Goal: Task Accomplishment & Management: Manage account settings

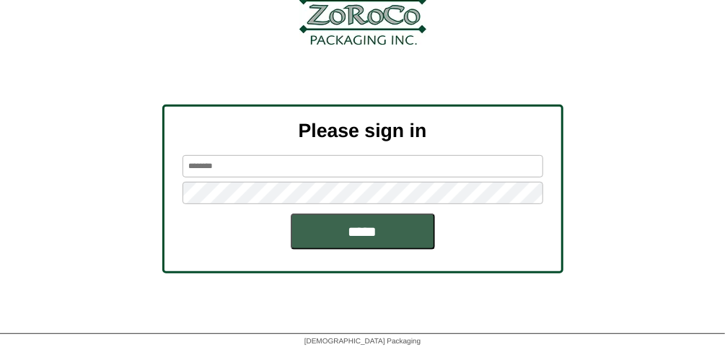
scroll to position [175, 0]
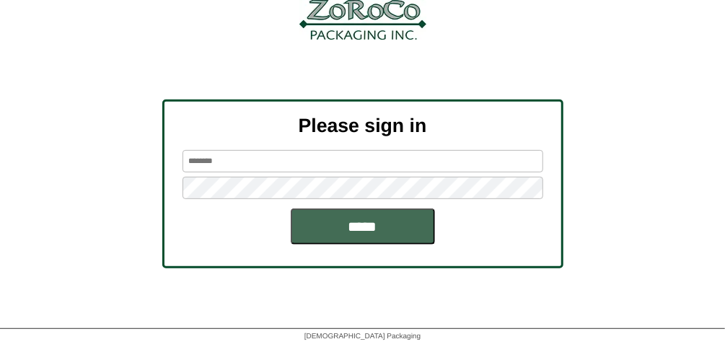
type input "*********"
click at [337, 219] on input "*****" at bounding box center [363, 226] width 144 height 36
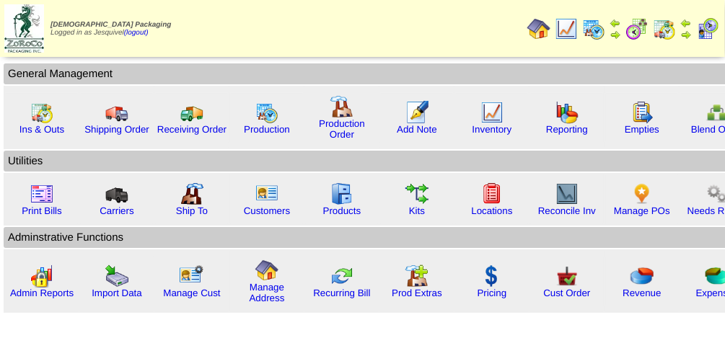
click at [642, 25] on img at bounding box center [636, 28] width 23 height 23
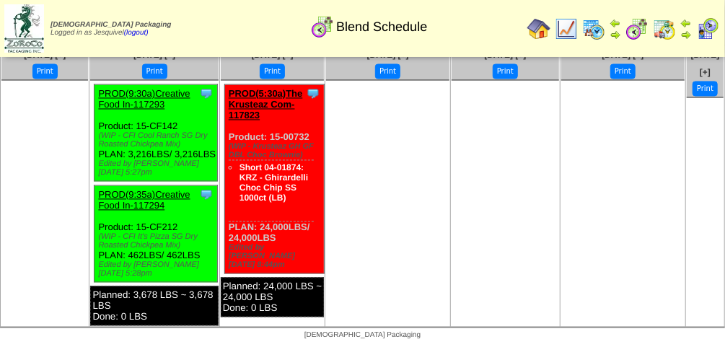
scroll to position [3309, 0]
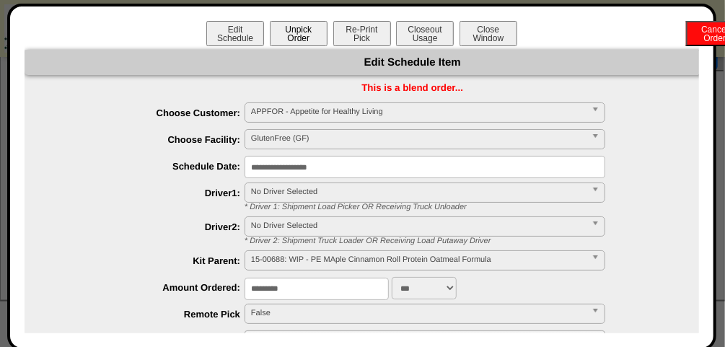
click at [302, 40] on button "Unpick Order" at bounding box center [299, 33] width 58 height 25
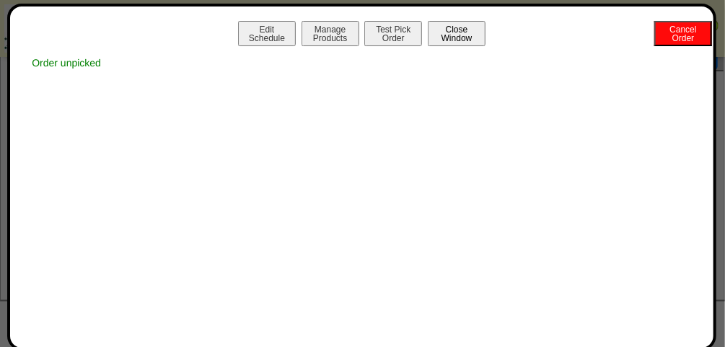
click at [477, 37] on button "Close Window" at bounding box center [457, 33] width 58 height 25
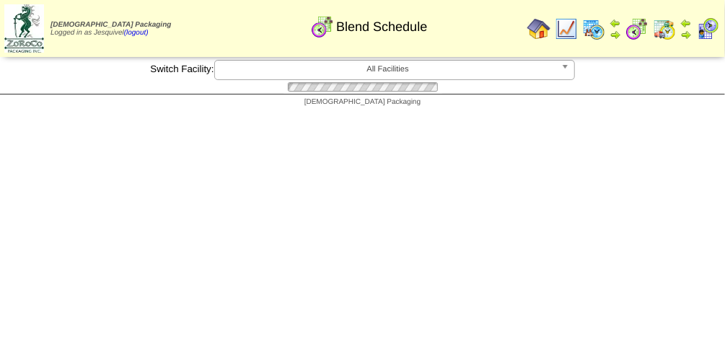
click at [459, 31] on div "Blend Schedule" at bounding box center [368, 22] width 413 height 40
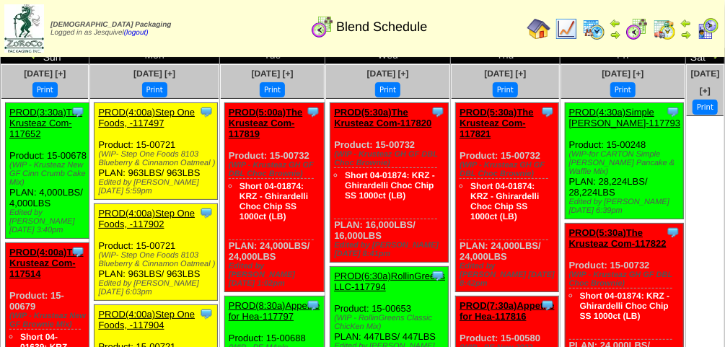
scroll to position [33, 0]
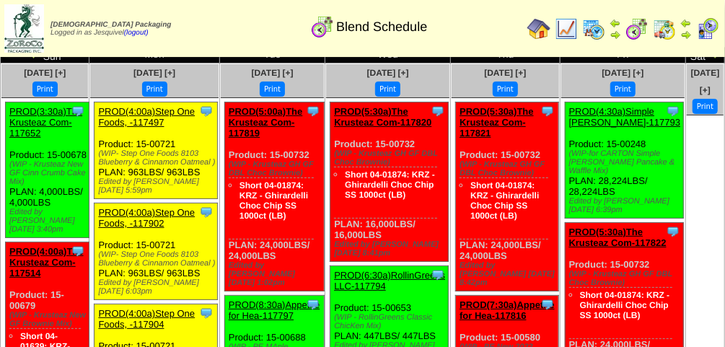
click at [154, 113] on link "PROD(4:00a)Step One Foods, -117497" at bounding box center [146, 117] width 97 height 22
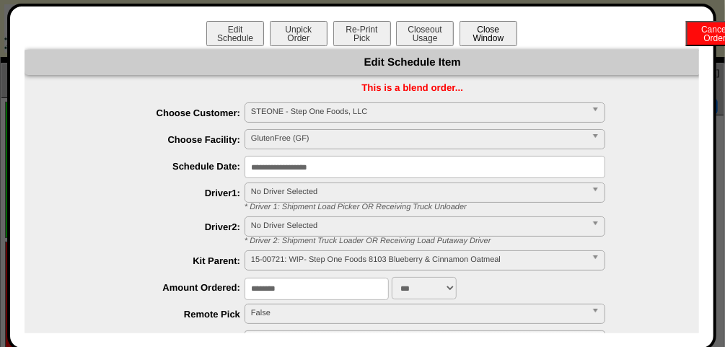
click at [501, 32] on button "Close Window" at bounding box center [488, 33] width 58 height 25
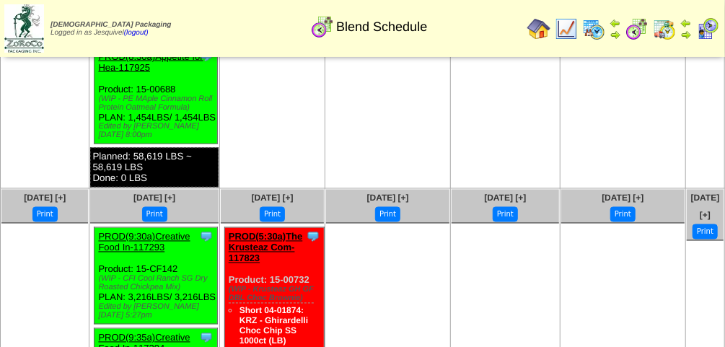
scroll to position [3136, 0]
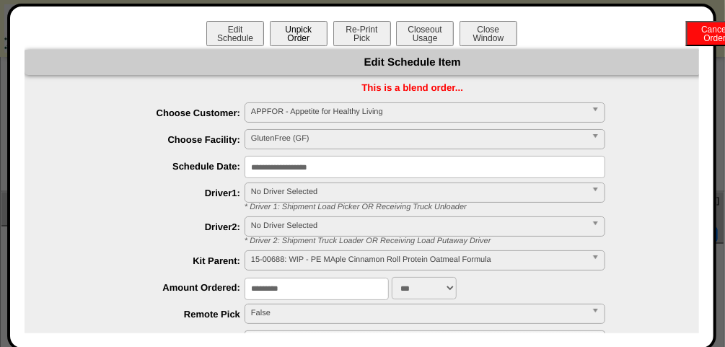
click at [301, 21] on button "Unpick Order" at bounding box center [299, 33] width 58 height 25
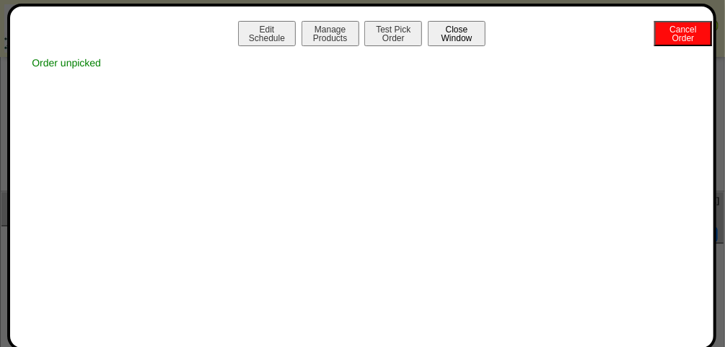
click at [450, 38] on button "Close Window" at bounding box center [457, 33] width 58 height 25
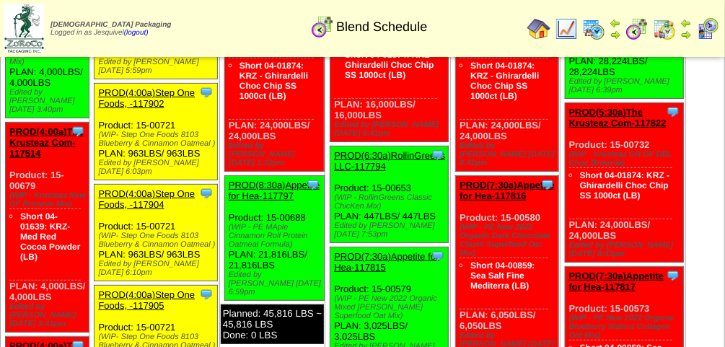
scroll to position [154, 0]
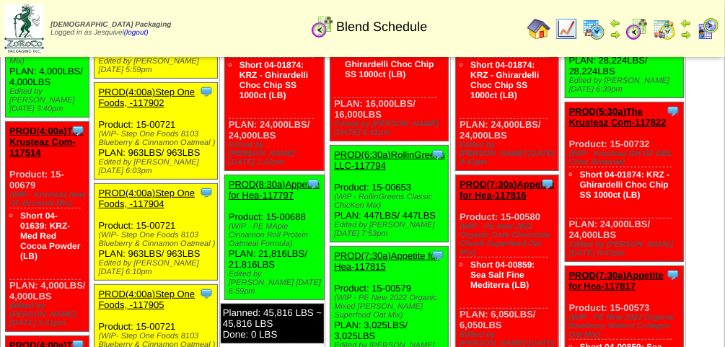
click at [255, 179] on link "PROD(8:30a)Appetite for Hea-117797" at bounding box center [274, 190] width 91 height 22
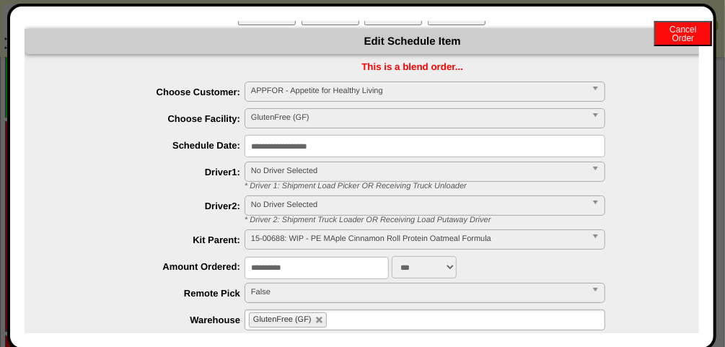
scroll to position [0, 0]
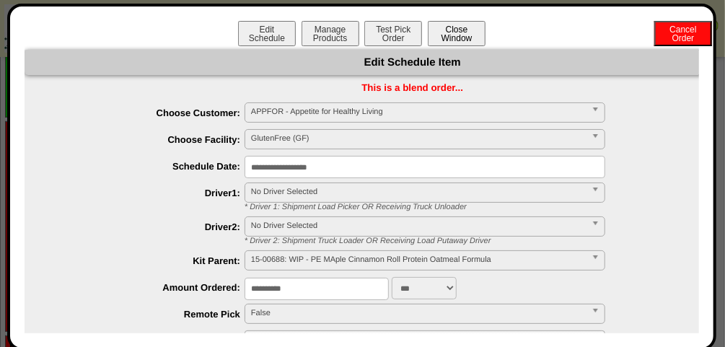
click at [451, 43] on button "Close Window" at bounding box center [457, 33] width 58 height 25
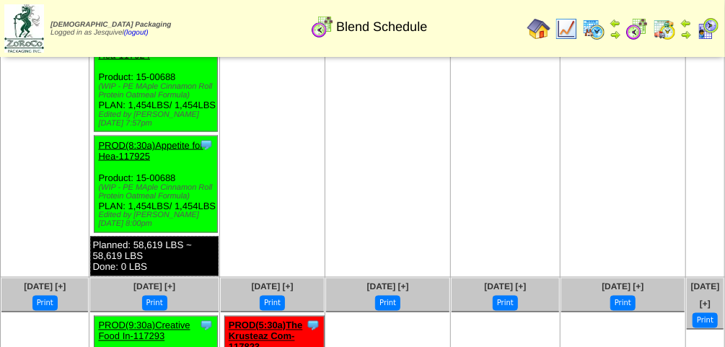
scroll to position [3051, 0]
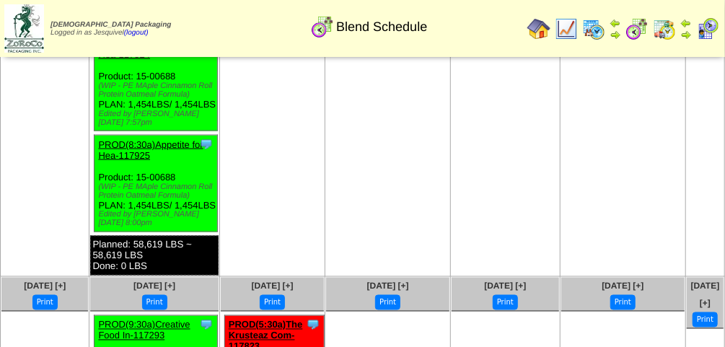
click at [162, 60] on link "PROD(8:30a)Appetite for Hea-117924" at bounding box center [150, 49] width 105 height 22
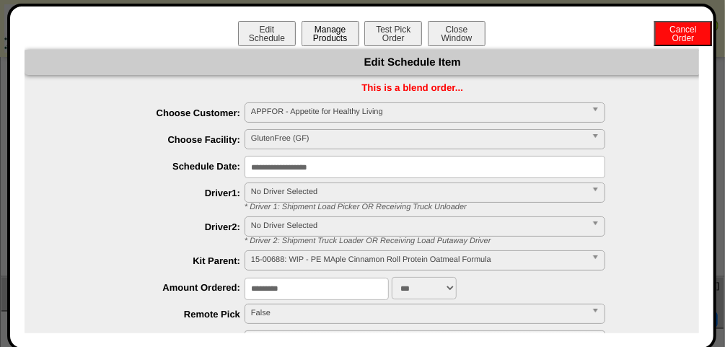
click at [330, 37] on button "Manage Products" at bounding box center [330, 33] width 58 height 25
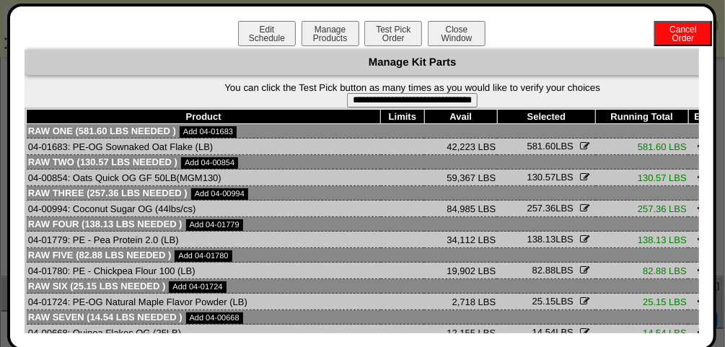
click at [366, 102] on input "**********" at bounding box center [412, 100] width 131 height 14
type input "**********"
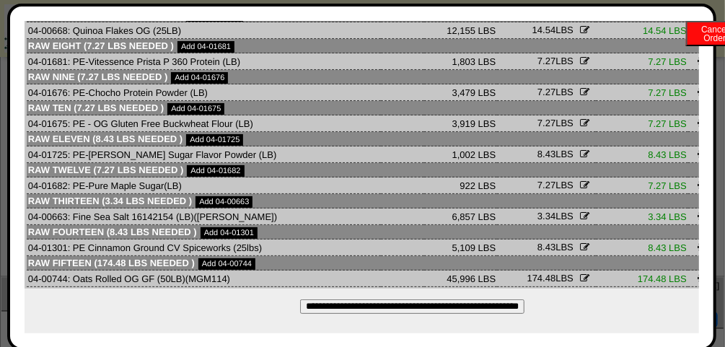
scroll to position [0, 0]
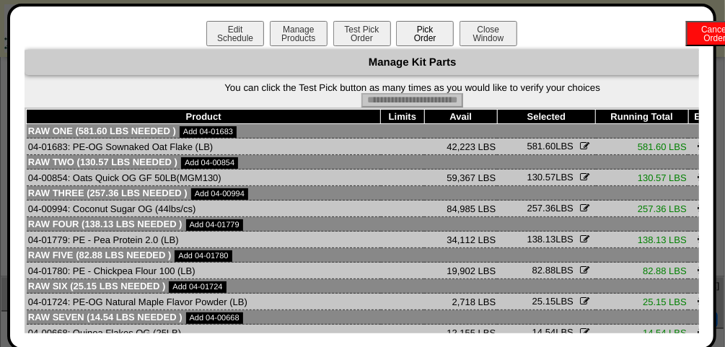
click at [421, 29] on button "Pick Order" at bounding box center [425, 33] width 58 height 25
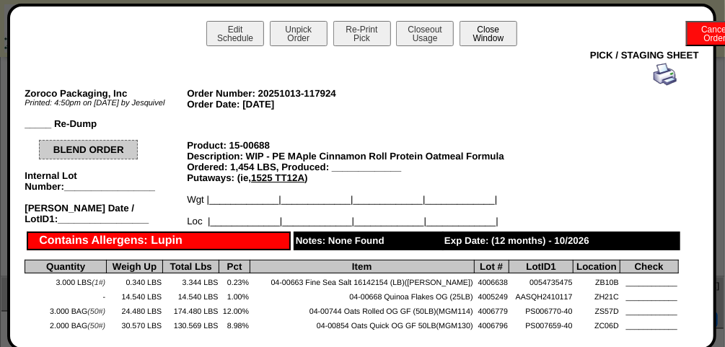
click at [492, 39] on button "Close Window" at bounding box center [488, 33] width 58 height 25
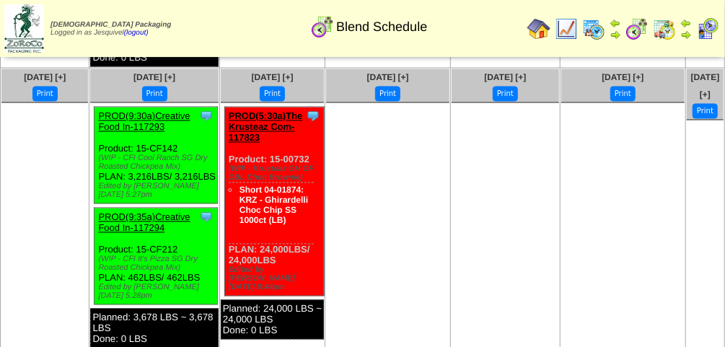
scroll to position [3258, 0]
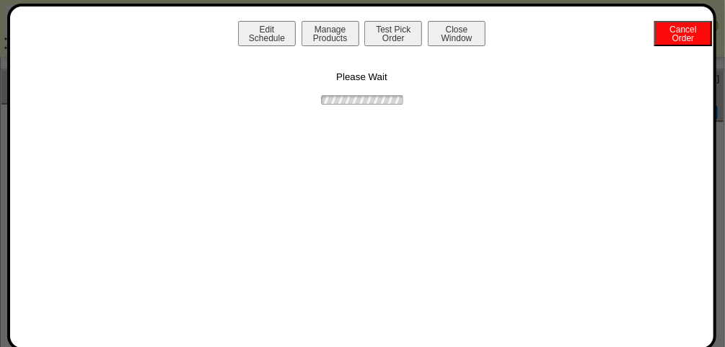
click at [164, 152] on div "Edit Schedule Manage Products Test Pick Order Cancel Order Close Window Please …" at bounding box center [362, 177] width 674 height 312
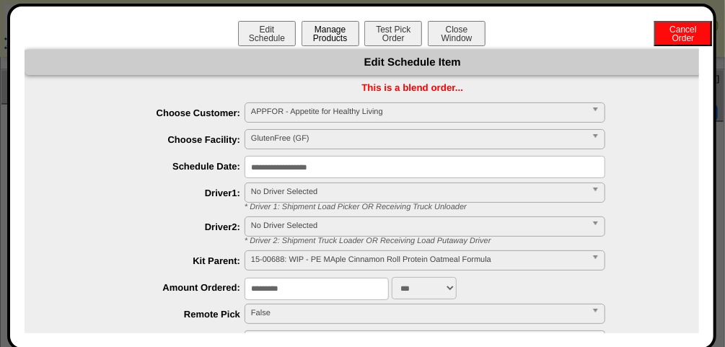
click at [327, 37] on button "Manage Products" at bounding box center [330, 33] width 58 height 25
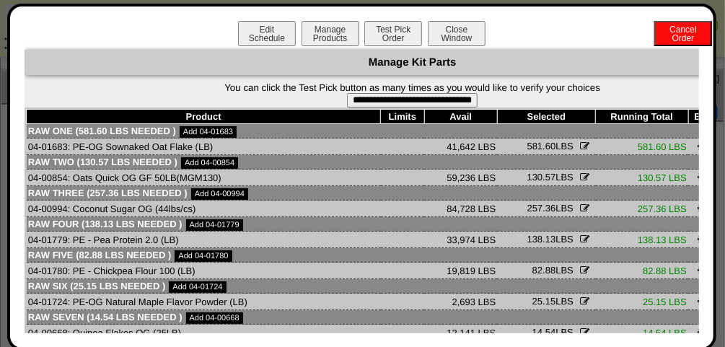
click at [425, 102] on input "**********" at bounding box center [412, 100] width 131 height 14
type input "**********"
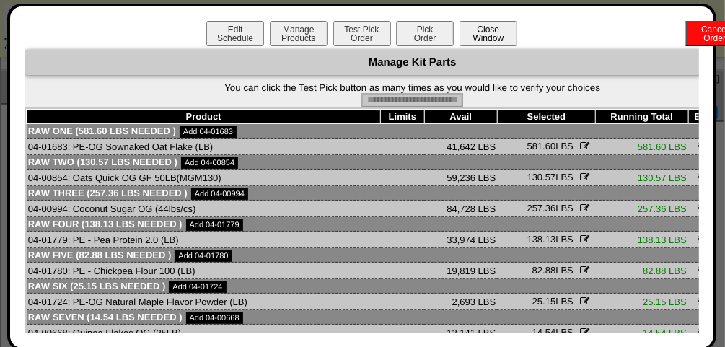
click at [476, 39] on button "Close Window" at bounding box center [488, 33] width 58 height 25
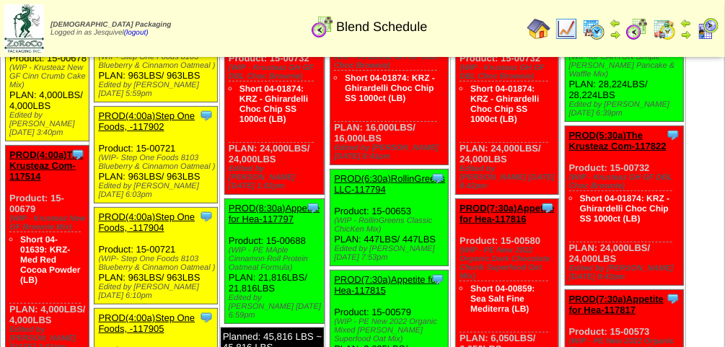
scroll to position [131, 0]
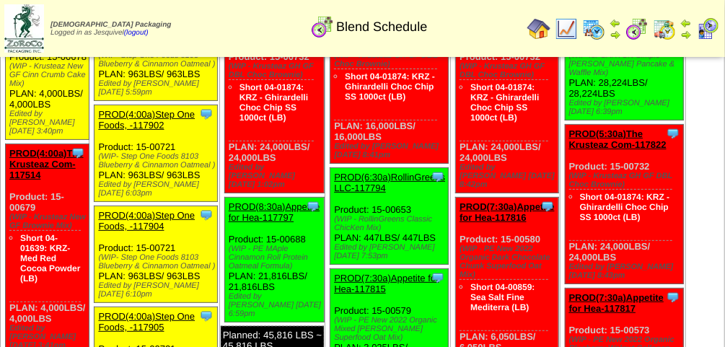
click at [269, 278] on div "Clone Item PROD(8:30a)Appetite for Hea-117797 Appetite for Healthy Living Sched…" at bounding box center [274, 260] width 100 height 125
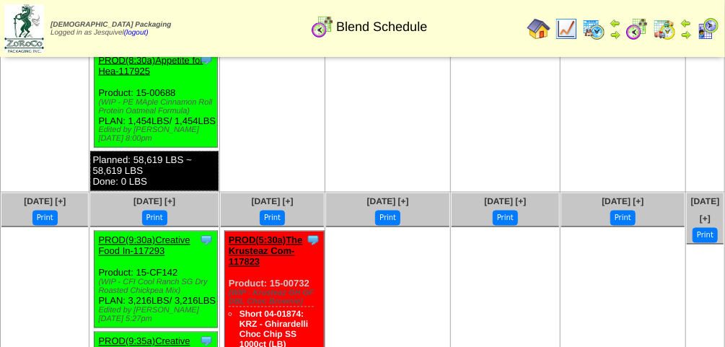
scroll to position [3134, 0]
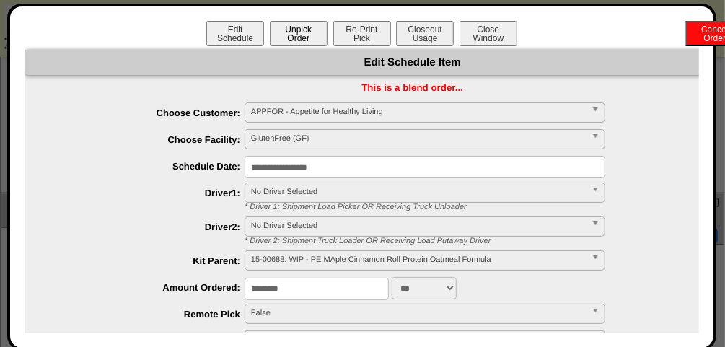
click at [301, 36] on button "Unpick Order" at bounding box center [299, 33] width 58 height 25
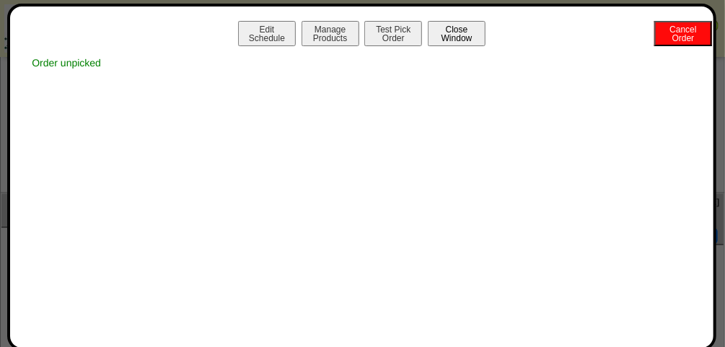
click at [458, 35] on button "Close Window" at bounding box center [457, 33] width 58 height 25
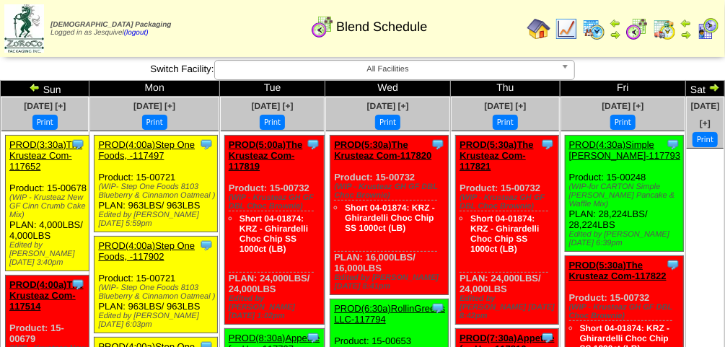
click at [153, 145] on link "PROD(4:00a)Step One Foods, -117497" at bounding box center [146, 150] width 97 height 22
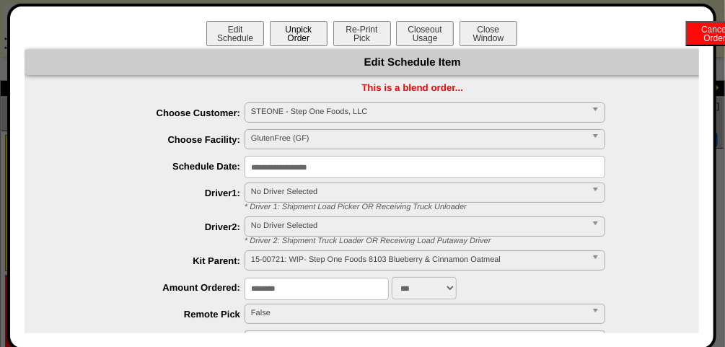
click at [304, 39] on button "Unpick Order" at bounding box center [299, 33] width 58 height 25
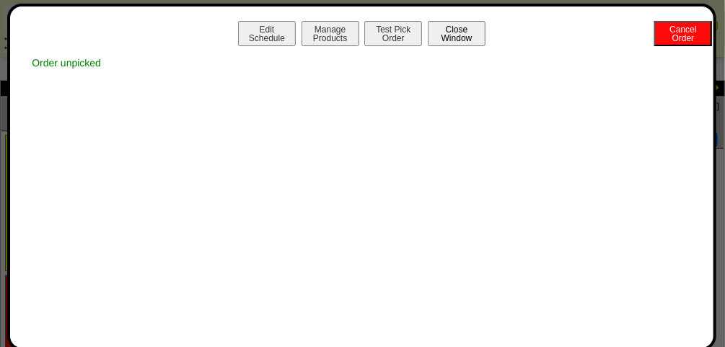
click at [478, 37] on button "Close Window" at bounding box center [457, 33] width 58 height 25
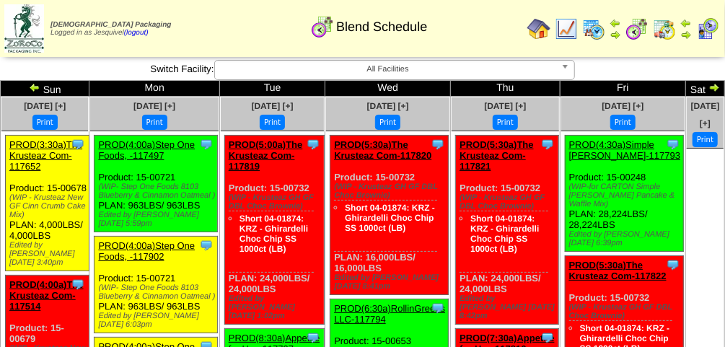
click at [150, 247] on link "PROD(4:00a)Step One Foods, -117902" at bounding box center [146, 251] width 97 height 22
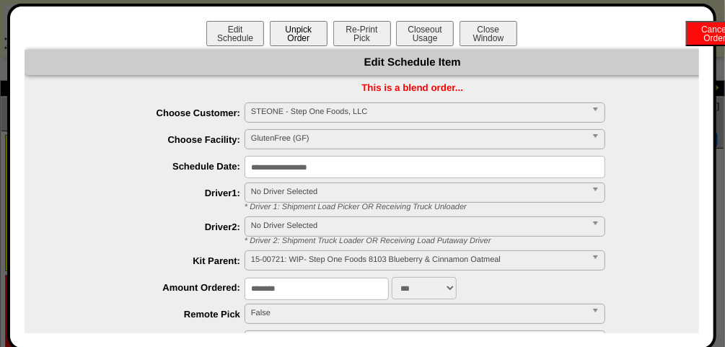
click at [296, 37] on button "Unpick Order" at bounding box center [299, 33] width 58 height 25
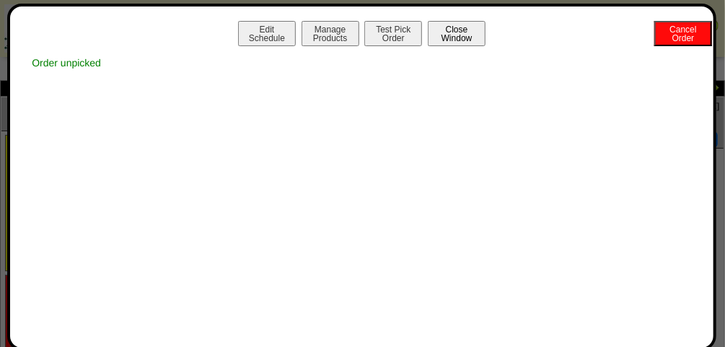
click at [459, 35] on button "Close Window" at bounding box center [457, 33] width 58 height 25
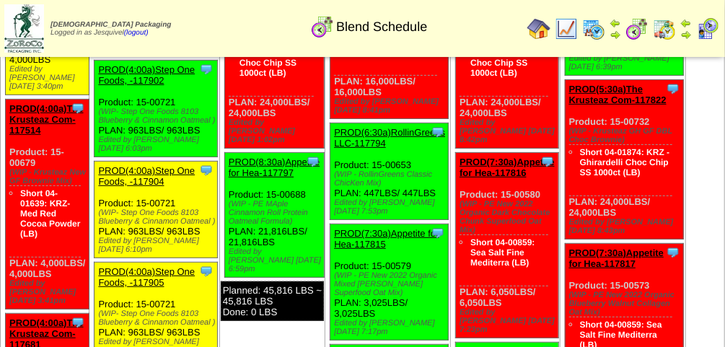
scroll to position [182, 0]
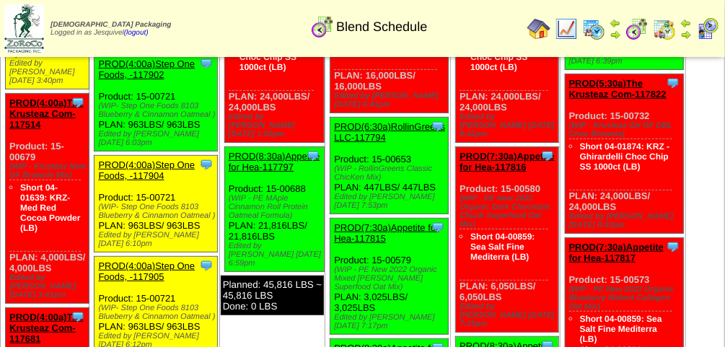
click at [174, 160] on link "PROD(4:00a)Step One Foods, -117904" at bounding box center [146, 170] width 97 height 22
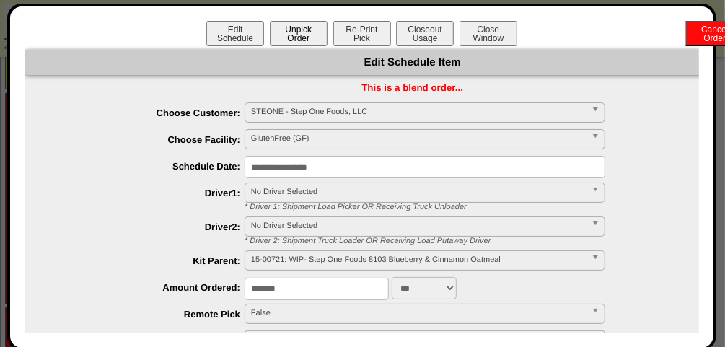
click at [291, 31] on button "Unpick Order" at bounding box center [299, 33] width 58 height 25
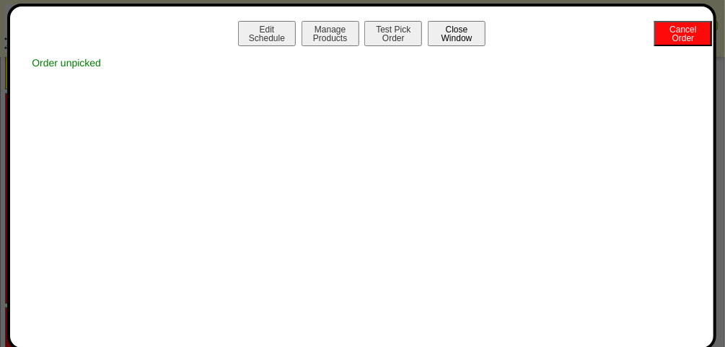
click at [474, 29] on button "Close Window" at bounding box center [457, 33] width 58 height 25
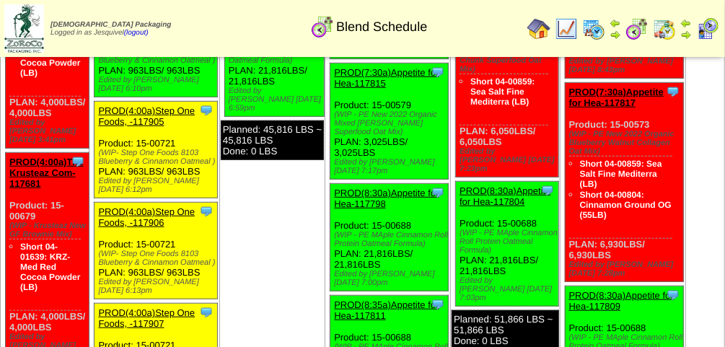
scroll to position [332, 0]
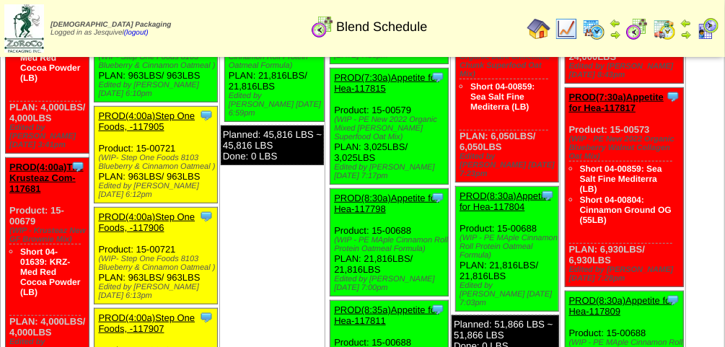
click at [143, 123] on link "PROD(4:00a)Step One Foods, -117905" at bounding box center [146, 121] width 97 height 22
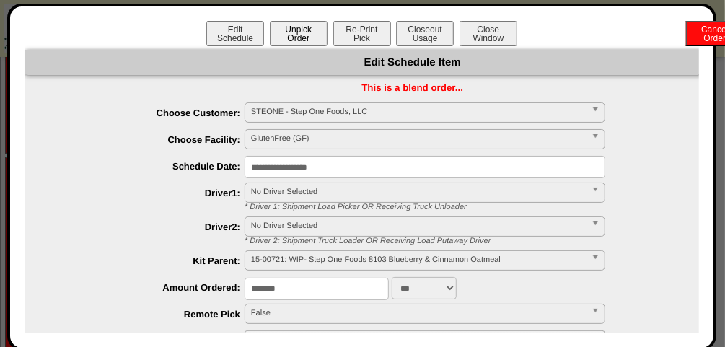
click at [304, 22] on button "Unpick Order" at bounding box center [299, 33] width 58 height 25
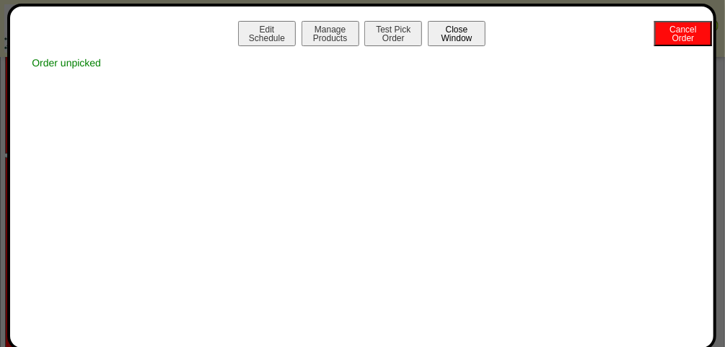
click at [466, 32] on button "Close Window" at bounding box center [457, 33] width 58 height 25
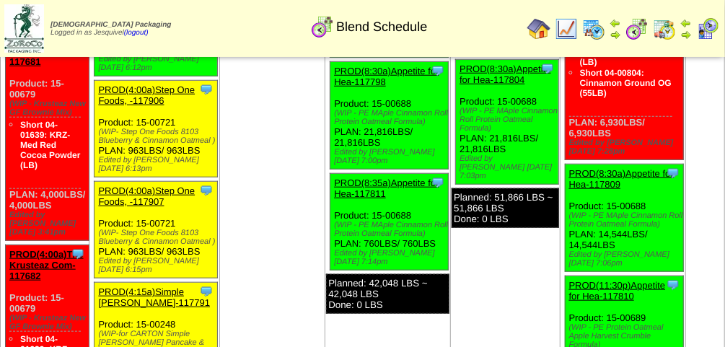
scroll to position [454, 0]
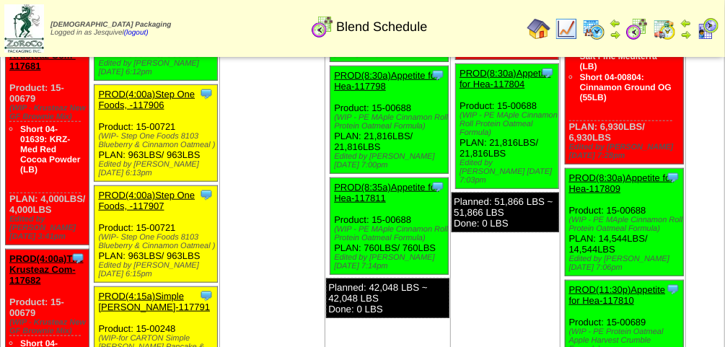
click at [156, 110] on link "PROD(4:00a)Step One Foods, -117906" at bounding box center [146, 100] width 97 height 22
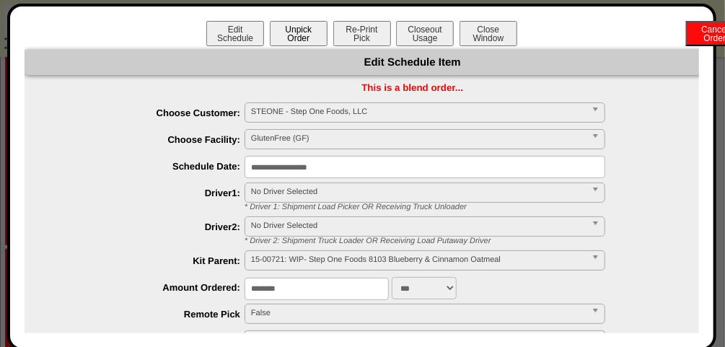
click at [293, 43] on button "Unpick Order" at bounding box center [299, 33] width 58 height 25
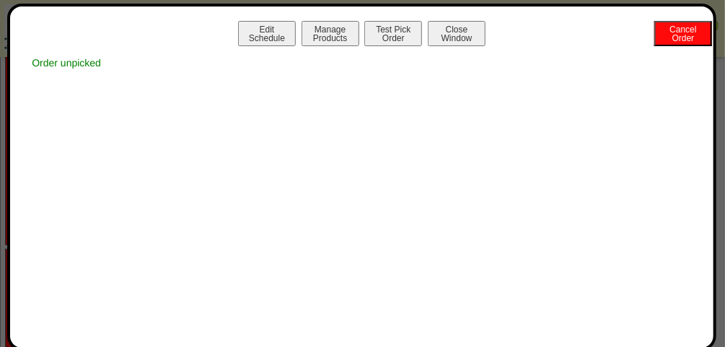
click at [420, 70] on div "Order unpicked" at bounding box center [362, 63] width 674 height 26
click at [454, 37] on button "Close Window" at bounding box center [457, 33] width 58 height 25
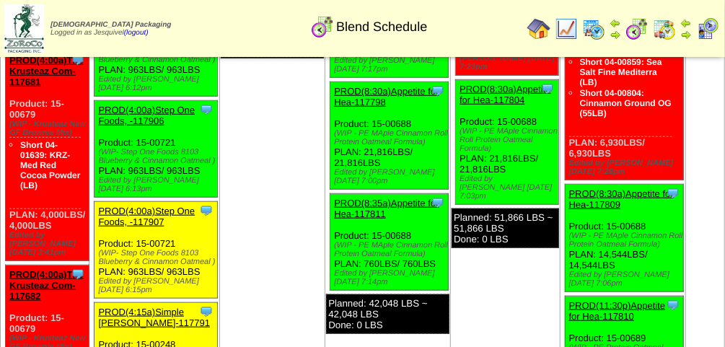
scroll to position [441, 0]
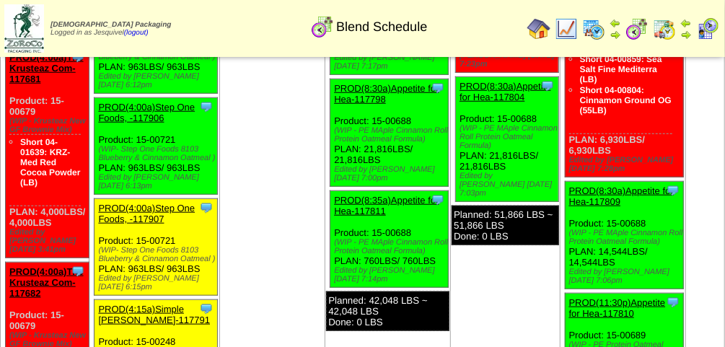
click at [148, 215] on link "PROD(4:00a)Step One Foods, -117907" at bounding box center [146, 214] width 97 height 22
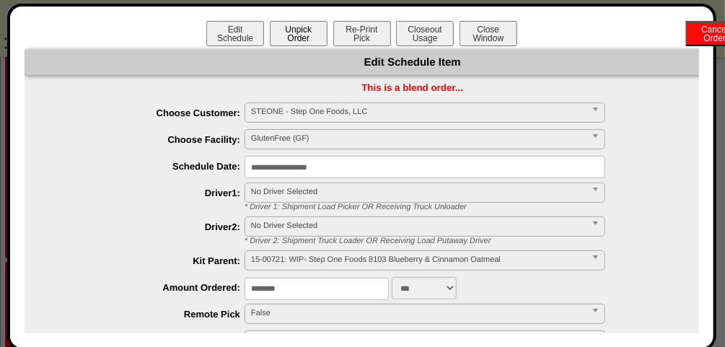
click at [303, 40] on button "Unpick Order" at bounding box center [299, 33] width 58 height 25
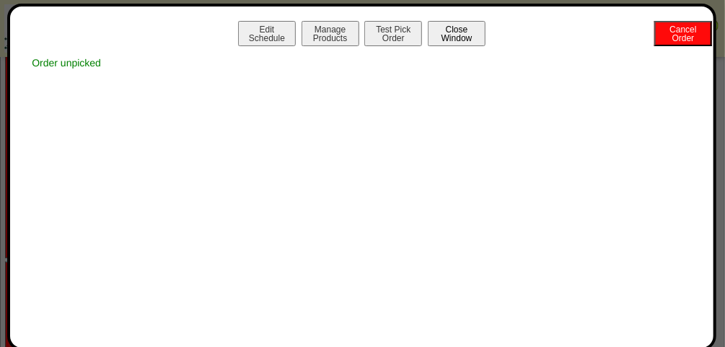
click at [467, 26] on button "Close Window" at bounding box center [457, 33] width 58 height 25
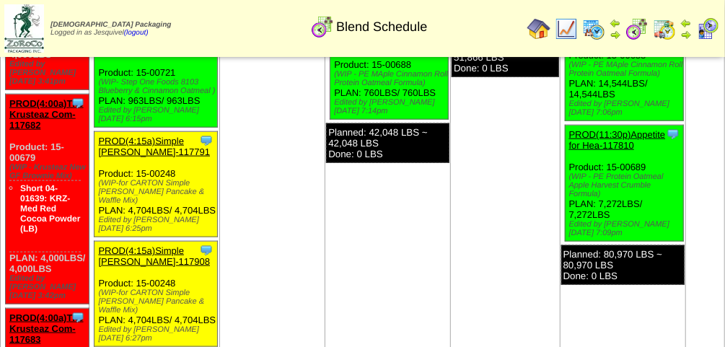
scroll to position [610, 0]
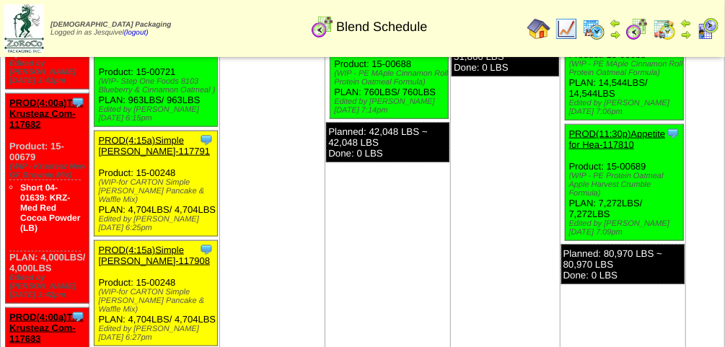
click at [160, 149] on link "PROD(4:15a)Simple [PERSON_NAME]-117791" at bounding box center [154, 146] width 112 height 22
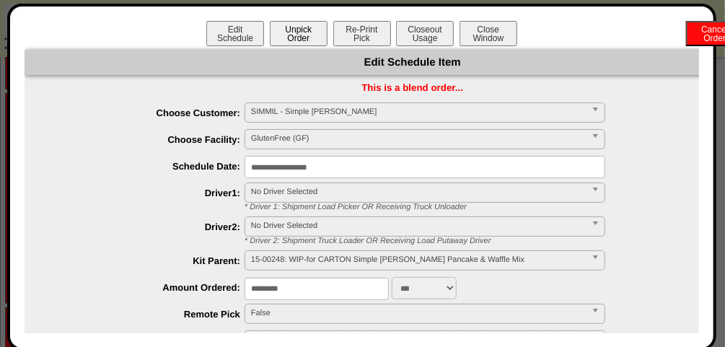
click at [291, 27] on button "Unpick Order" at bounding box center [299, 33] width 58 height 25
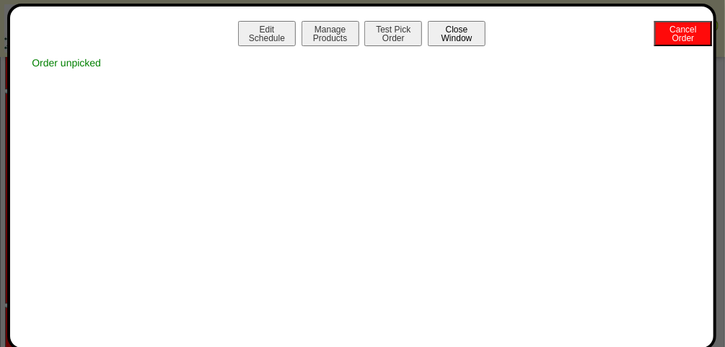
click at [474, 31] on button "Close Window" at bounding box center [457, 33] width 58 height 25
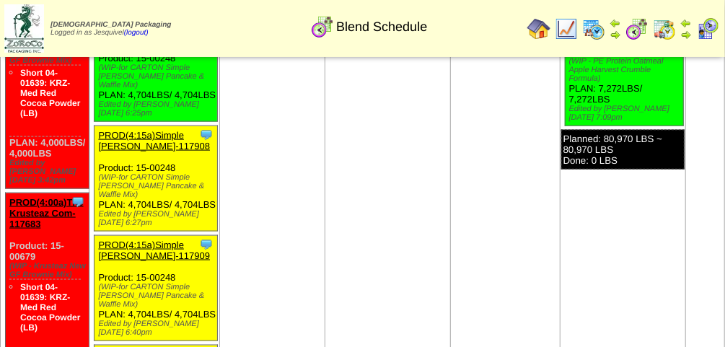
scroll to position [725, 0]
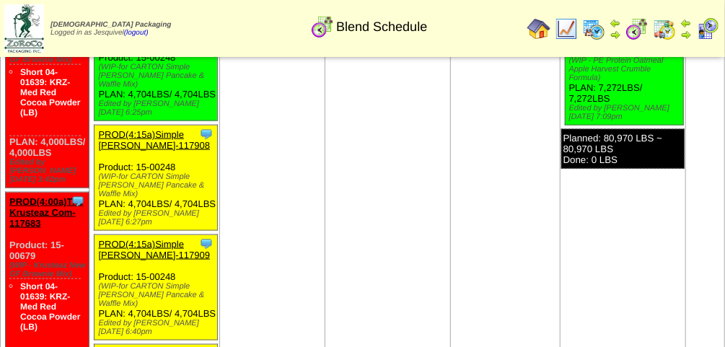
click at [155, 145] on link "PROD(4:15a)Simple [PERSON_NAME]-117908" at bounding box center [154, 140] width 112 height 22
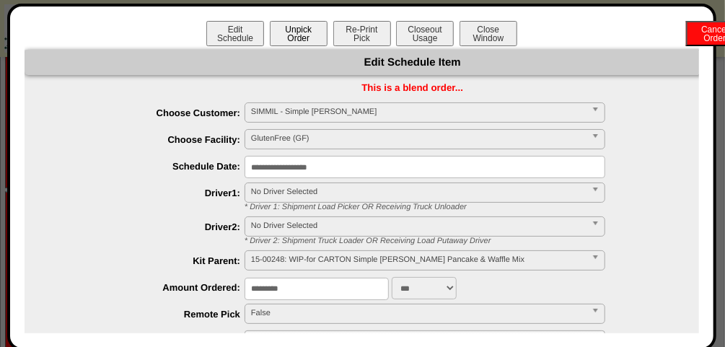
click at [295, 26] on button "Unpick Order" at bounding box center [299, 33] width 58 height 25
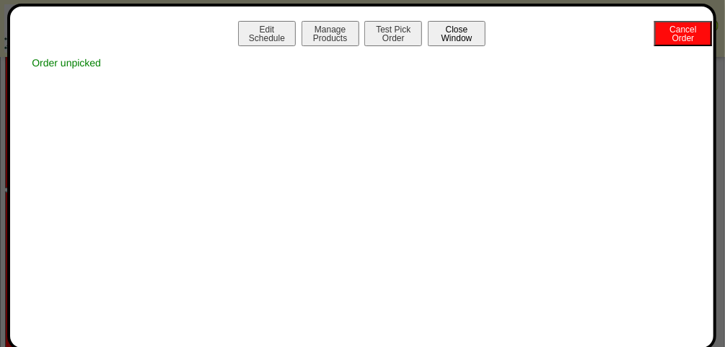
click at [481, 27] on button "Close Window" at bounding box center [457, 33] width 58 height 25
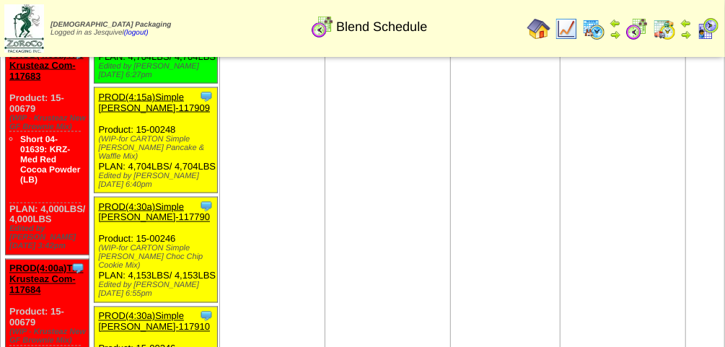
scroll to position [873, 0]
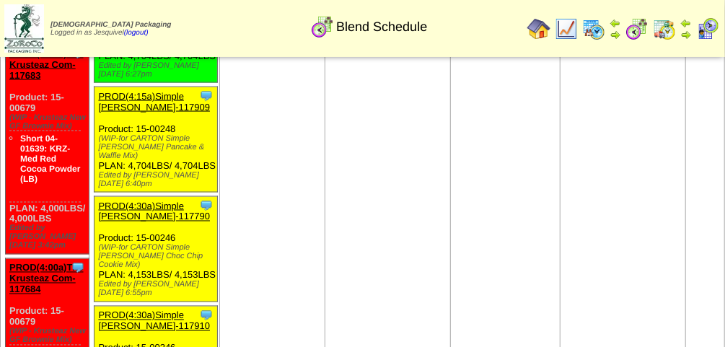
click at [154, 112] on link "PROD(4:15a)Simple [PERSON_NAME]-117909" at bounding box center [154, 102] width 112 height 22
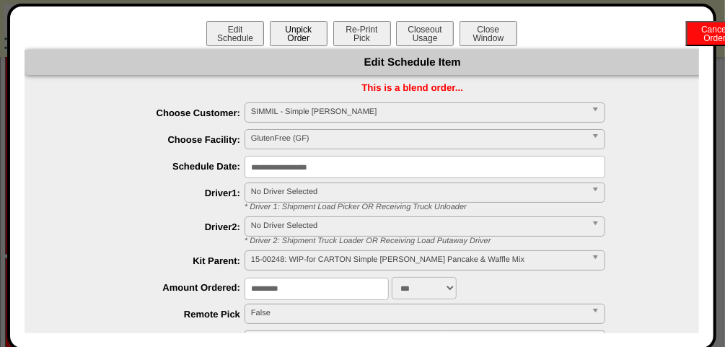
click at [296, 35] on button "Unpick Order" at bounding box center [299, 33] width 58 height 25
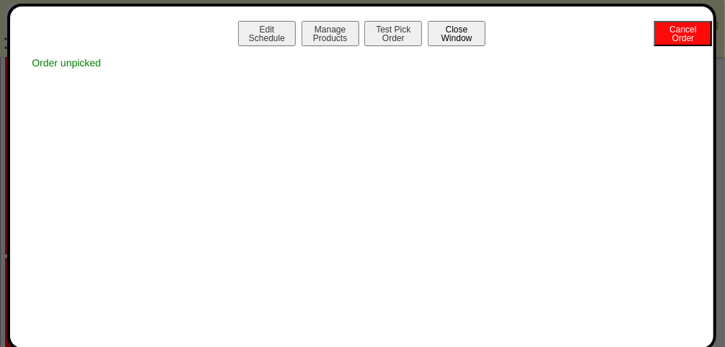
click at [475, 37] on button "Close Window" at bounding box center [457, 33] width 58 height 25
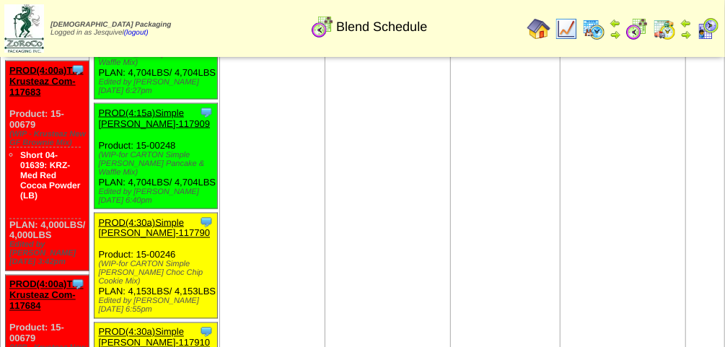
scroll to position [859, 0]
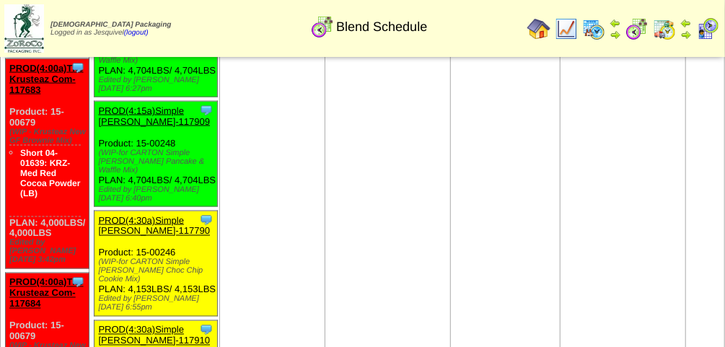
click at [172, 237] on link "PROD(4:30a)Simple [PERSON_NAME]-117790" at bounding box center [154, 226] width 112 height 22
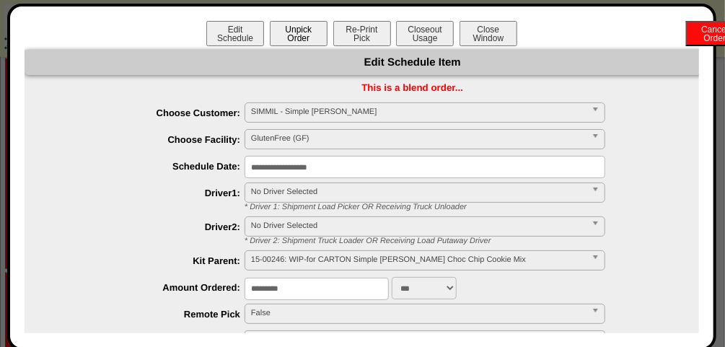
click at [297, 37] on button "Unpick Order" at bounding box center [299, 33] width 58 height 25
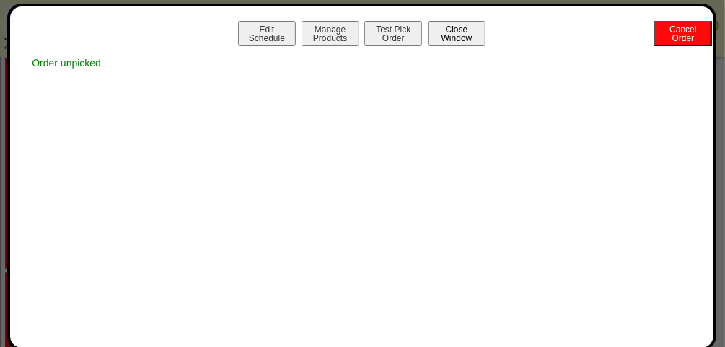
click at [477, 30] on button "Close Window" at bounding box center [457, 33] width 58 height 25
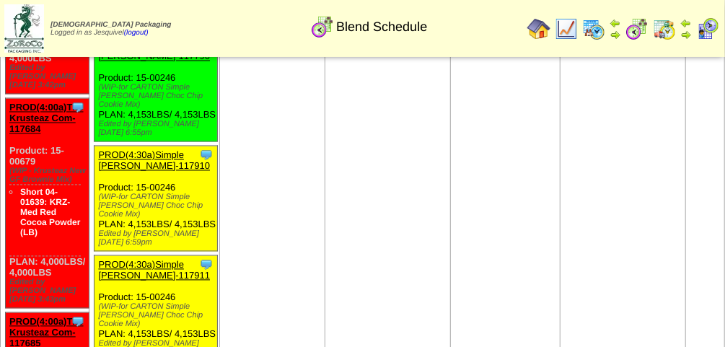
scroll to position [1041, 0]
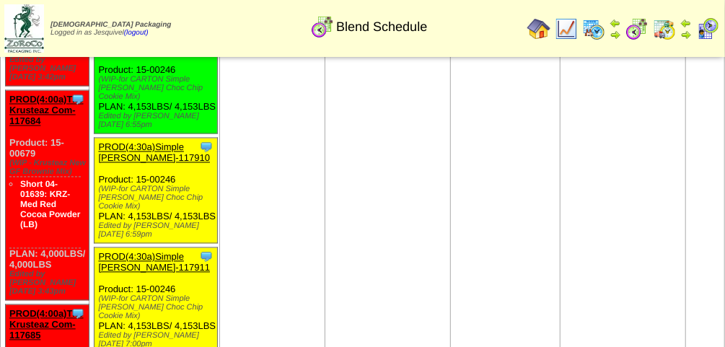
click at [151, 164] on link "PROD(4:30a)Simple [PERSON_NAME]-117910" at bounding box center [154, 153] width 112 height 22
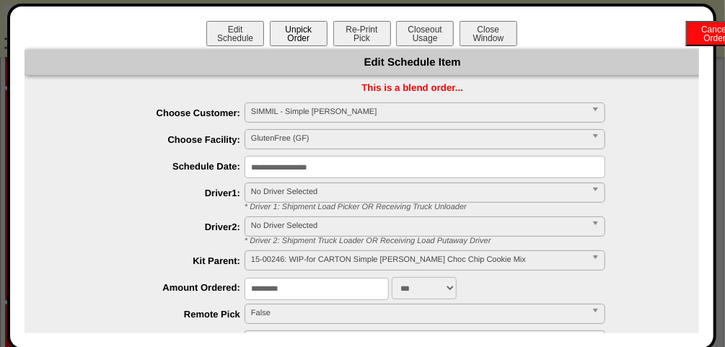
click at [304, 23] on button "Unpick Order" at bounding box center [299, 33] width 58 height 25
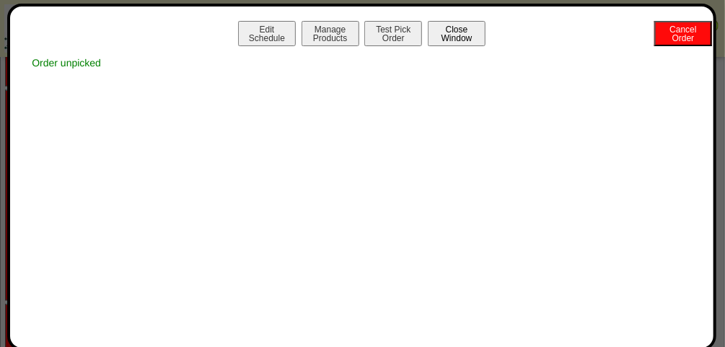
click at [474, 28] on button "Close Window" at bounding box center [457, 33] width 58 height 25
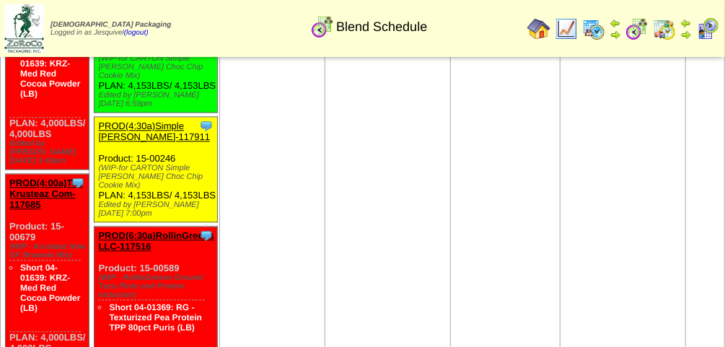
scroll to position [1178, 0]
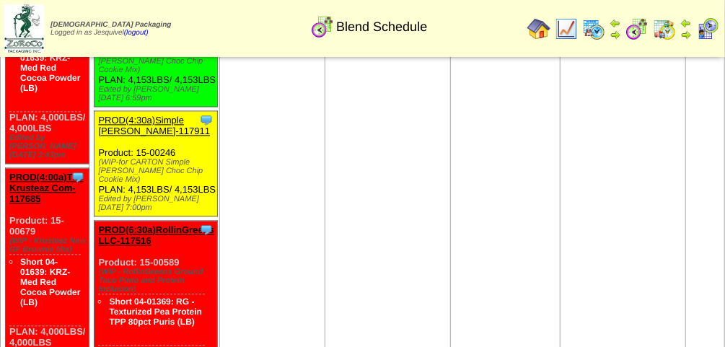
click at [170, 136] on link "PROD(4:30a)Simple [PERSON_NAME]-117911" at bounding box center [154, 126] width 112 height 22
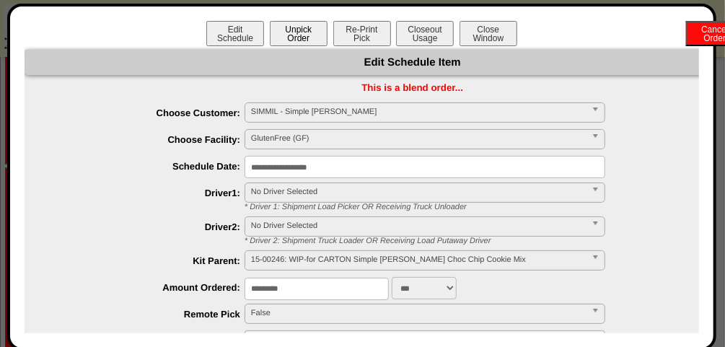
click at [299, 36] on button "Unpick Order" at bounding box center [299, 33] width 58 height 25
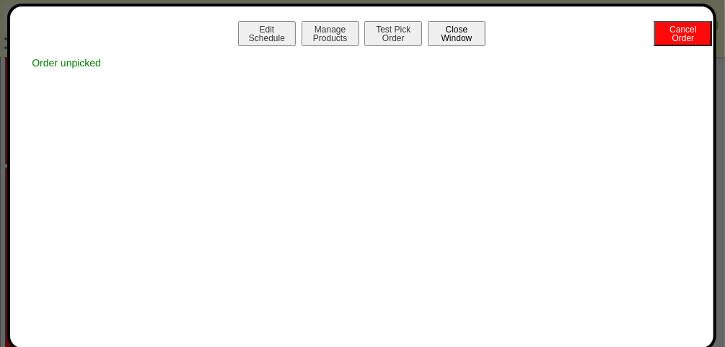
click at [473, 36] on button "Close Window" at bounding box center [457, 33] width 58 height 25
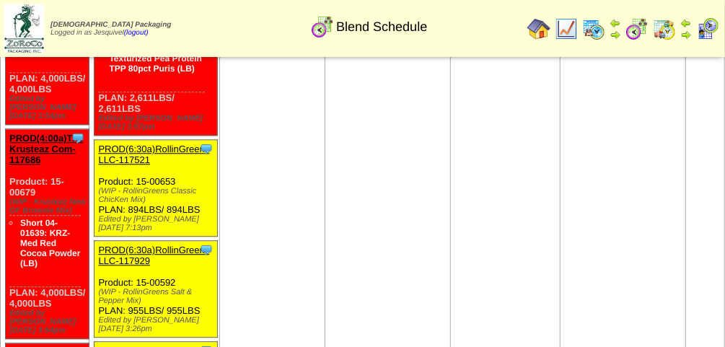
scroll to position [1432, 0]
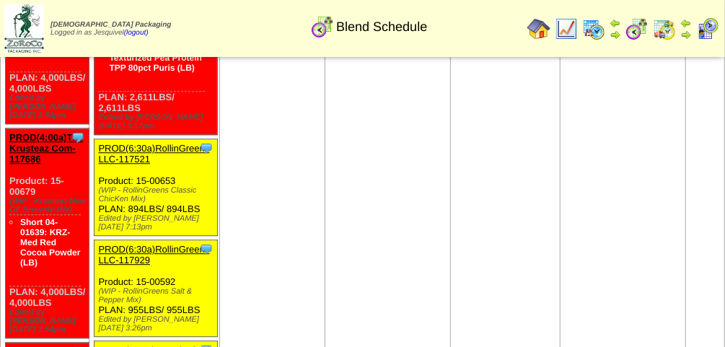
click at [145, 164] on link "PROD(6:30a)RollinGreens LLC-117521" at bounding box center [153, 154] width 111 height 22
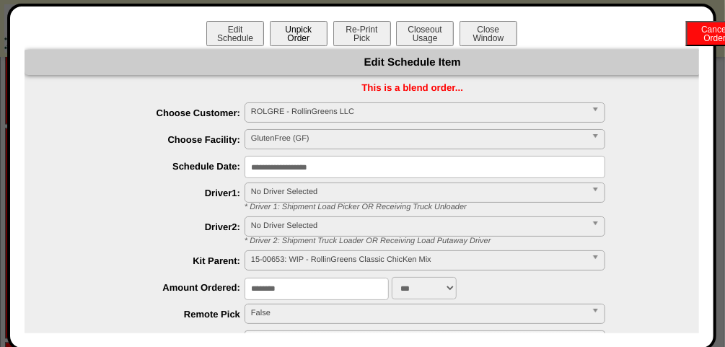
click at [290, 36] on button "Unpick Order" at bounding box center [299, 33] width 58 height 25
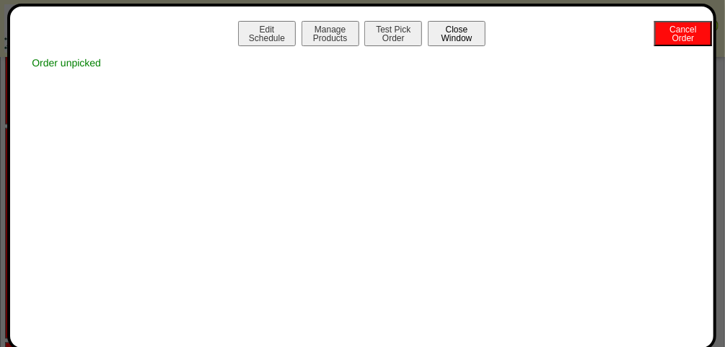
click at [471, 24] on button "Close Window" at bounding box center [457, 33] width 58 height 25
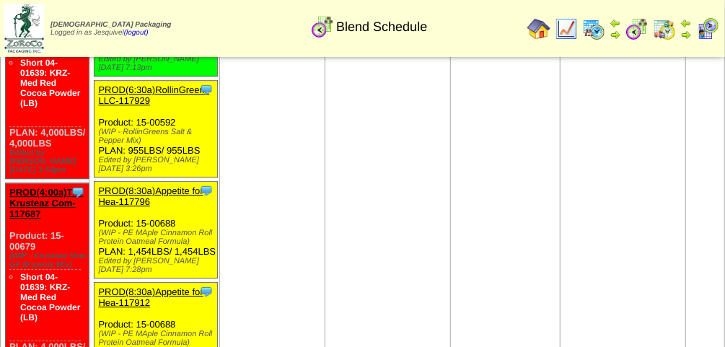
scroll to position [1588, 0]
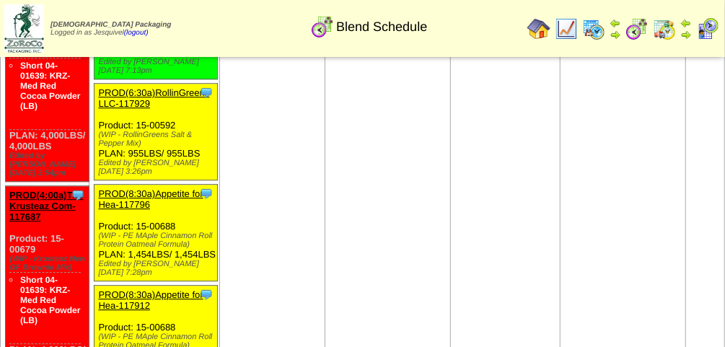
click at [167, 109] on link "PROD(6:30a)RollinGreens LLC-117929" at bounding box center [153, 98] width 111 height 22
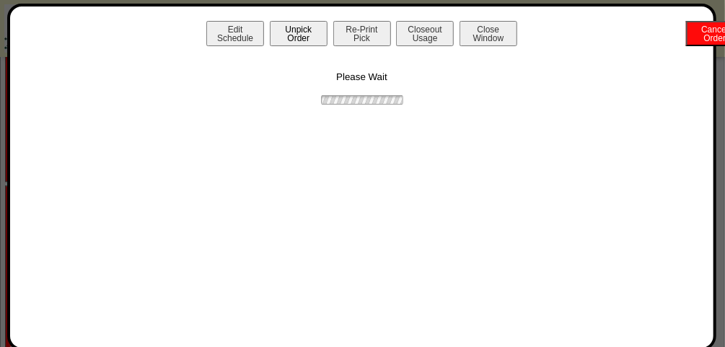
click at [280, 39] on button "Unpick Order" at bounding box center [299, 33] width 58 height 25
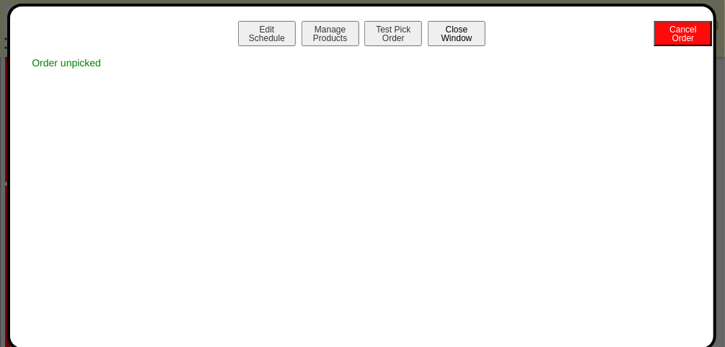
click at [474, 31] on button "Close Window" at bounding box center [457, 33] width 58 height 25
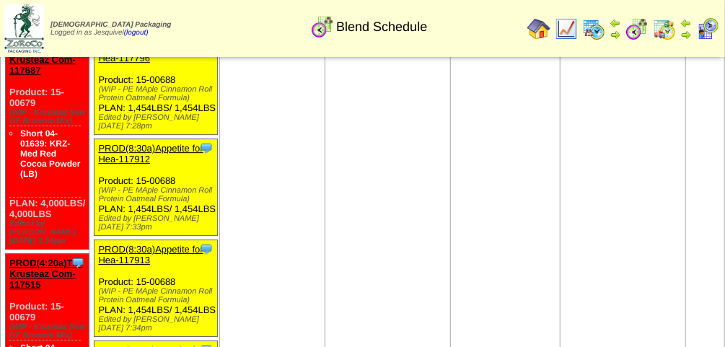
scroll to position [1733, 0]
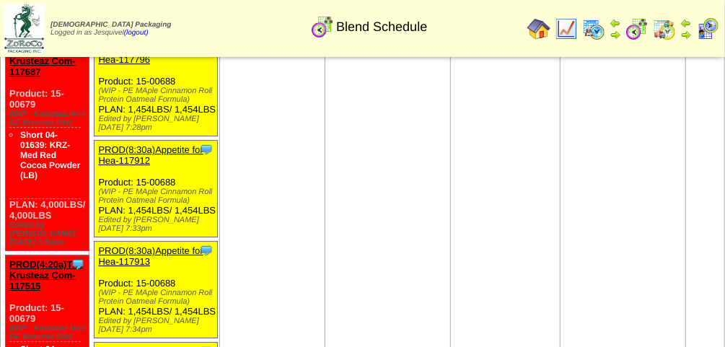
click at [154, 65] on link "PROD(8:30a)Appetite for Hea-117796" at bounding box center [150, 54] width 105 height 22
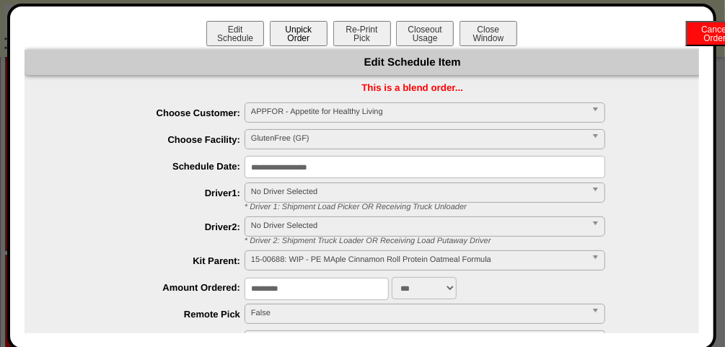
click at [301, 35] on button "Unpick Order" at bounding box center [299, 33] width 58 height 25
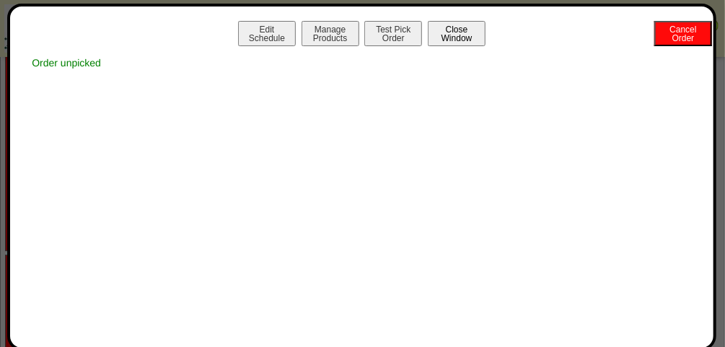
click at [467, 35] on button "Close Window" at bounding box center [457, 33] width 58 height 25
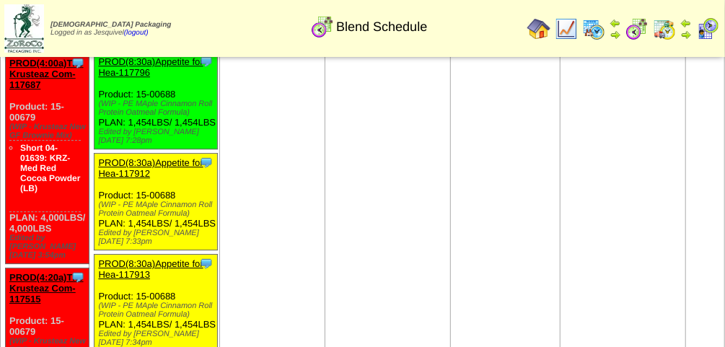
scroll to position [1721, 0]
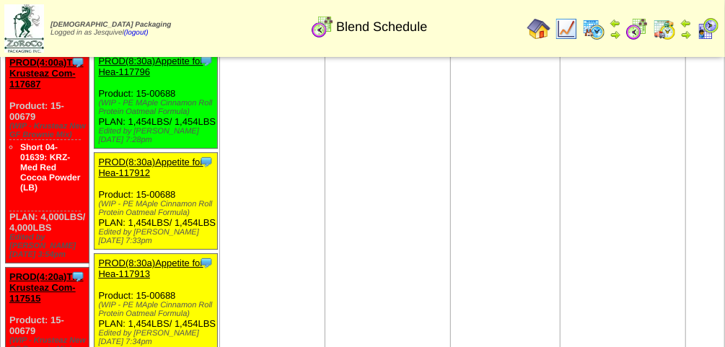
click at [157, 178] on link "PROD(8:30a)Appetite for Hea-117912" at bounding box center [150, 167] width 105 height 22
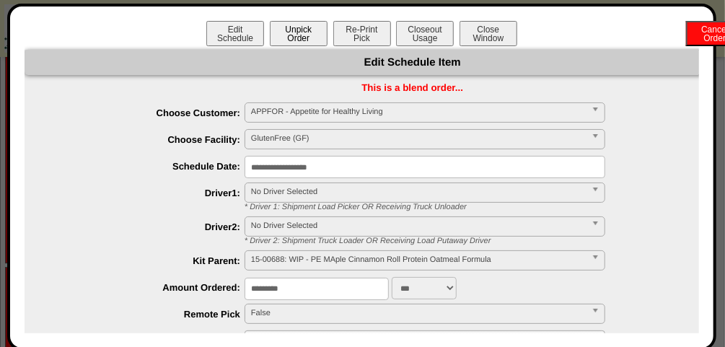
click at [298, 37] on button "Unpick Order" at bounding box center [299, 33] width 58 height 25
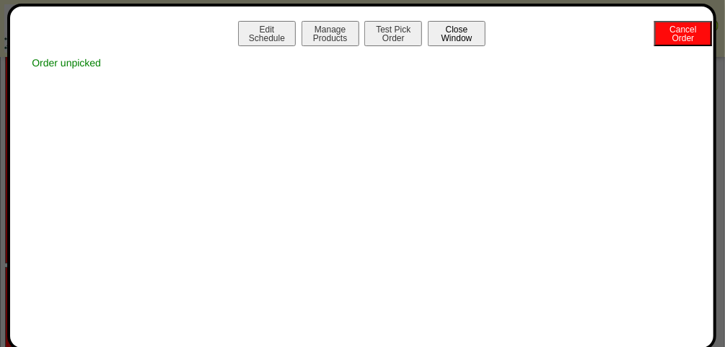
click at [468, 27] on button "Close Window" at bounding box center [457, 33] width 58 height 25
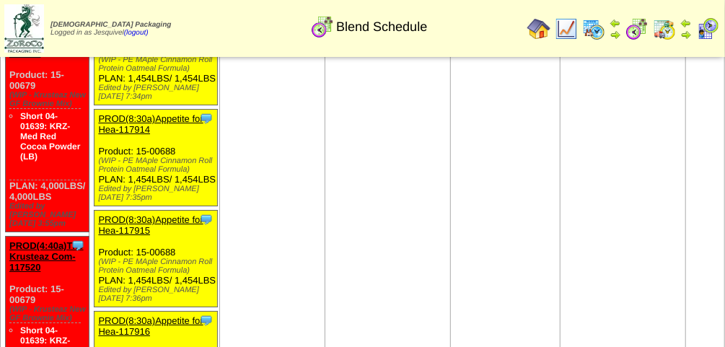
scroll to position [1968, 0]
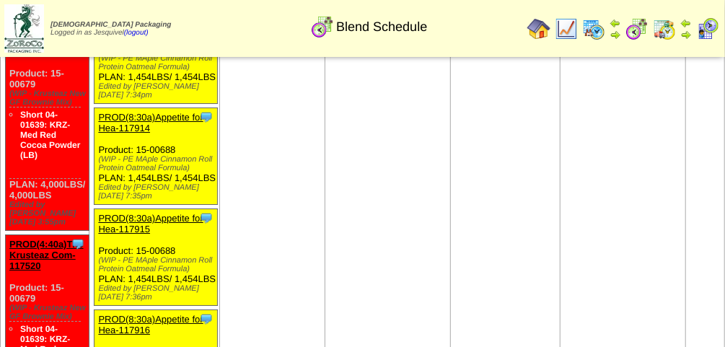
click at [136, 32] on link "PROD(8:30a)Appetite for Hea-117913" at bounding box center [150, 22] width 105 height 22
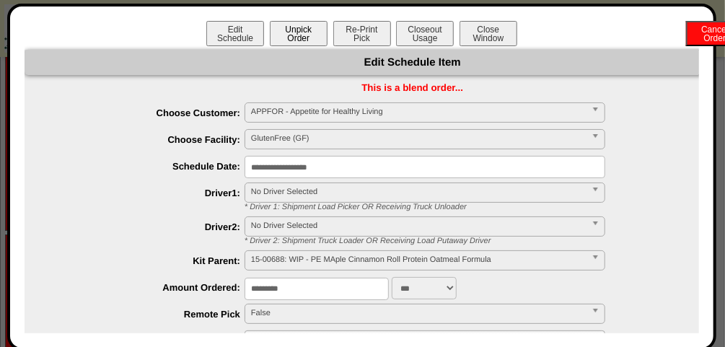
click at [296, 36] on button "Unpick Order" at bounding box center [299, 33] width 58 height 25
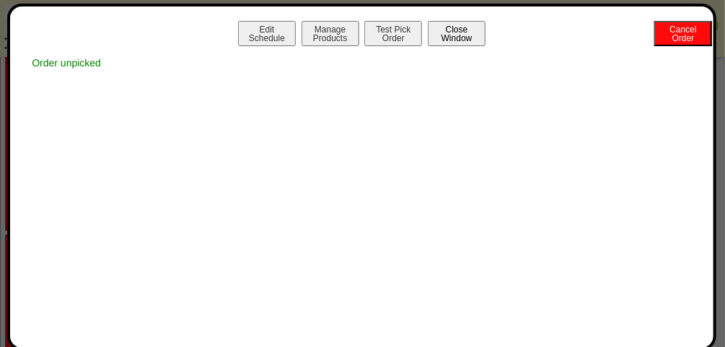
click at [479, 39] on button "Close Window" at bounding box center [457, 33] width 58 height 25
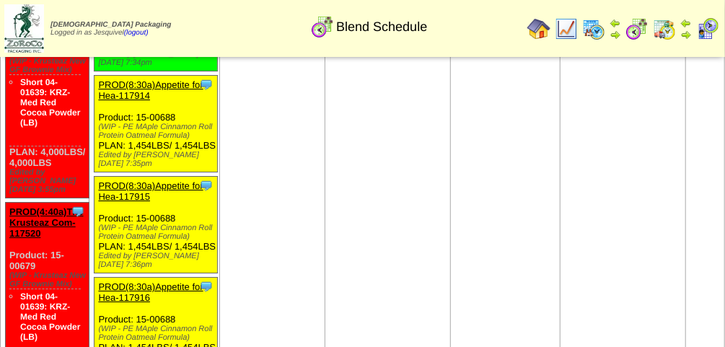
scroll to position [2020, 0]
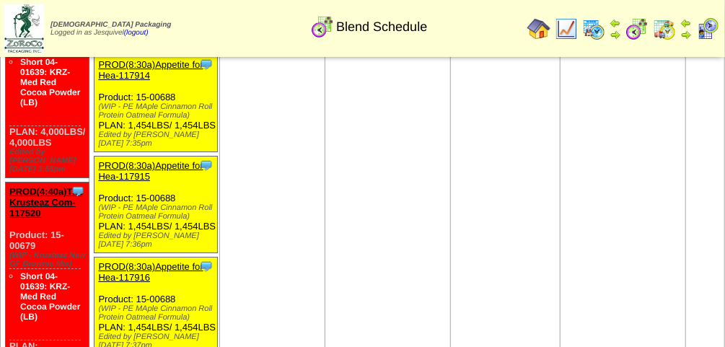
click at [168, 81] on link "PROD(8:30a)Appetite for Hea-117914" at bounding box center [150, 70] width 105 height 22
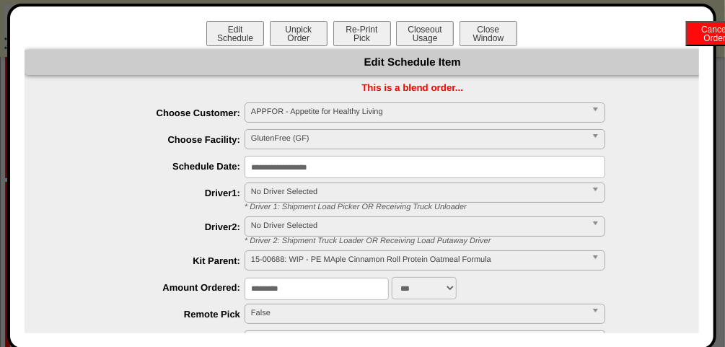
drag, startPoint x: 306, startPoint y: 35, endPoint x: 312, endPoint y: 46, distance: 12.3
click at [312, 46] on div "Edit Schedule Unpick Order Re-Print Pick Closeout Usage Cancel Order Close Wind…" at bounding box center [362, 35] width 674 height 29
click at [288, 33] on button "Unpick Order" at bounding box center [299, 33] width 58 height 25
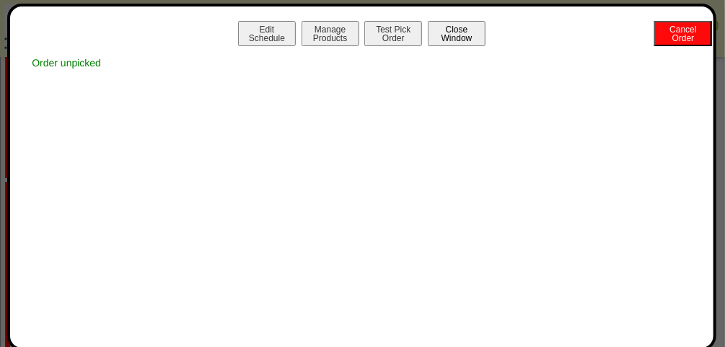
click at [475, 37] on button "Close Window" at bounding box center [457, 33] width 58 height 25
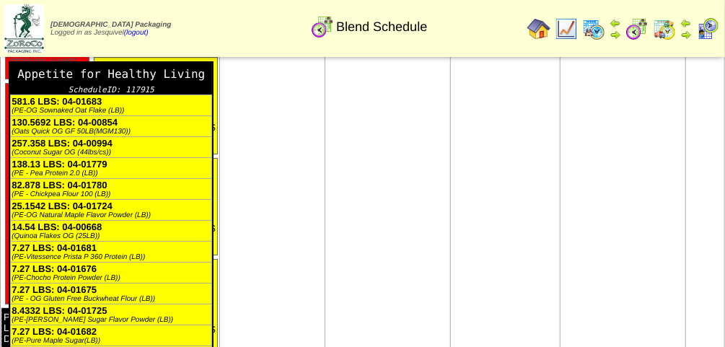
scroll to position [2120, 0]
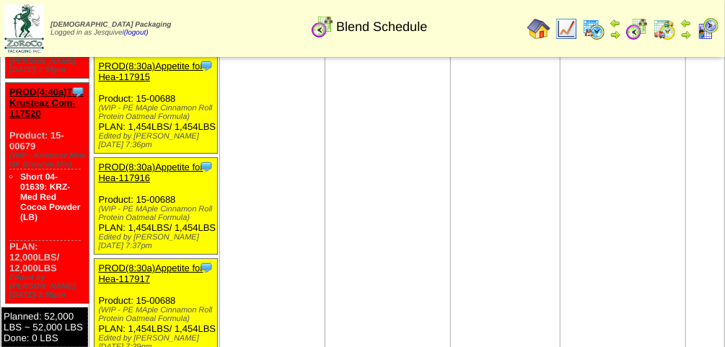
click at [176, 82] on link "PROD(8:30a)Appetite for Hea-117915" at bounding box center [150, 72] width 105 height 22
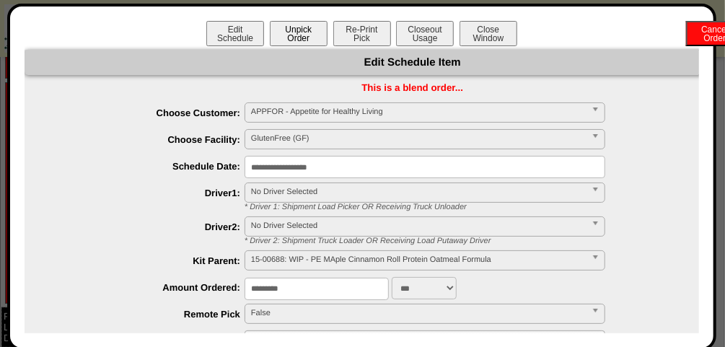
click at [304, 26] on button "Unpick Order" at bounding box center [299, 33] width 58 height 25
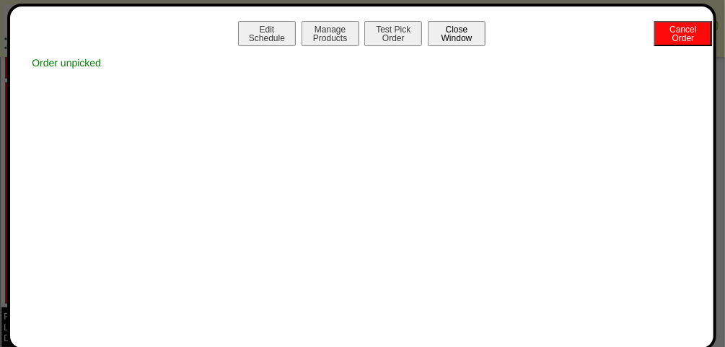
click at [464, 42] on button "Close Window" at bounding box center [457, 33] width 58 height 25
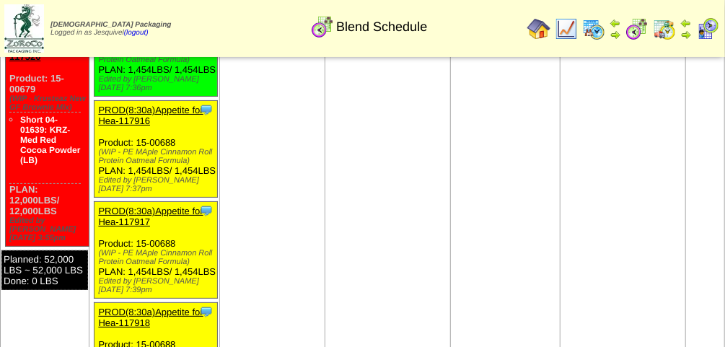
scroll to position [2172, 0]
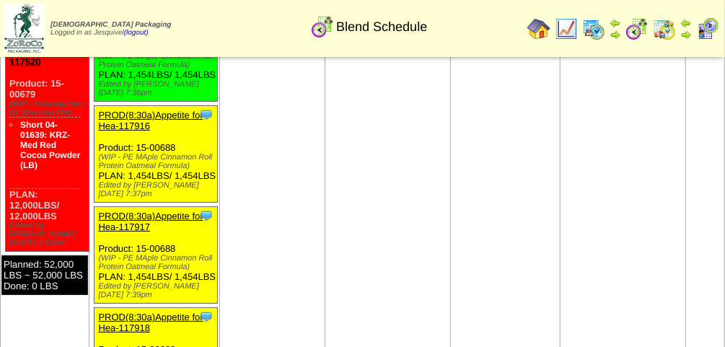
click at [143, 131] on link "PROD(8:30a)Appetite for Hea-117916" at bounding box center [150, 121] width 105 height 22
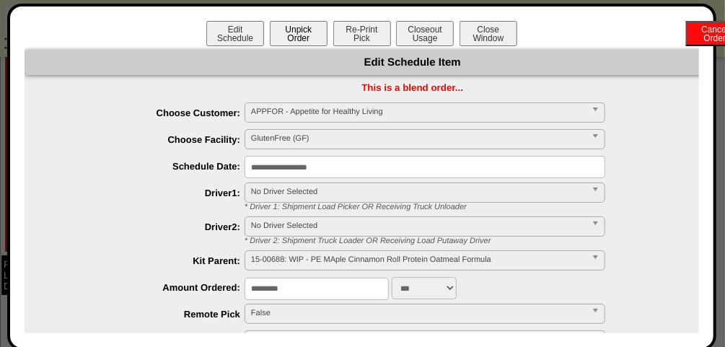
click at [301, 27] on button "Unpick Order" at bounding box center [299, 33] width 58 height 25
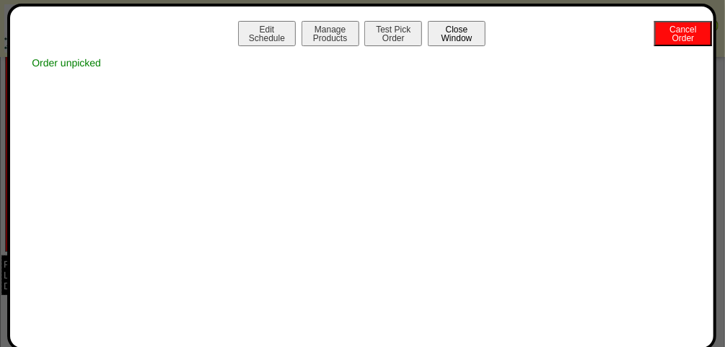
click at [458, 38] on button "Close Window" at bounding box center [457, 33] width 58 height 25
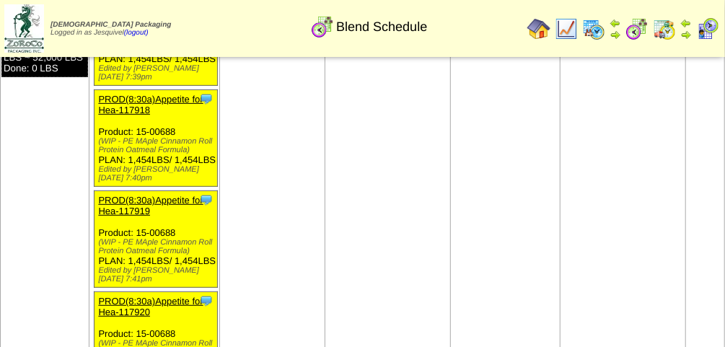
scroll to position [2390, 0]
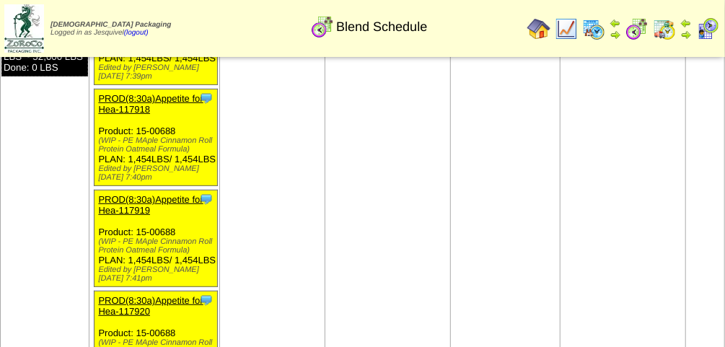
click at [134, 14] on link "PROD(8:30a)Appetite for Hea-117917" at bounding box center [150, 3] width 105 height 22
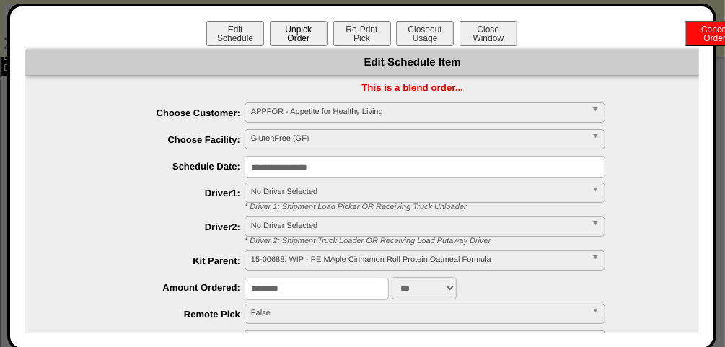
click at [287, 39] on button "Unpick Order" at bounding box center [299, 33] width 58 height 25
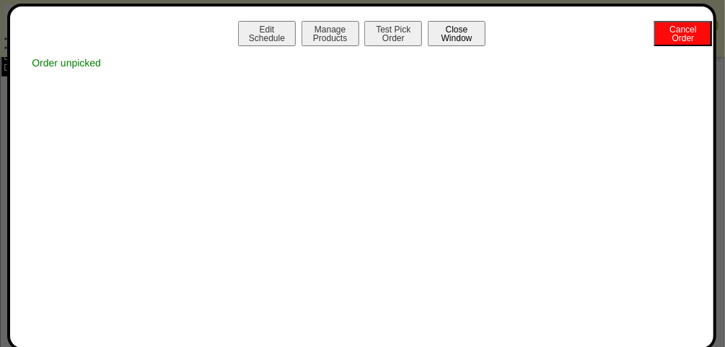
click at [466, 30] on button "Close Window" at bounding box center [457, 33] width 58 height 25
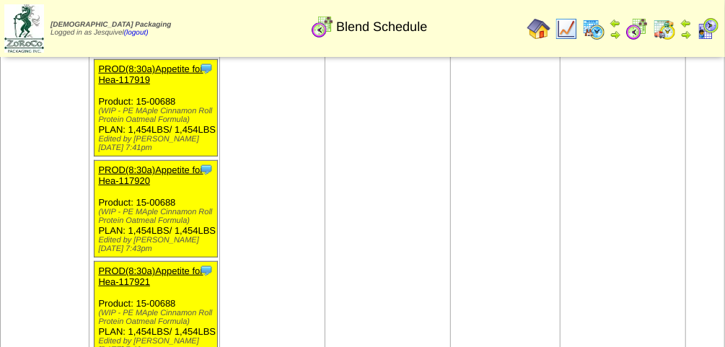
scroll to position [2520, 0]
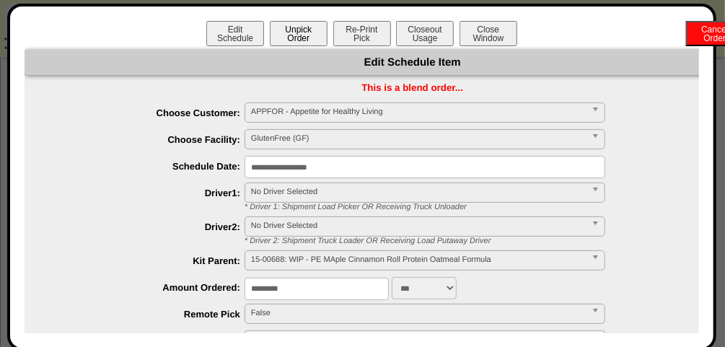
click at [295, 26] on button "Unpick Order" at bounding box center [299, 33] width 58 height 25
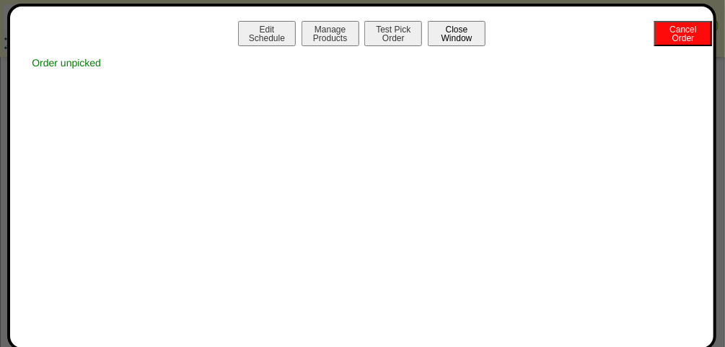
click at [448, 27] on button "Close Window" at bounding box center [457, 33] width 58 height 25
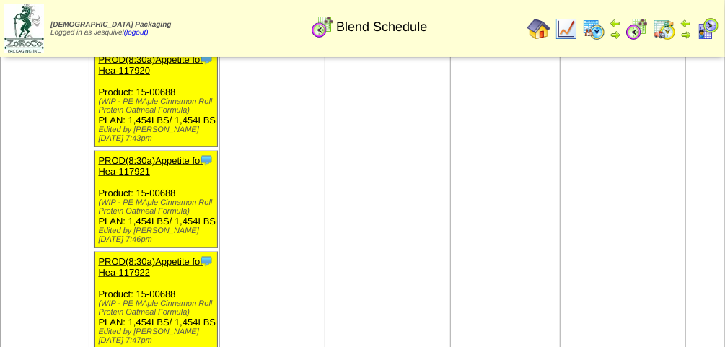
scroll to position [2619, 0]
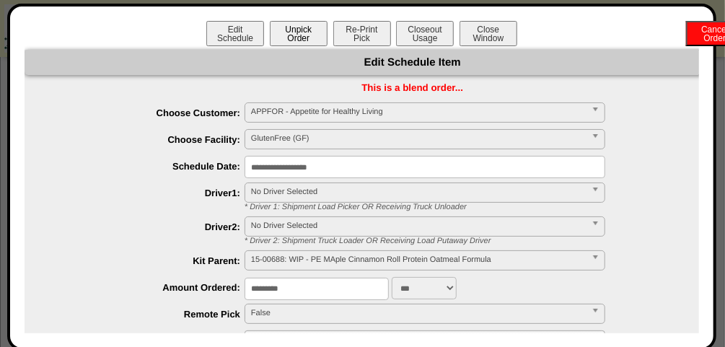
click at [298, 30] on button "Unpick Order" at bounding box center [299, 33] width 58 height 25
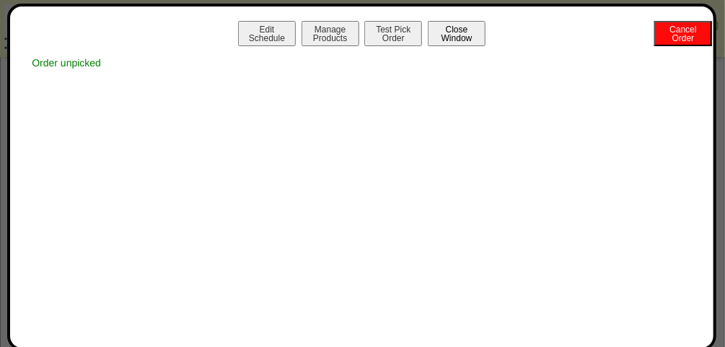
click at [472, 31] on button "Close Window" at bounding box center [457, 33] width 58 height 25
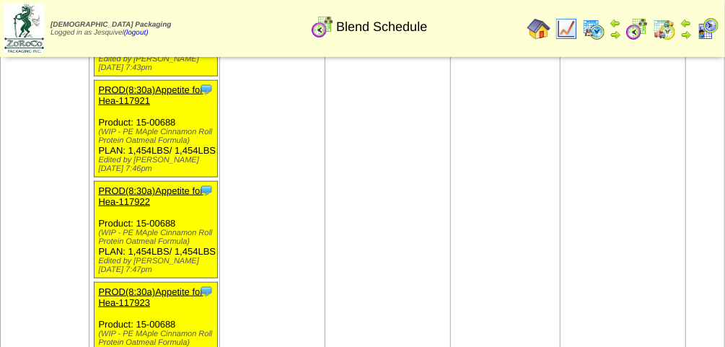
scroll to position [2698, 0]
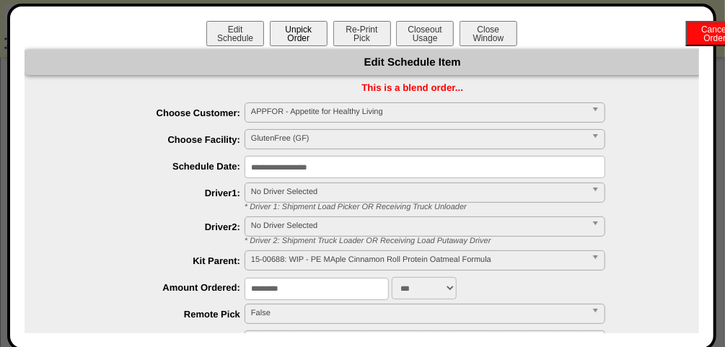
click at [294, 35] on button "Unpick Order" at bounding box center [299, 33] width 58 height 25
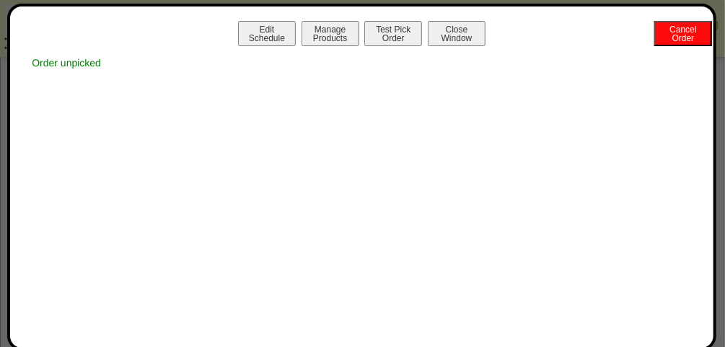
click at [471, 48] on div "Edit Schedule Manage Products Test Pick Order Cancel Order Close Window" at bounding box center [362, 35] width 674 height 29
click at [476, 36] on button "Close Window" at bounding box center [457, 33] width 58 height 25
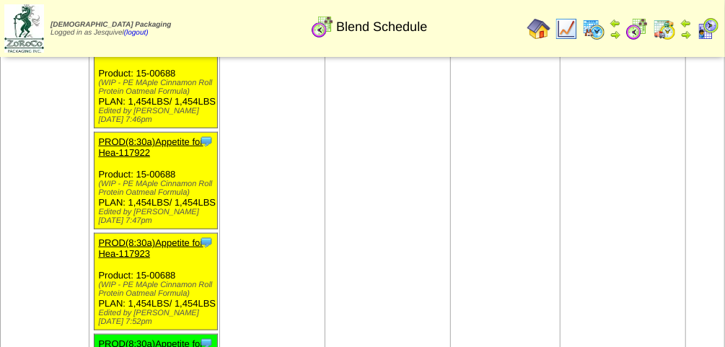
scroll to position [2750, 0]
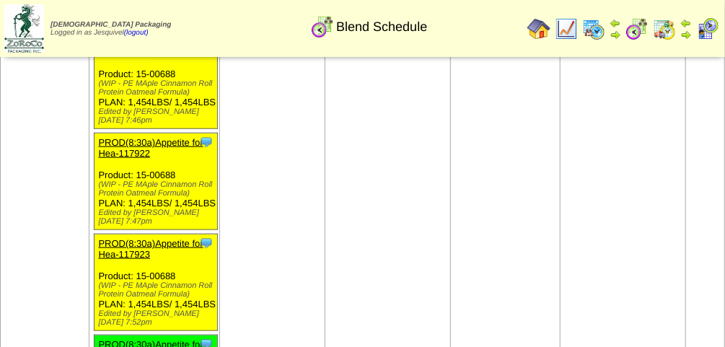
click at [162, 58] on link "PROD(8:30a)Appetite for Hea-117921" at bounding box center [150, 47] width 105 height 22
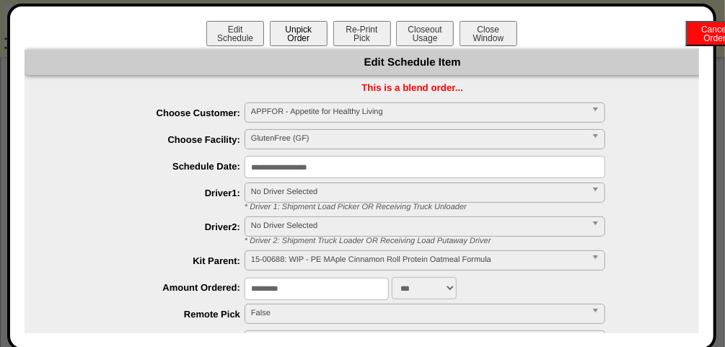
click at [305, 27] on button "Unpick Order" at bounding box center [299, 33] width 58 height 25
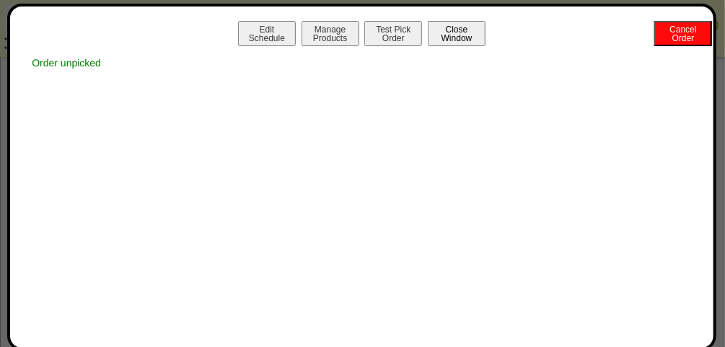
click at [464, 35] on button "Close Window" at bounding box center [457, 33] width 58 height 25
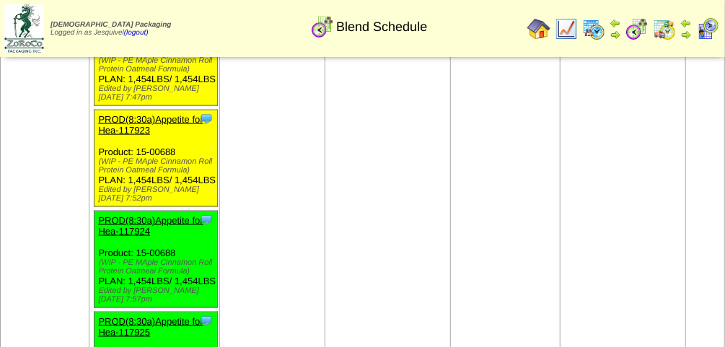
scroll to position [2872, 0]
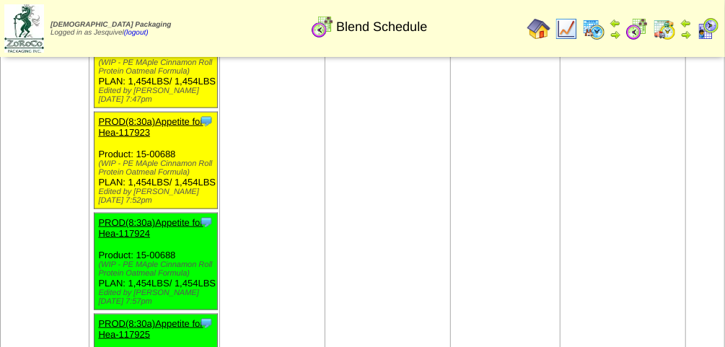
click at [169, 37] on link "PROD(8:30a)Appetite for Hea-117922" at bounding box center [150, 26] width 105 height 22
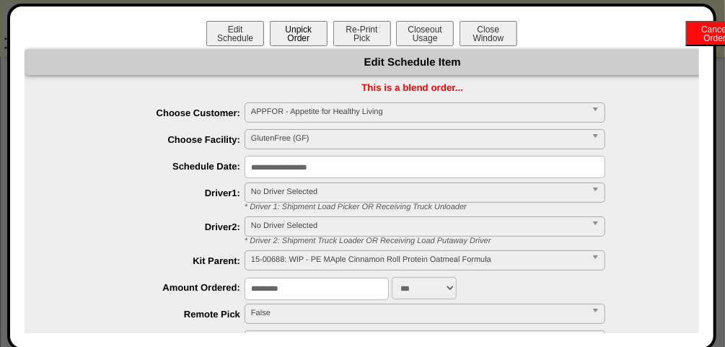
click at [319, 25] on button "Unpick Order" at bounding box center [299, 33] width 58 height 25
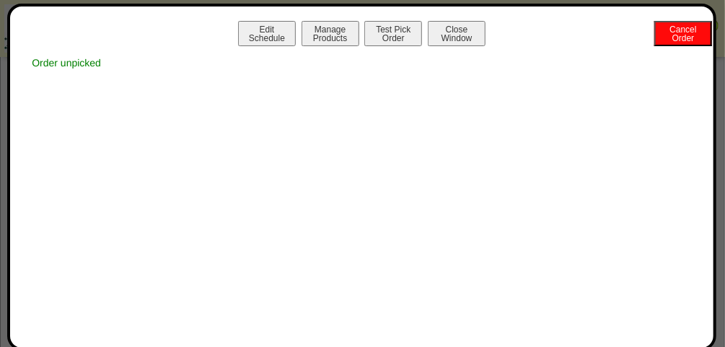
click at [428, 70] on div "Order unpicked" at bounding box center [362, 63] width 674 height 26
click at [458, 33] on button "Close Window" at bounding box center [457, 33] width 58 height 25
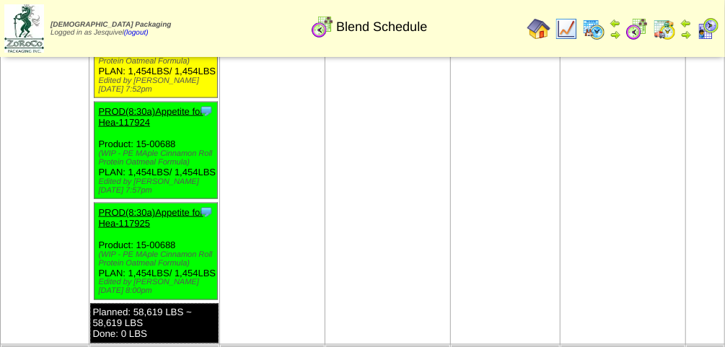
scroll to position [2985, 0]
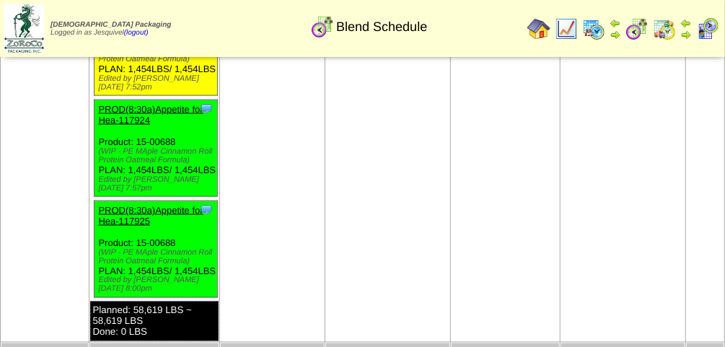
click at [174, 96] on li "Clone Item PROD(8:30a)Appetite for Hea-117923 Appetite for Healthy Living Sched…" at bounding box center [155, 47] width 123 height 97
click at [167, 25] on link "PROD(8:30a)Appetite for Hea-117923" at bounding box center [150, 14] width 105 height 22
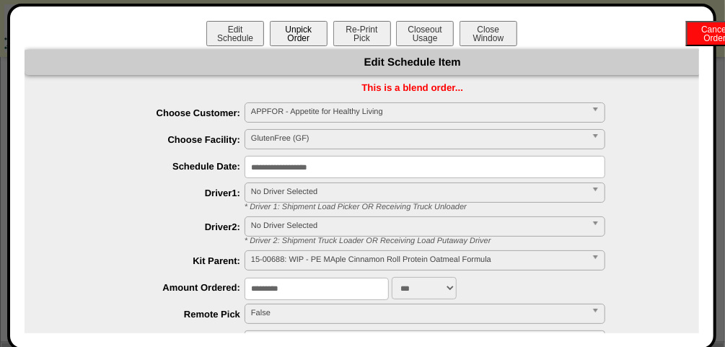
click at [296, 37] on button "Unpick Order" at bounding box center [299, 33] width 58 height 25
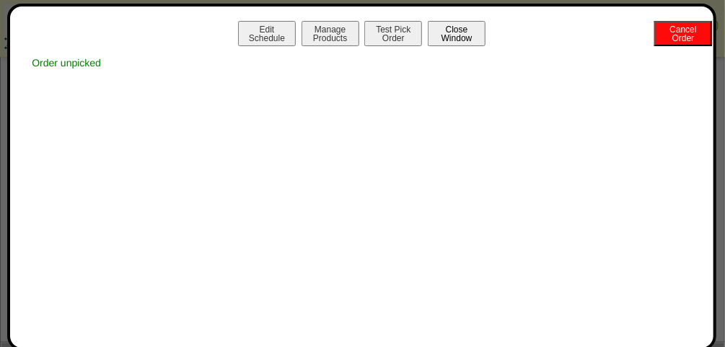
click at [452, 30] on button "Close Window" at bounding box center [457, 33] width 58 height 25
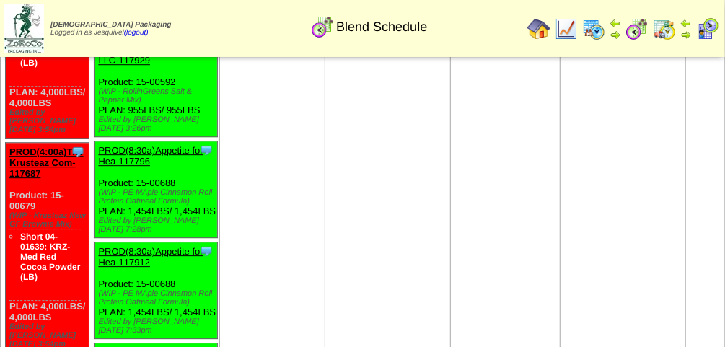
scroll to position [1633, 0]
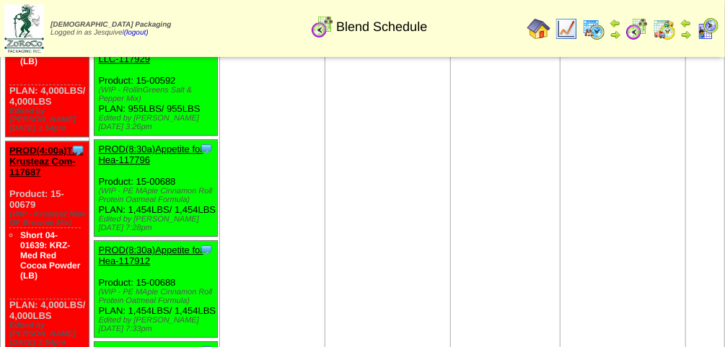
click at [135, 165] on link "PROD(8:30a)Appetite for Hea-117796" at bounding box center [150, 154] width 105 height 22
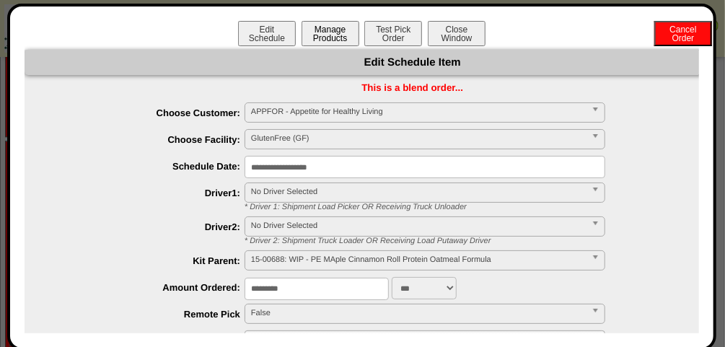
click at [338, 25] on button "Manage Products" at bounding box center [330, 33] width 58 height 25
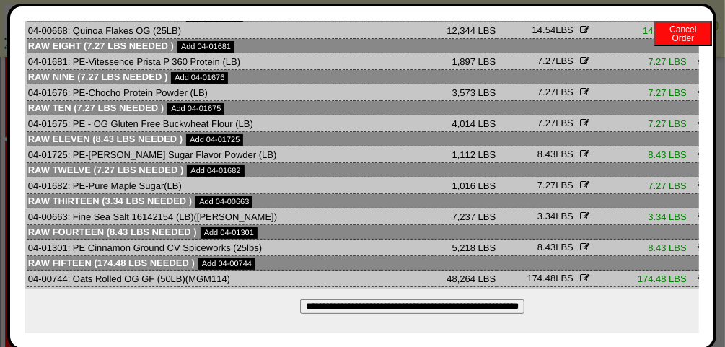
scroll to position [0, 0]
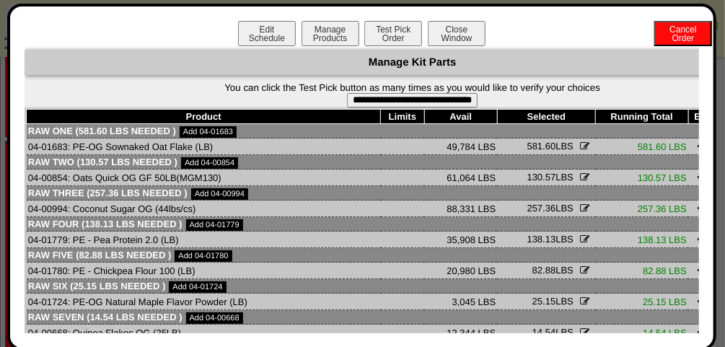
click at [376, 102] on input "**********" at bounding box center [412, 100] width 131 height 14
type input "**********"
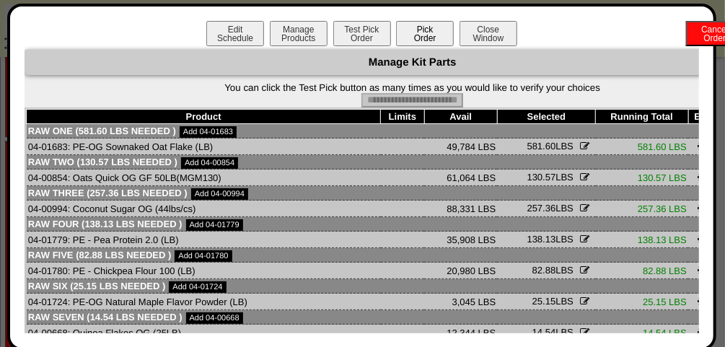
click at [430, 40] on button "Pick Order" at bounding box center [425, 33] width 58 height 25
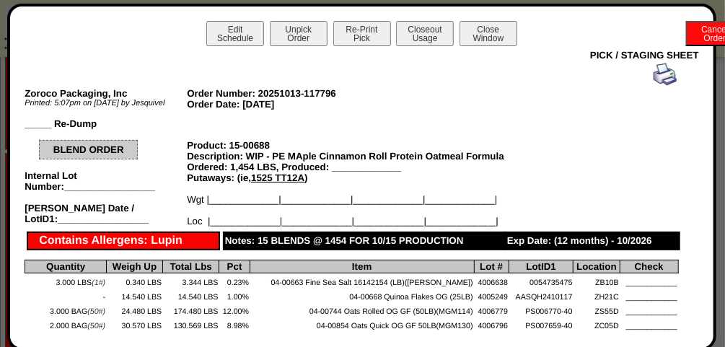
scroll to position [1618, 0]
click at [431, 42] on button "Closeout Usage" at bounding box center [425, 33] width 58 height 25
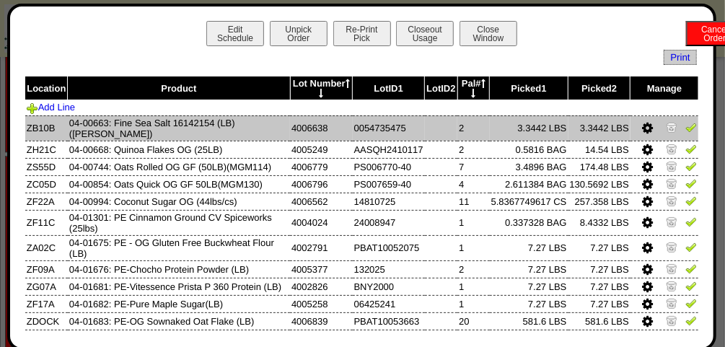
click at [685, 125] on img at bounding box center [691, 127] width 12 height 12
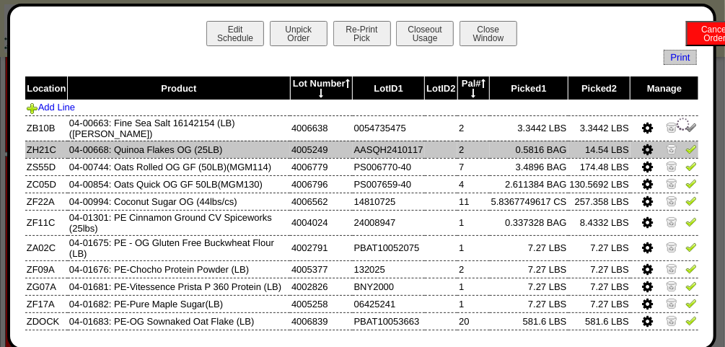
click at [685, 143] on img at bounding box center [691, 149] width 12 height 12
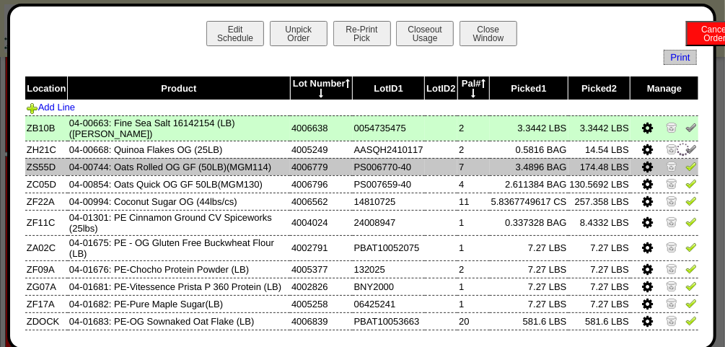
click at [685, 160] on img at bounding box center [691, 166] width 12 height 12
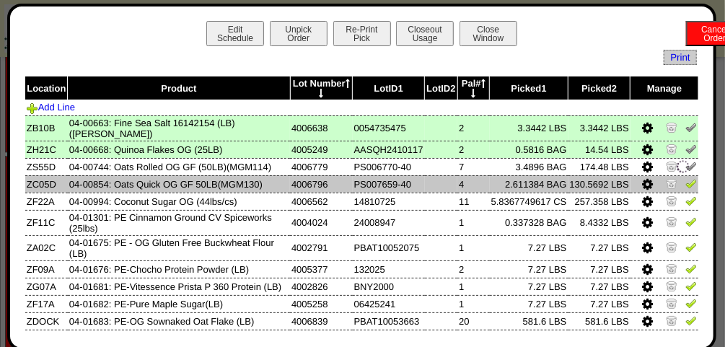
click at [685, 177] on img at bounding box center [691, 183] width 12 height 12
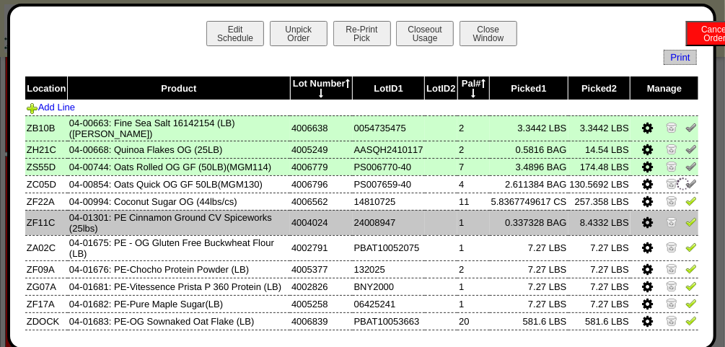
click at [679, 210] on td at bounding box center [664, 222] width 68 height 25
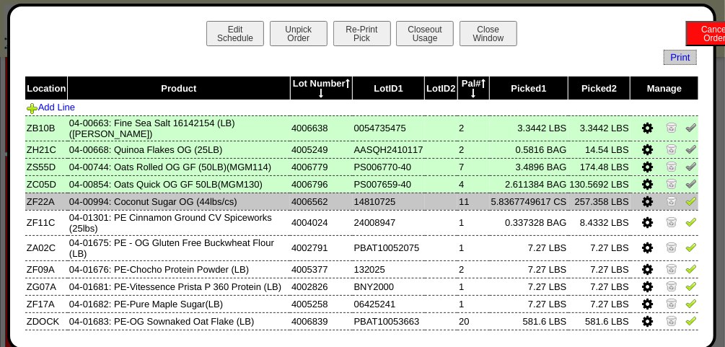
click at [685, 195] on img at bounding box center [691, 201] width 12 height 12
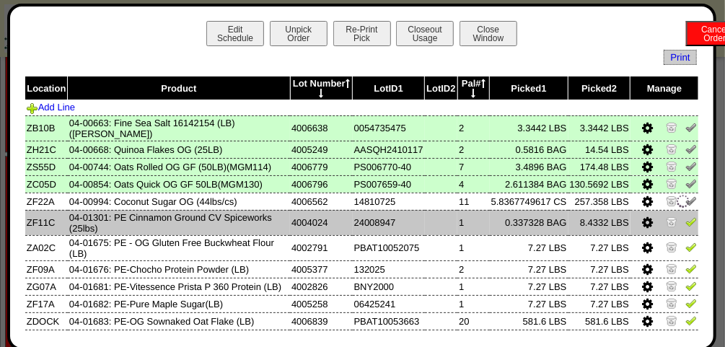
click at [677, 210] on td at bounding box center [664, 222] width 68 height 25
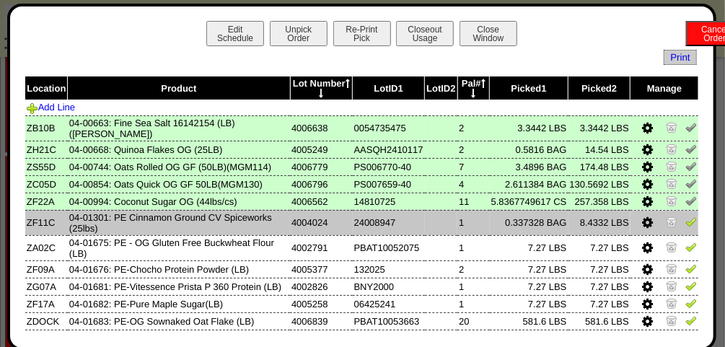
click at [685, 216] on img at bounding box center [691, 222] width 12 height 12
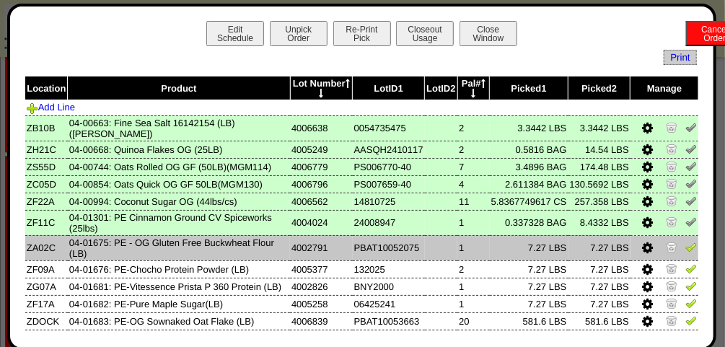
click at [685, 241] on img at bounding box center [691, 247] width 12 height 12
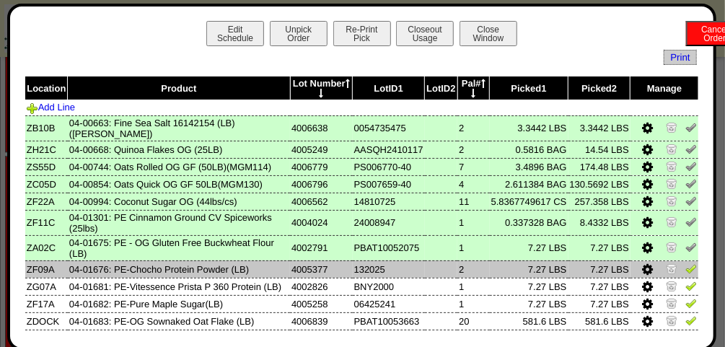
click at [685, 262] on img at bounding box center [691, 268] width 12 height 12
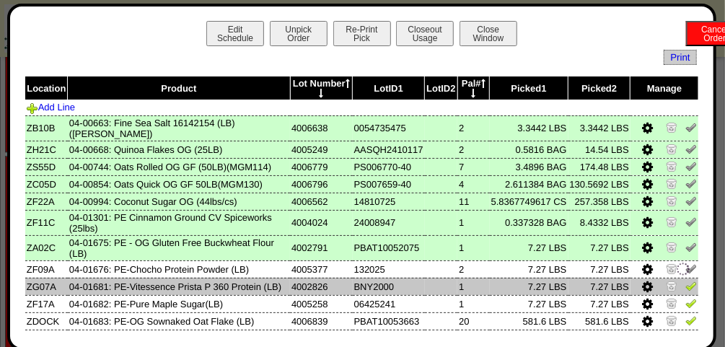
click at [685, 284] on link at bounding box center [691, 288] width 12 height 11
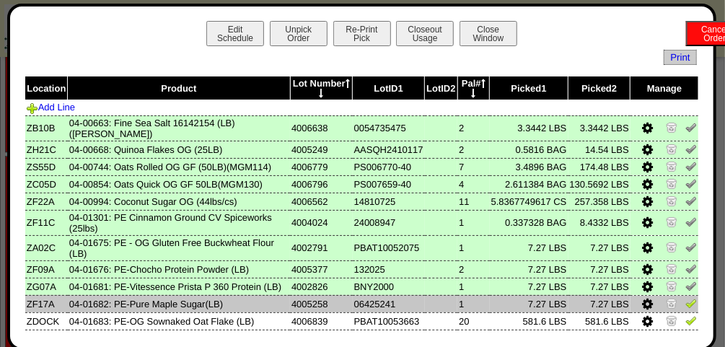
click at [685, 305] on link at bounding box center [691, 305] width 12 height 11
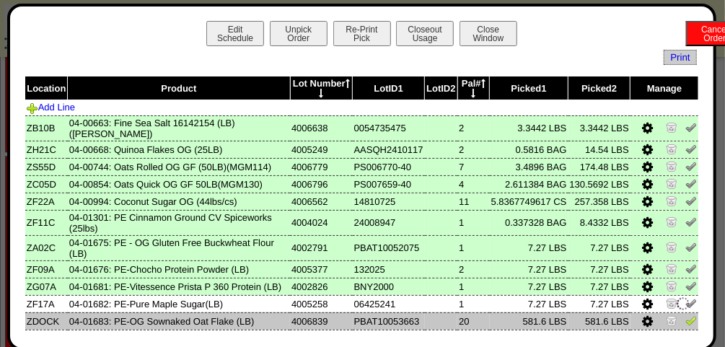
click at [685, 317] on img at bounding box center [691, 320] width 12 height 12
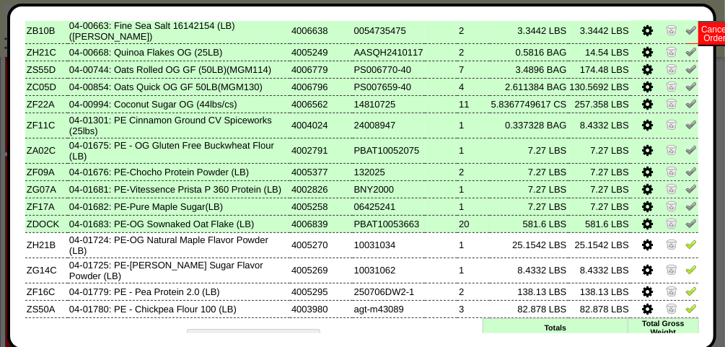
scroll to position [98, 0]
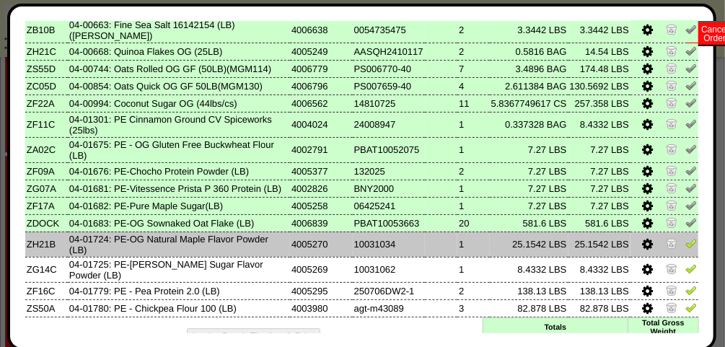
click at [685, 241] on img at bounding box center [691, 243] width 12 height 12
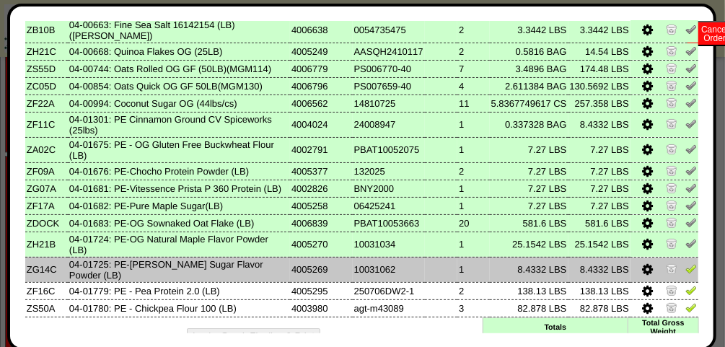
click at [685, 262] on img at bounding box center [691, 268] width 12 height 12
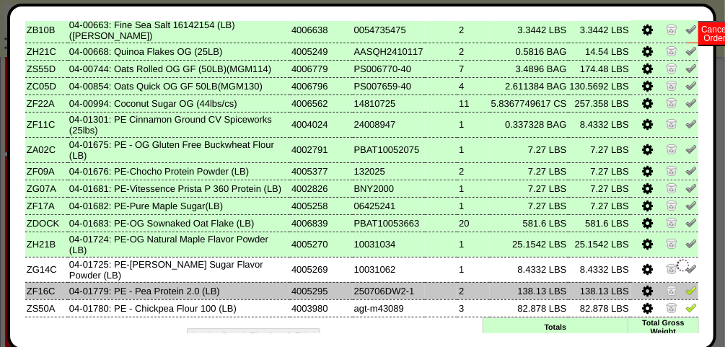
click at [685, 284] on img at bounding box center [691, 290] width 12 height 12
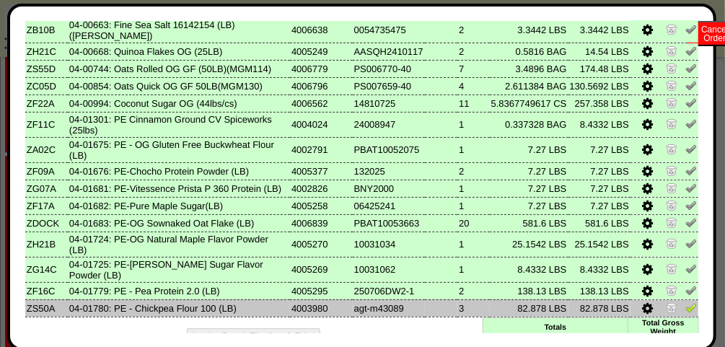
click at [685, 304] on img at bounding box center [691, 307] width 12 height 12
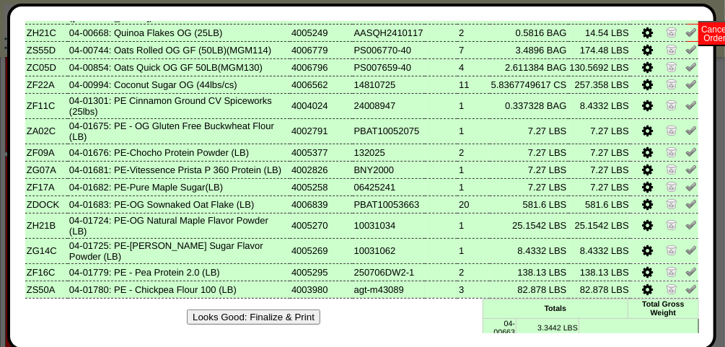
scroll to position [118, 0]
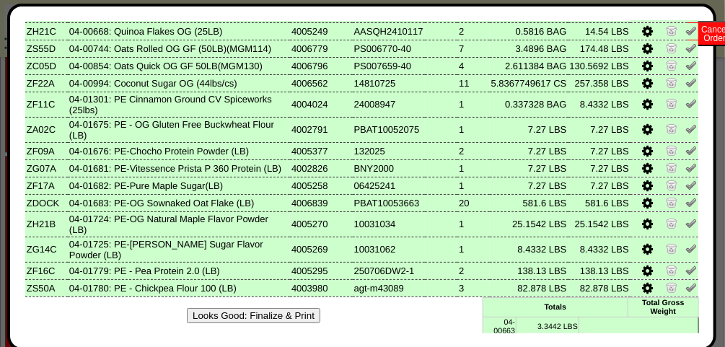
click at [274, 309] on button "Looks Good: Finalize & Print" at bounding box center [253, 315] width 133 height 15
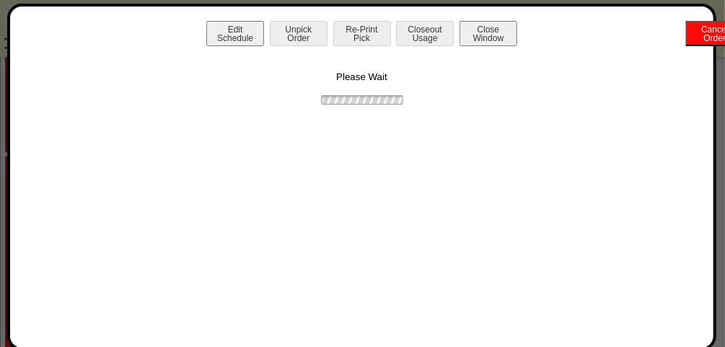
scroll to position [0, 0]
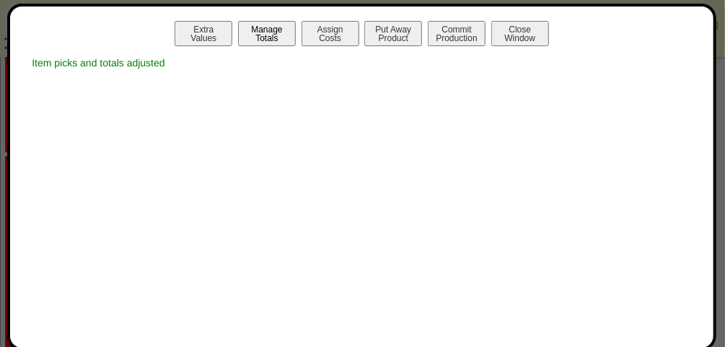
click at [273, 32] on button "Manage Totals" at bounding box center [267, 33] width 58 height 25
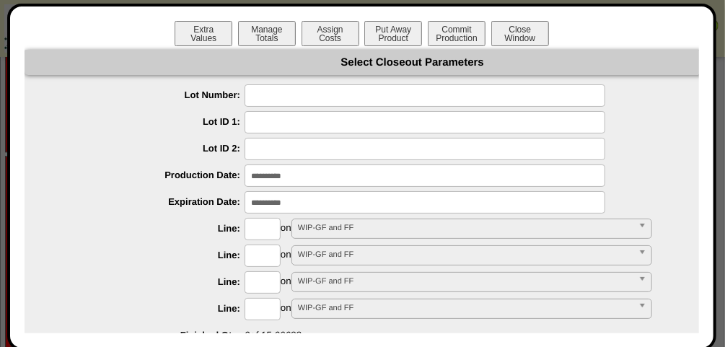
click at [300, 90] on input "text" at bounding box center [424, 95] width 361 height 22
type input "*******"
click at [254, 232] on input "text" at bounding box center [262, 229] width 36 height 22
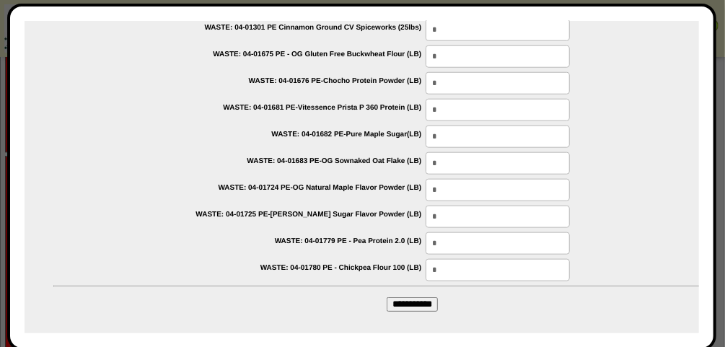
scroll to position [564, 0]
type input "****"
click at [406, 297] on input "**********" at bounding box center [411, 304] width 51 height 14
type input "*********"
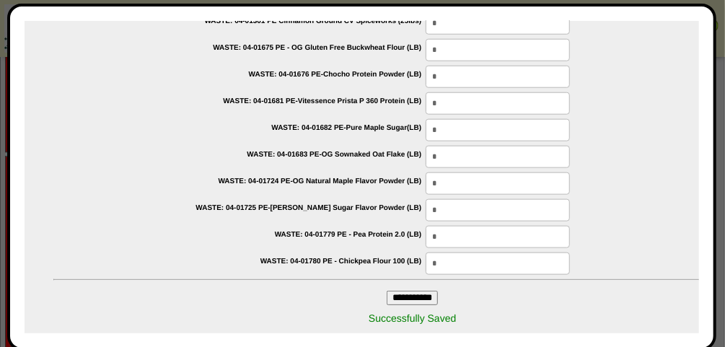
scroll to position [0, 0]
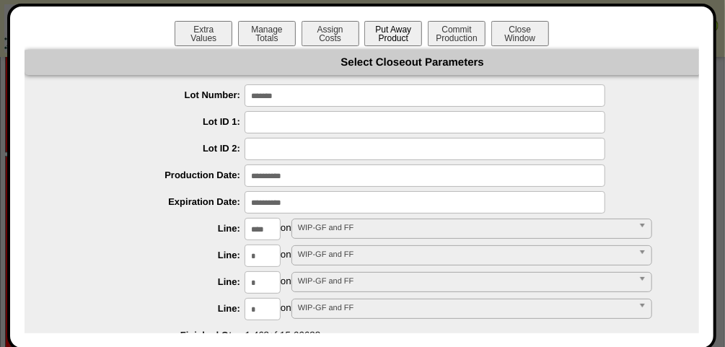
click at [398, 45] on button "Put Away Product" at bounding box center [393, 33] width 58 height 25
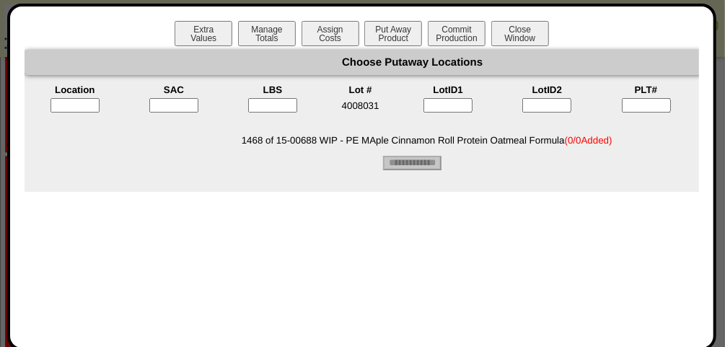
click at [86, 105] on input "text" at bounding box center [74, 105] width 49 height 14
type input "*****"
click at [177, 100] on input"] "text" at bounding box center [173, 105] width 49 height 14
type input"] "*"
click at [299, 101] on input"] "text" at bounding box center [278, 105] width 49 height 14
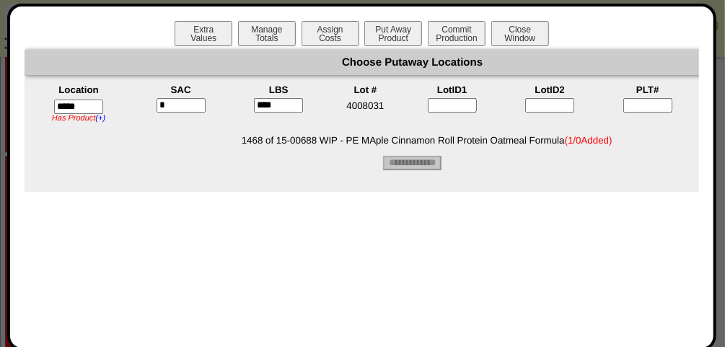
type input"] "****"
click at [390, 119] on td "4008031" at bounding box center [365, 110] width 74 height 27
click at [650, 107] on input"] "text" at bounding box center [647, 105] width 49 height 14
type input"] "*"
click at [578, 165] on form "Choose Putaway Locations Location SAC LBS Lot # LotID1 LotID2 PLT# Plus 1 Add *…" at bounding box center [412, 110] width 775 height 120
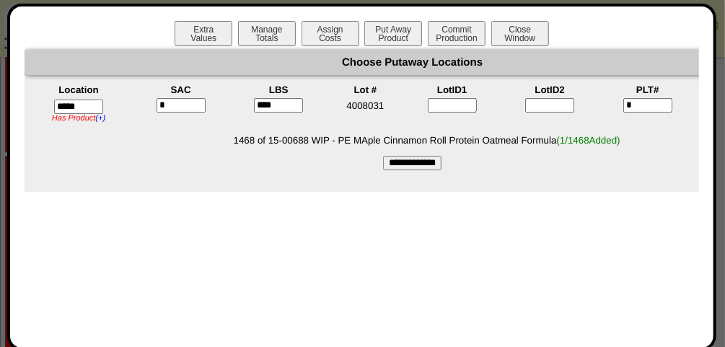
click at [423, 163] on input "**********" at bounding box center [412, 163] width 58 height 14
type input "*********"
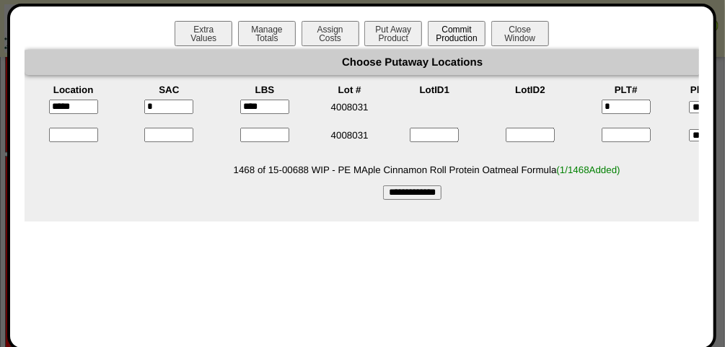
click at [466, 36] on button "Commit Production" at bounding box center [457, 33] width 58 height 25
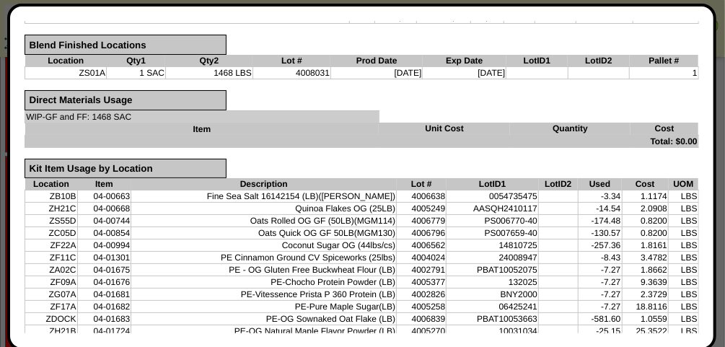
scroll to position [583, 0]
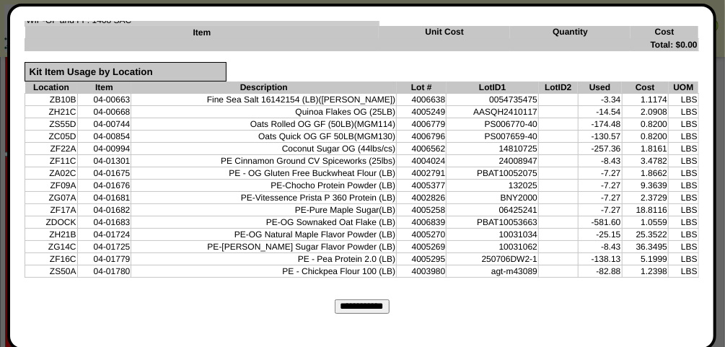
click at [369, 299] on input "**********" at bounding box center [362, 306] width 55 height 14
type input "*********"
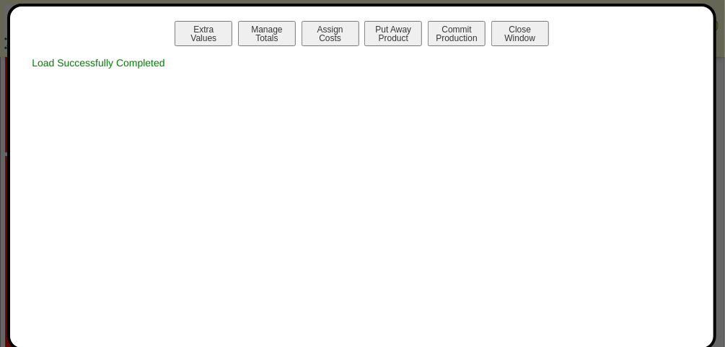
scroll to position [0, 0]
click at [477, 39] on button "Print Prod w / Both" at bounding box center [457, 33] width 58 height 25
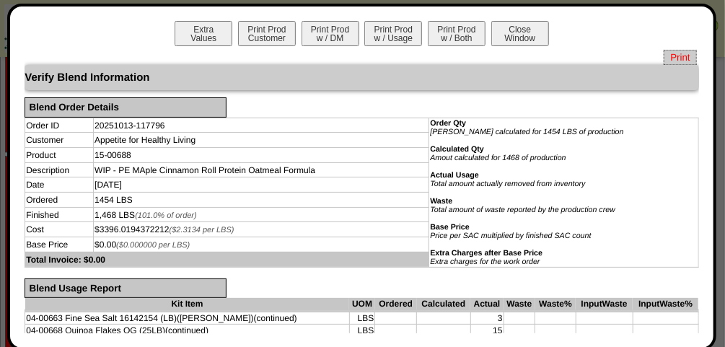
click at [676, 53] on span "Print" at bounding box center [679, 57] width 32 height 15
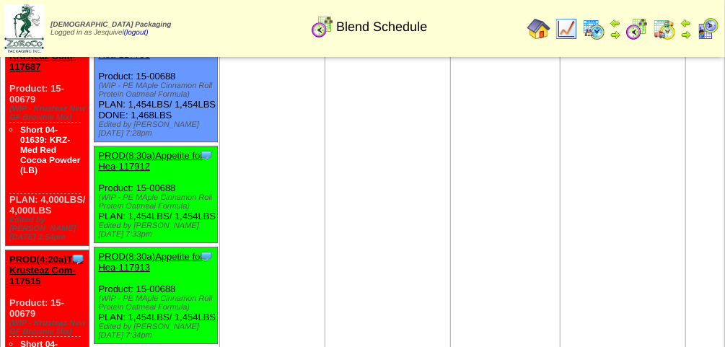
scroll to position [1740, 0]
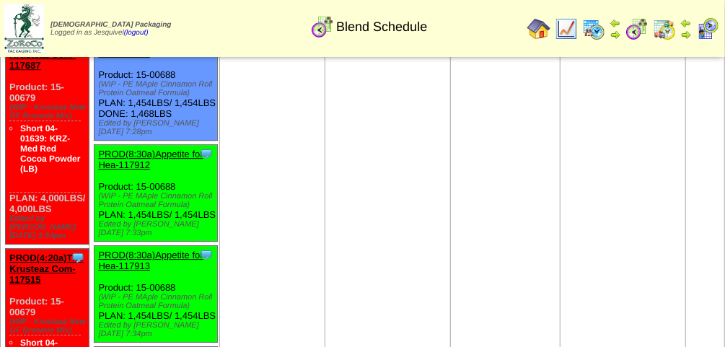
click at [151, 170] on link "PROD(8:30a)Appetite for Hea-117912" at bounding box center [150, 160] width 105 height 22
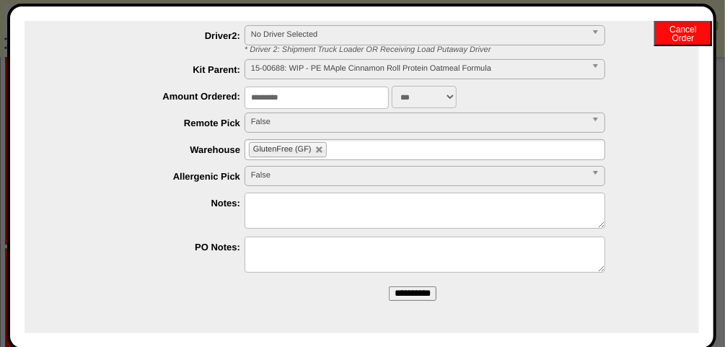
scroll to position [0, 0]
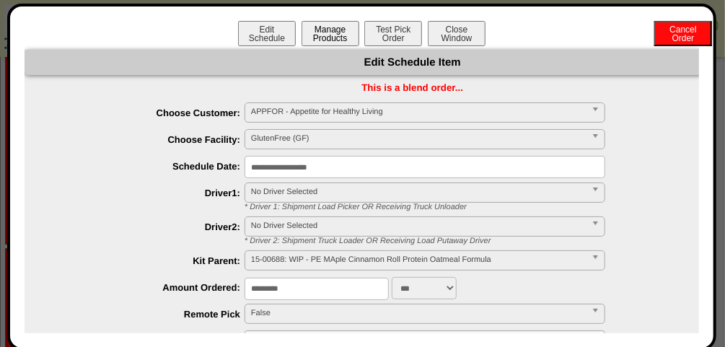
click at [318, 32] on button "Manage Products" at bounding box center [330, 33] width 58 height 25
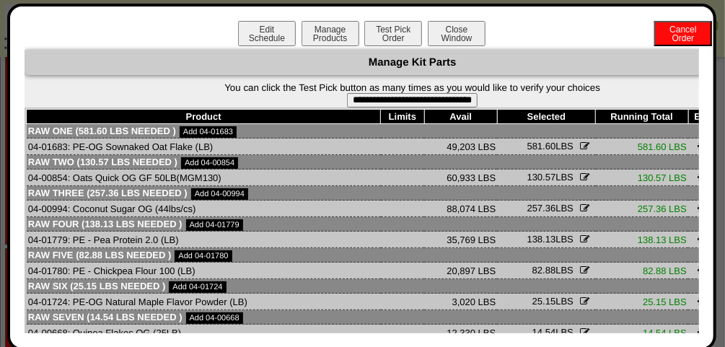
click at [430, 101] on input "**********" at bounding box center [412, 100] width 131 height 14
type input "**********"
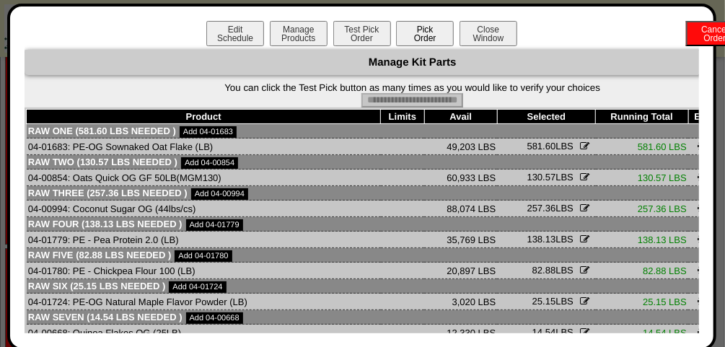
click at [419, 34] on button "Pick Order" at bounding box center [425, 33] width 58 height 25
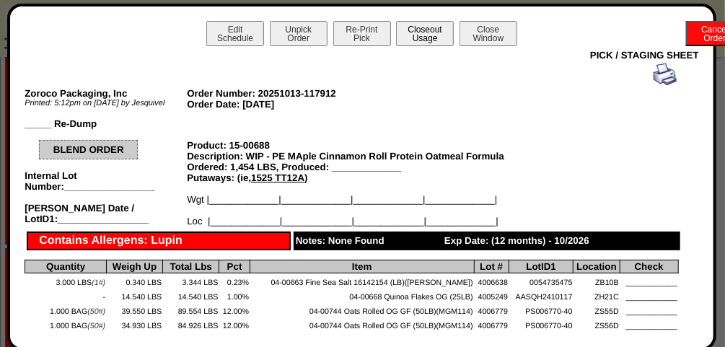
click at [428, 30] on button "Closeout Usage" at bounding box center [425, 33] width 58 height 25
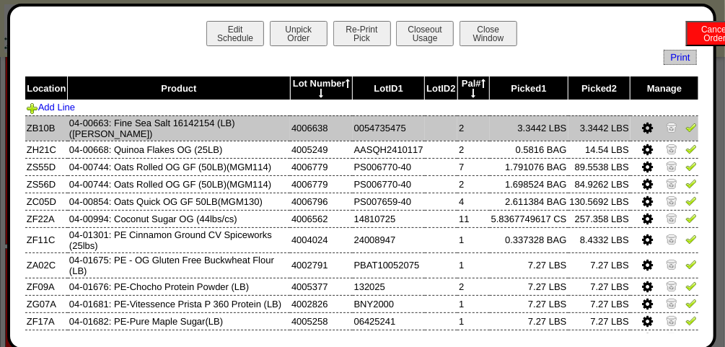
click at [685, 121] on img at bounding box center [691, 127] width 12 height 12
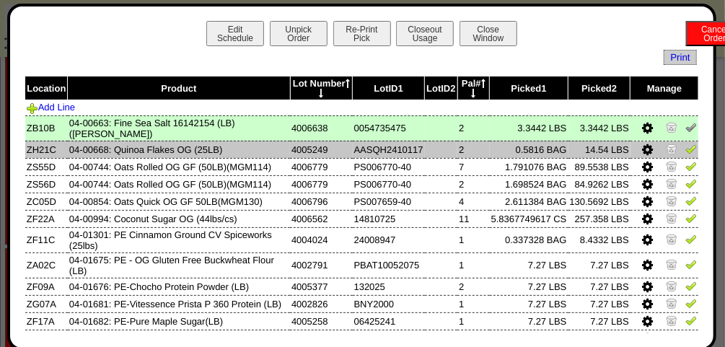
click at [685, 143] on img at bounding box center [691, 149] width 12 height 12
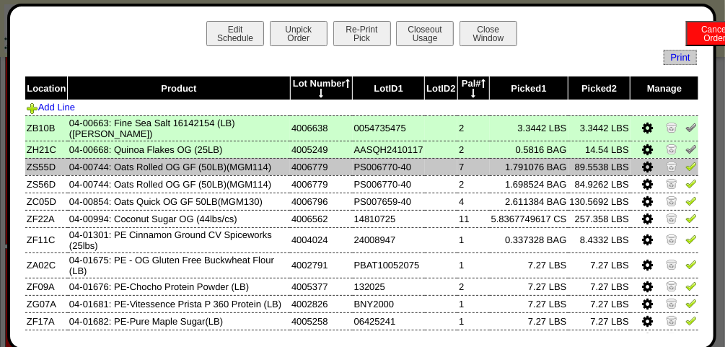
click at [685, 160] on img at bounding box center [691, 166] width 12 height 12
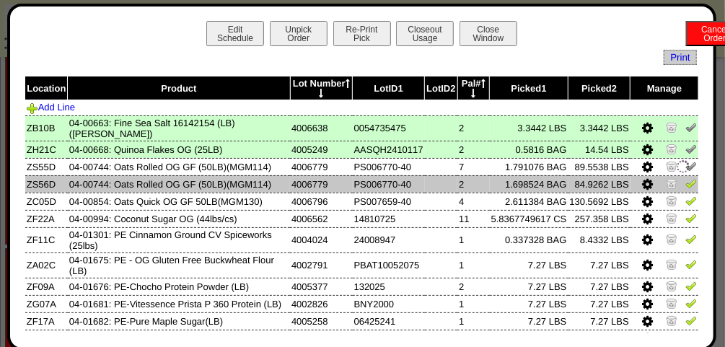
click at [685, 177] on img at bounding box center [691, 183] width 12 height 12
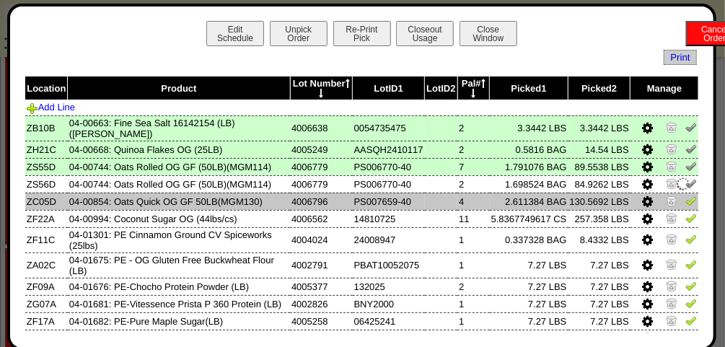
click at [685, 195] on img at bounding box center [691, 201] width 12 height 12
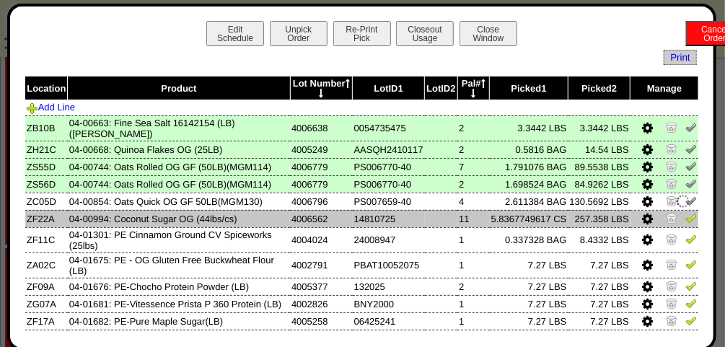
click at [685, 212] on img at bounding box center [691, 218] width 12 height 12
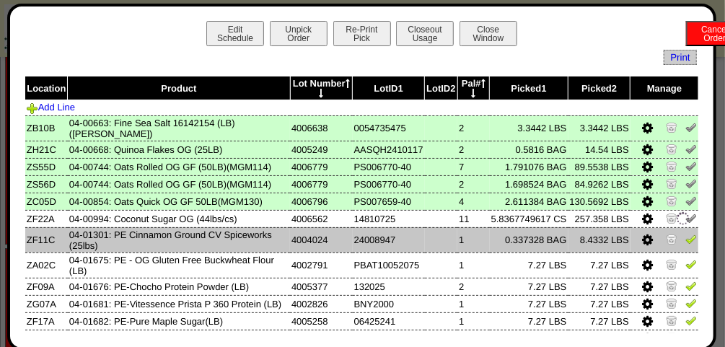
click at [683, 238] on td at bounding box center [664, 239] width 68 height 25
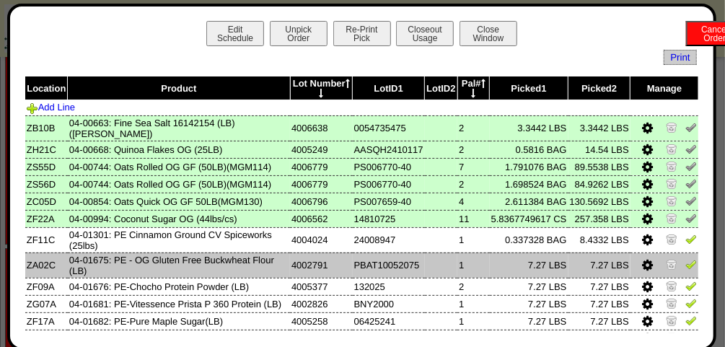
click at [683, 252] on td at bounding box center [664, 264] width 68 height 25
click at [685, 258] on img at bounding box center [691, 264] width 12 height 12
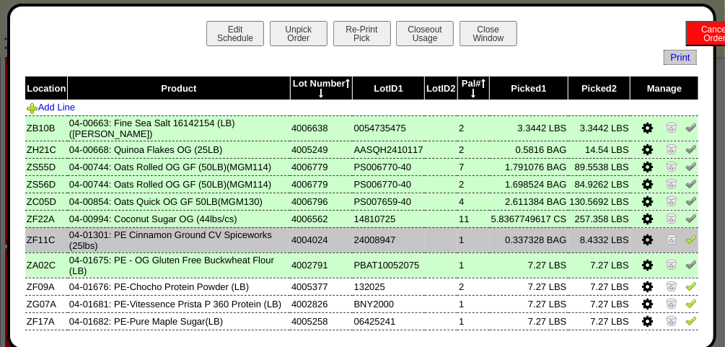
click at [685, 236] on link at bounding box center [691, 241] width 12 height 11
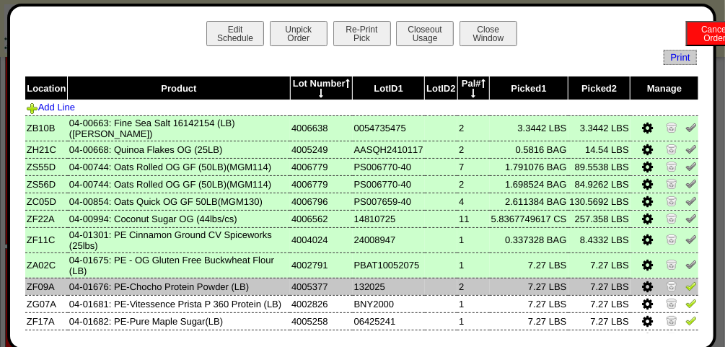
click at [685, 280] on img at bounding box center [691, 286] width 12 height 12
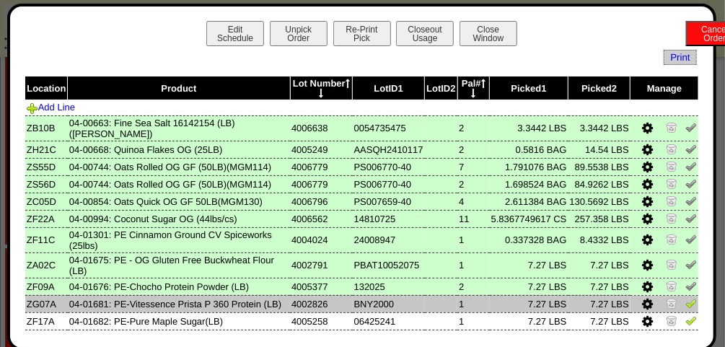
click at [684, 295] on td at bounding box center [664, 303] width 68 height 17
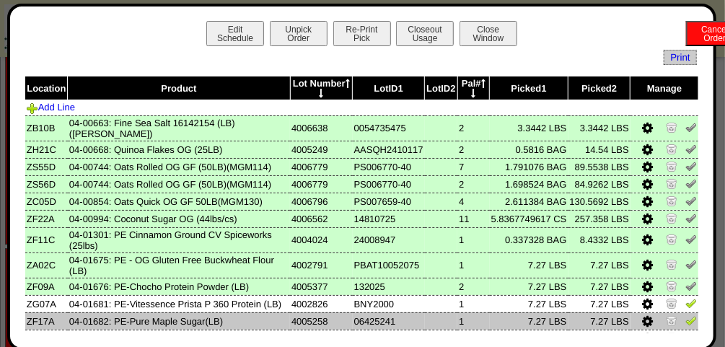
click at [685, 317] on img at bounding box center [691, 320] width 12 height 12
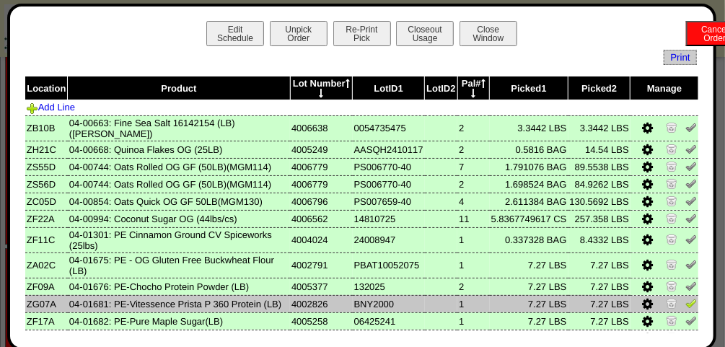
click at [685, 302] on link at bounding box center [691, 305] width 12 height 11
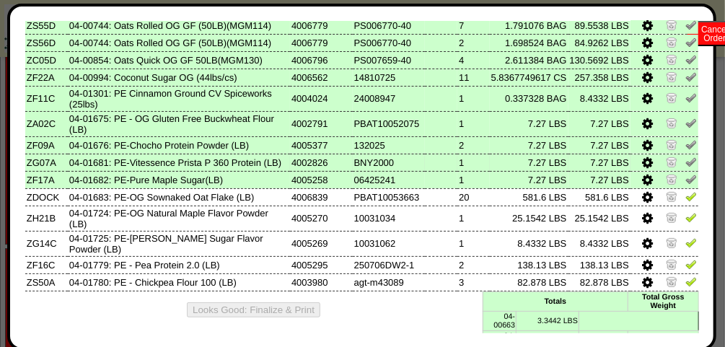
scroll to position [143, 0]
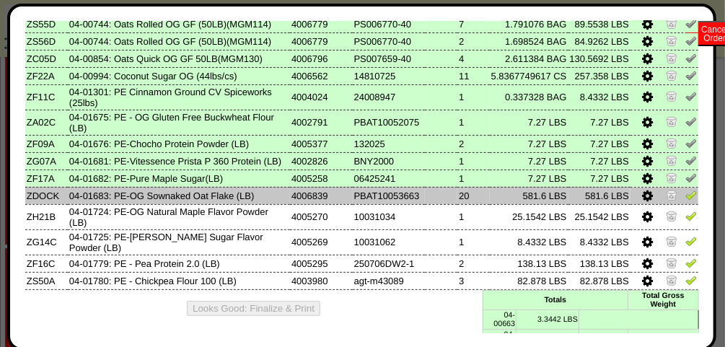
click at [685, 195] on img at bounding box center [691, 195] width 12 height 12
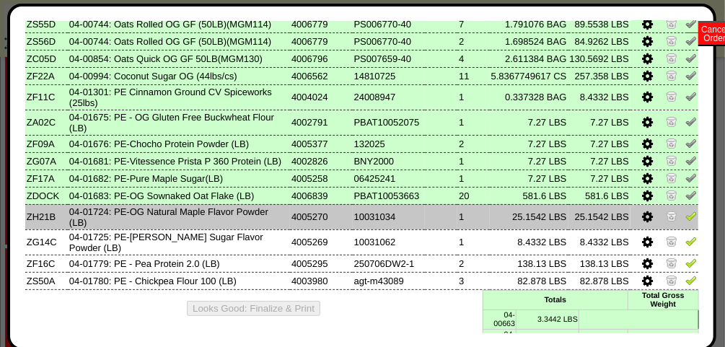
click at [685, 211] on img at bounding box center [691, 216] width 12 height 12
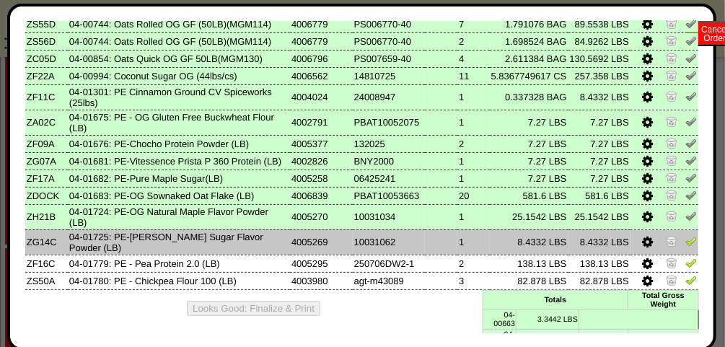
click at [685, 235] on img at bounding box center [691, 241] width 12 height 12
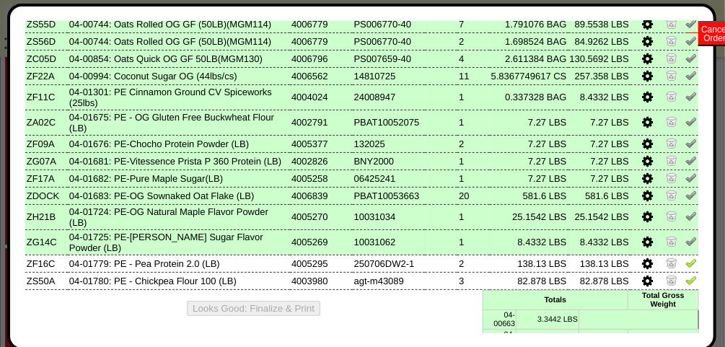
click at [682, 249] on td at bounding box center [664, 241] width 68 height 25
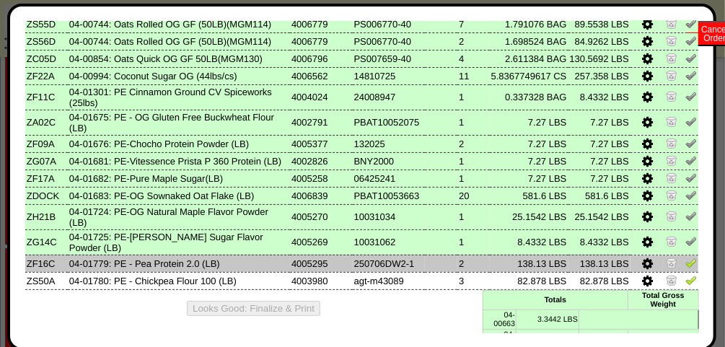
click at [685, 257] on img at bounding box center [691, 263] width 12 height 12
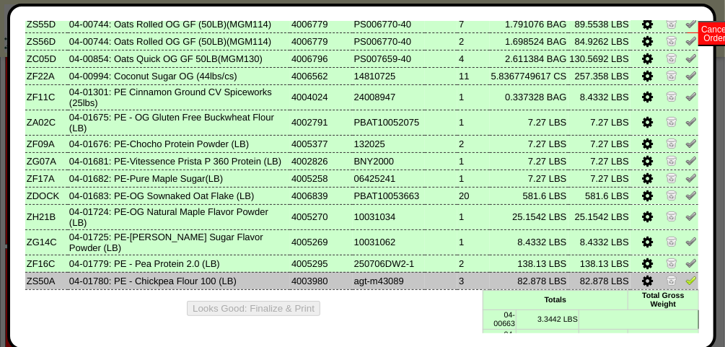
click at [685, 278] on img at bounding box center [691, 280] width 12 height 12
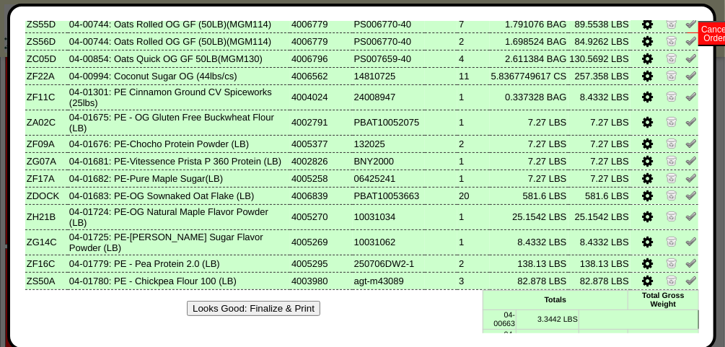
scroll to position [144, 0]
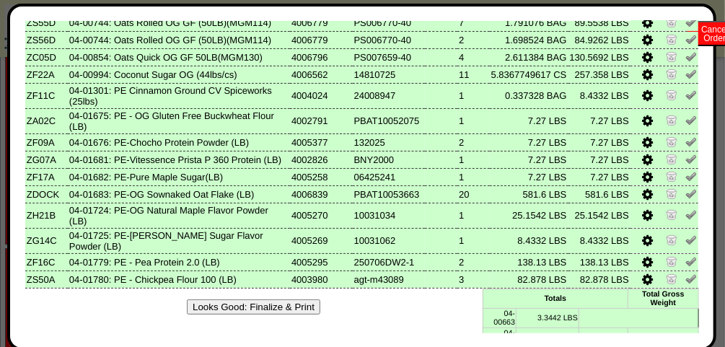
click at [270, 300] on button "Looks Good: Finalize & Print" at bounding box center [253, 306] width 133 height 15
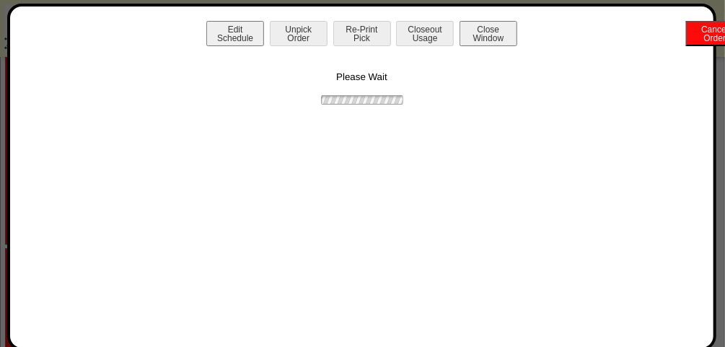
scroll to position [0, 0]
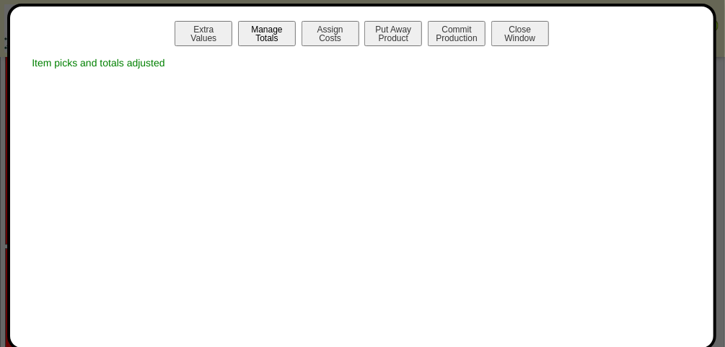
click at [260, 39] on button "Manage Totals" at bounding box center [267, 33] width 58 height 25
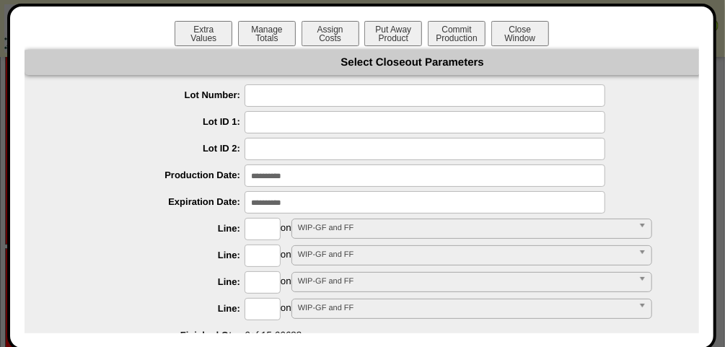
drag, startPoint x: 276, startPoint y: 107, endPoint x: 270, endPoint y: 94, distance: 13.9
click at [270, 94] on input "text" at bounding box center [424, 95] width 361 height 22
type input "*******"
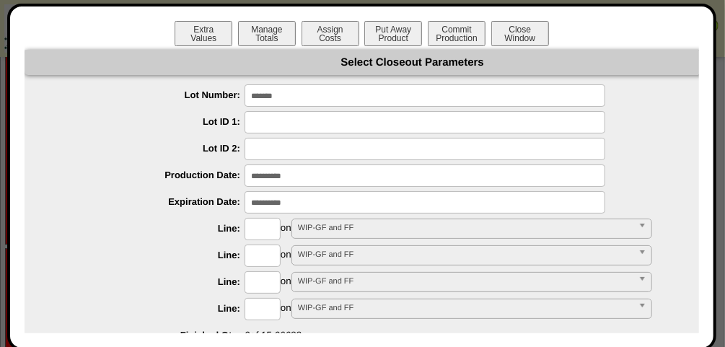
click at [268, 225] on input "text" at bounding box center [262, 229] width 36 height 22
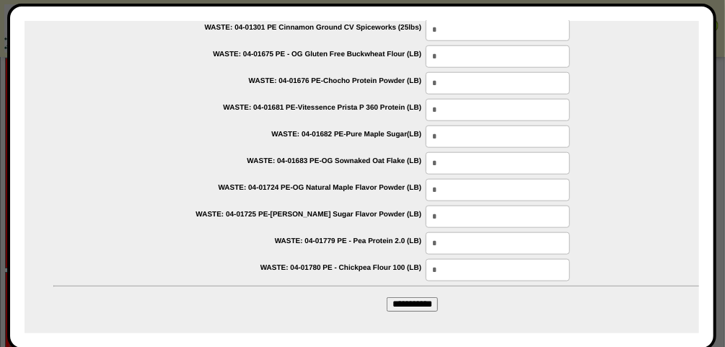
scroll to position [1947, 0]
type input "****"
click at [411, 298] on input "**********" at bounding box center [411, 304] width 51 height 14
type input "*********"
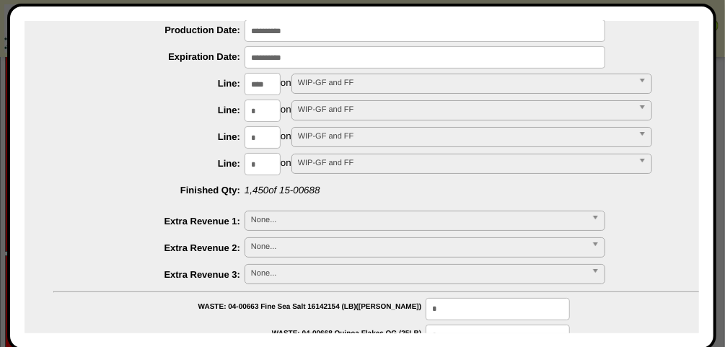
scroll to position [0, 0]
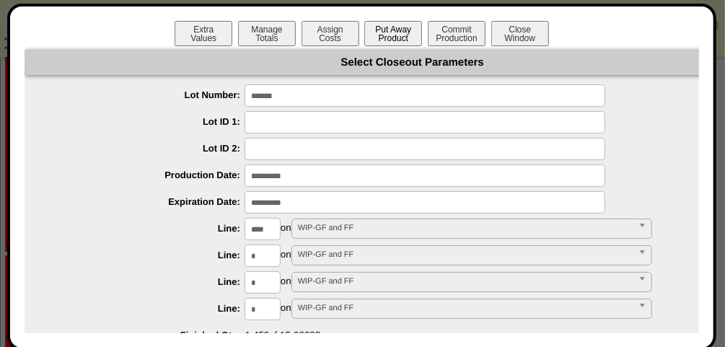
click at [400, 25] on button "Put Away Product" at bounding box center [393, 33] width 58 height 25
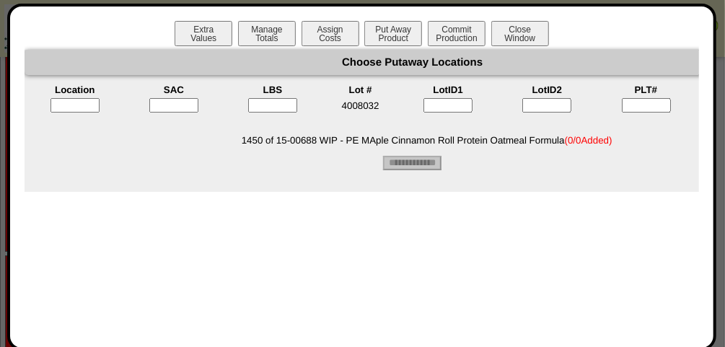
click at [68, 100] on input "text" at bounding box center [74, 105] width 49 height 14
type input "*****"
click at [175, 101] on input"] "text" at bounding box center [173, 105] width 49 height 14
type input"] "*"
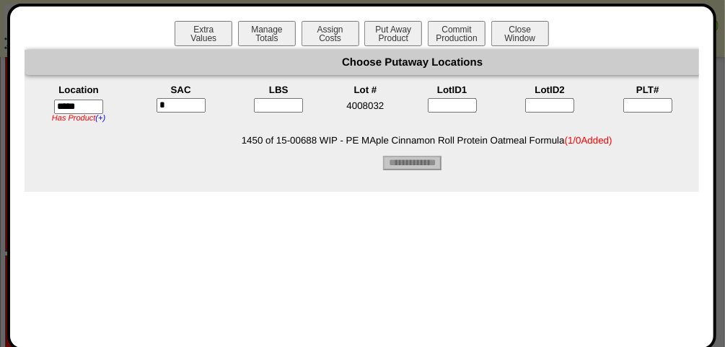
click at [280, 110] on input"] "text" at bounding box center [278, 105] width 49 height 14
type input"] "****"
click at [649, 110] on input"] "text" at bounding box center [647, 105] width 49 height 14
type input"] "*"
click at [415, 164] on input "**********" at bounding box center [412, 163] width 58 height 14
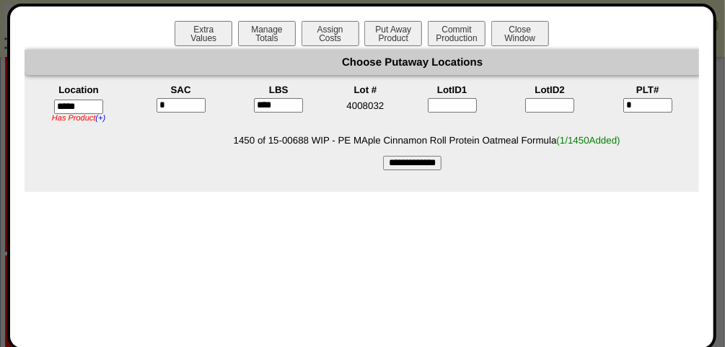
type input "*********"
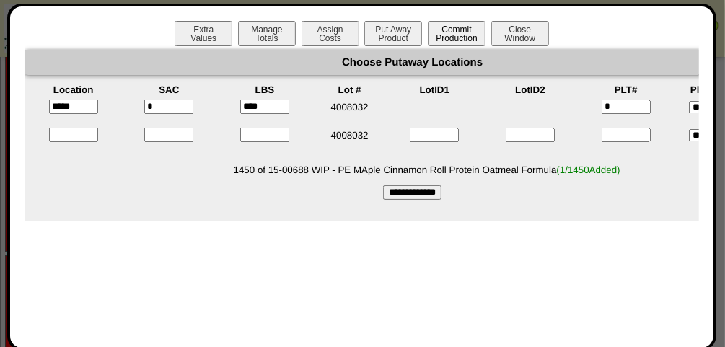
click at [452, 39] on button "Commit Production" at bounding box center [457, 33] width 58 height 25
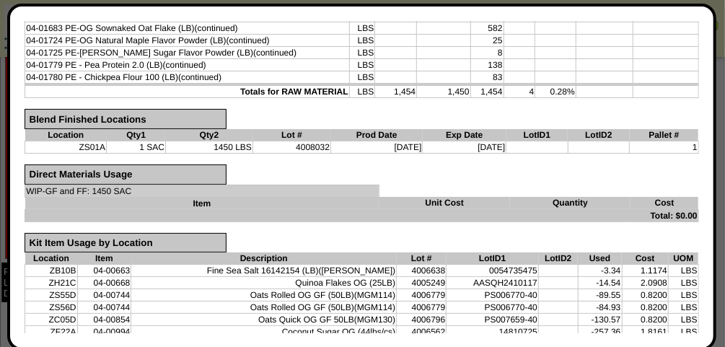
scroll to position [595, 0]
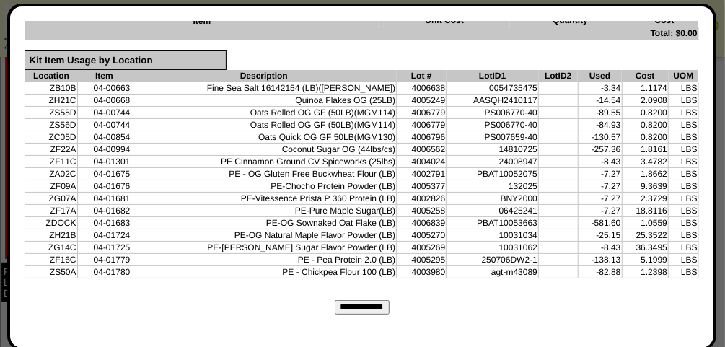
click at [374, 300] on input "**********" at bounding box center [362, 307] width 55 height 14
type input "*********"
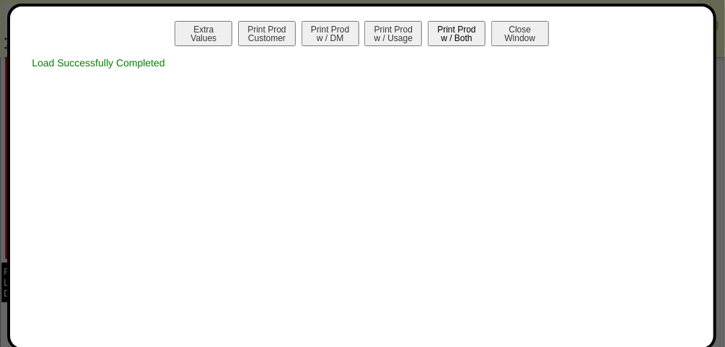
click at [456, 34] on button "Print Prod w / Both" at bounding box center [457, 33] width 58 height 25
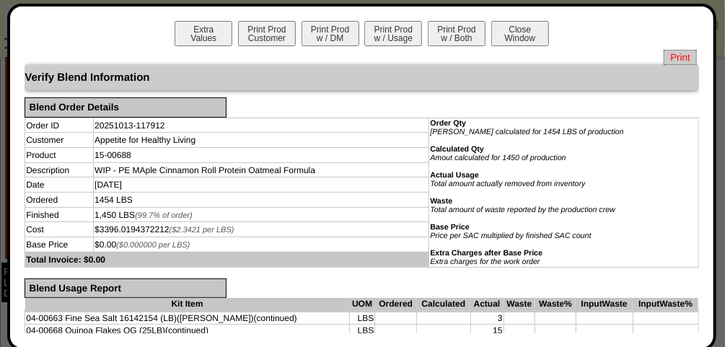
click at [666, 52] on span "Print" at bounding box center [679, 57] width 32 height 15
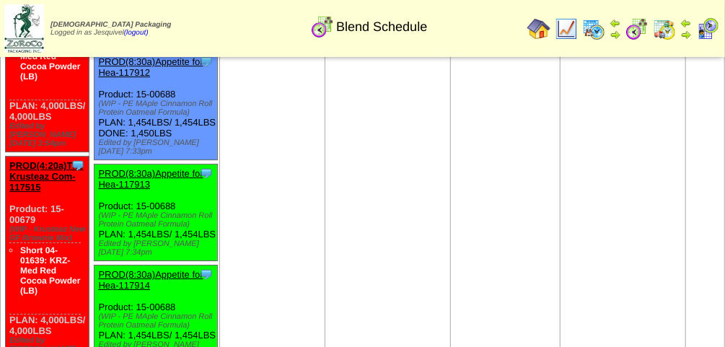
scroll to position [1834, 0]
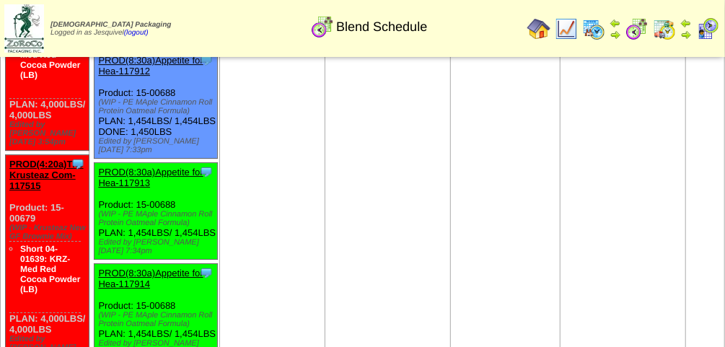
click at [144, 188] on link "PROD(8:30a)Appetite for Hea-117913" at bounding box center [150, 178] width 105 height 22
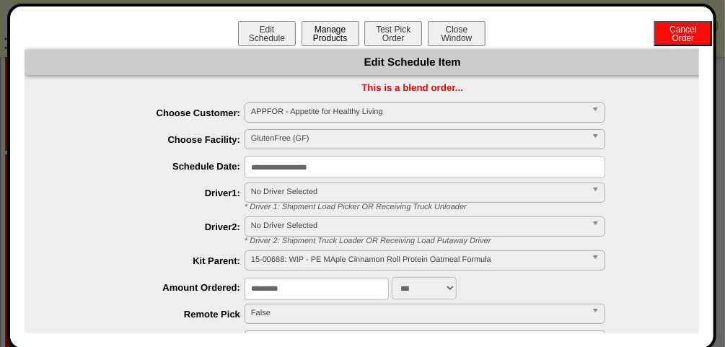
click at [306, 36] on button "Manage Products" at bounding box center [330, 33] width 58 height 25
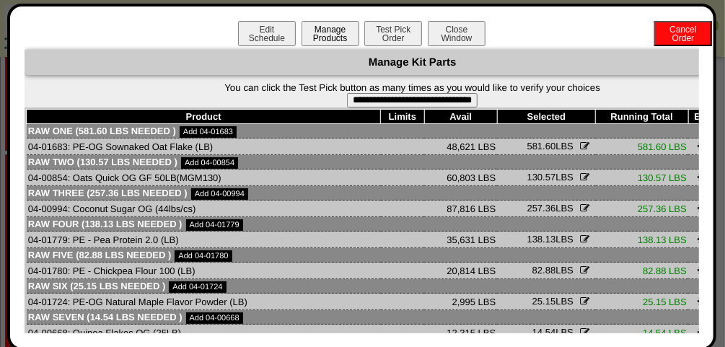
drag, startPoint x: 321, startPoint y: 206, endPoint x: 342, endPoint y: 28, distance: 179.3
click at [342, 28] on div "**********" at bounding box center [362, 177] width 674 height 312
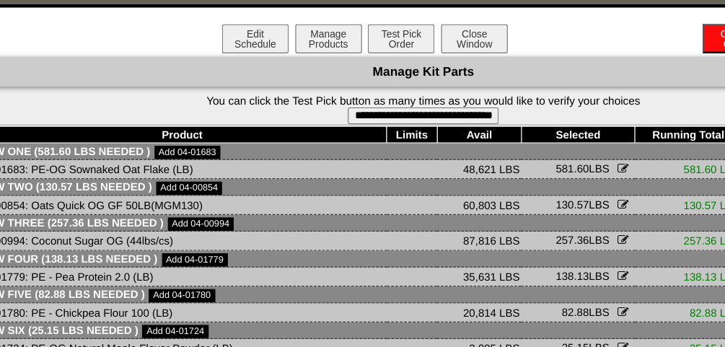
click at [180, 30] on div "Edit Schedule Manage Products Test Pick Order Cancel Order Close Window" at bounding box center [362, 35] width 674 height 29
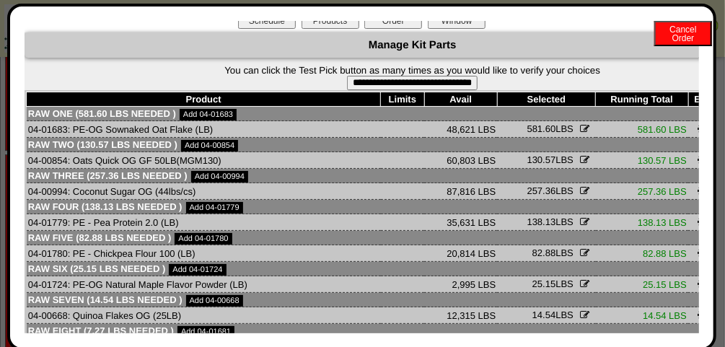
scroll to position [0, 0]
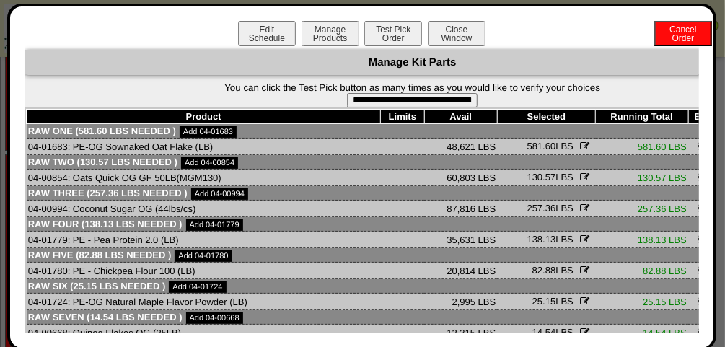
drag, startPoint x: 372, startPoint y: 95, endPoint x: 420, endPoint y: 68, distance: 54.9
click at [372, 95] on input "**********" at bounding box center [412, 100] width 131 height 14
type input "**********"
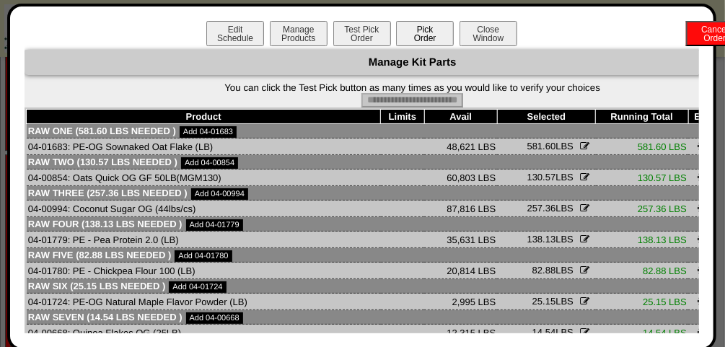
click at [438, 28] on button "Pick Order" at bounding box center [425, 33] width 58 height 25
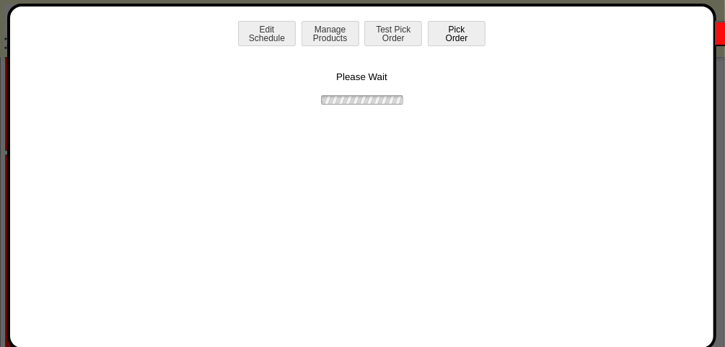
click at [419, 65] on div "Please Wait" at bounding box center [362, 78] width 674 height 57
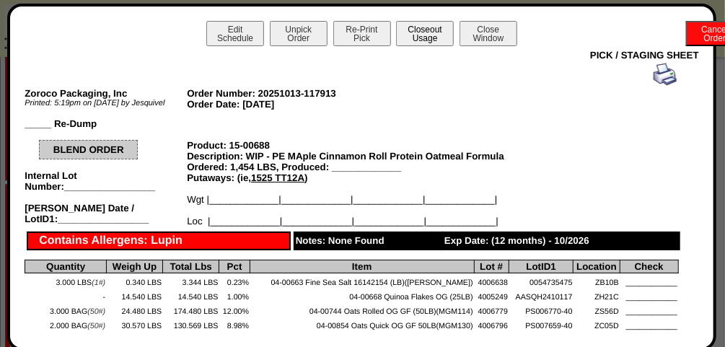
click at [422, 43] on button "Closeout Usage" at bounding box center [425, 33] width 58 height 25
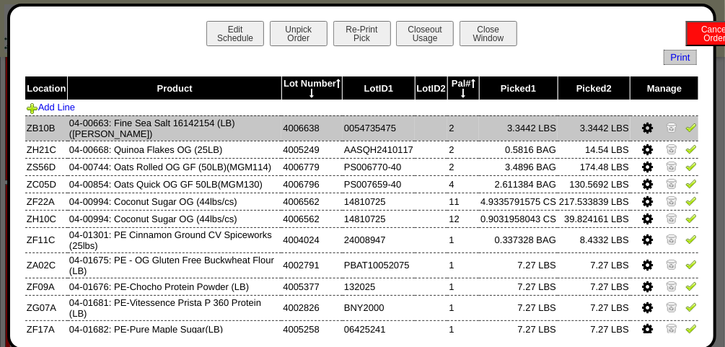
click at [685, 127] on img at bounding box center [691, 127] width 12 height 12
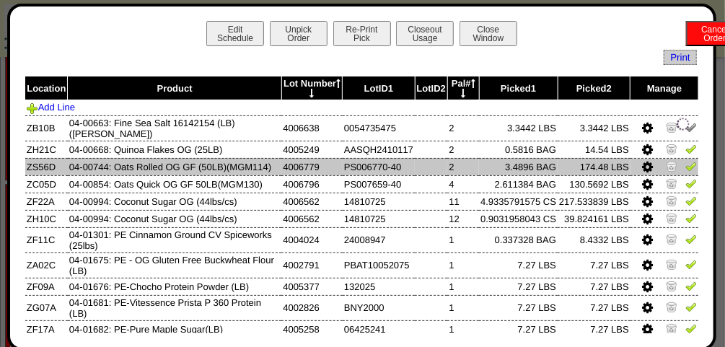
click at [681, 159] on td at bounding box center [664, 166] width 68 height 17
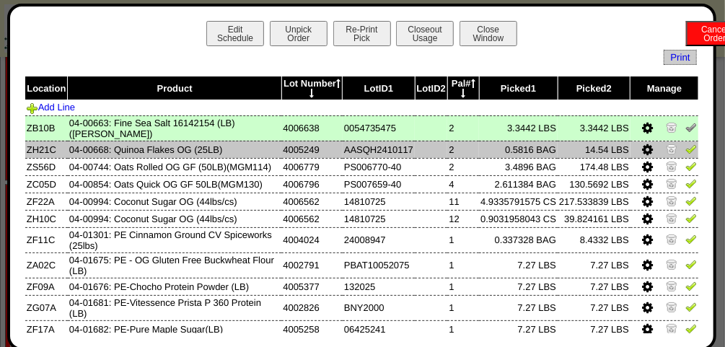
click at [685, 154] on link at bounding box center [691, 151] width 12 height 11
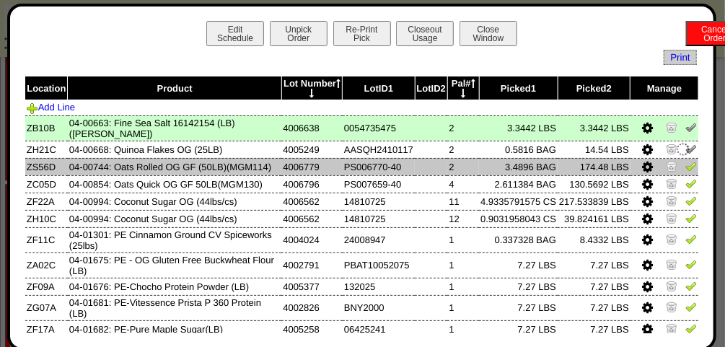
click at [685, 167] on img at bounding box center [691, 166] width 12 height 12
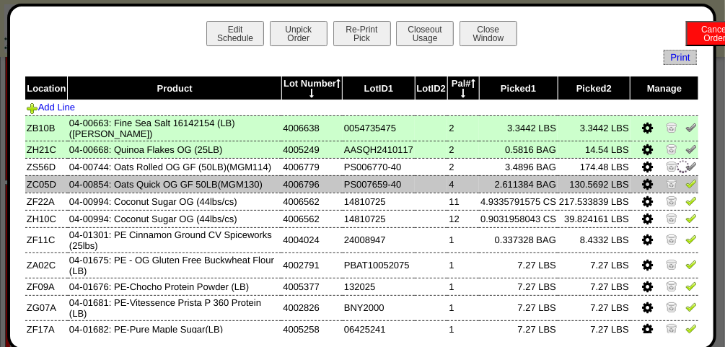
click at [685, 189] on img at bounding box center [691, 183] width 12 height 12
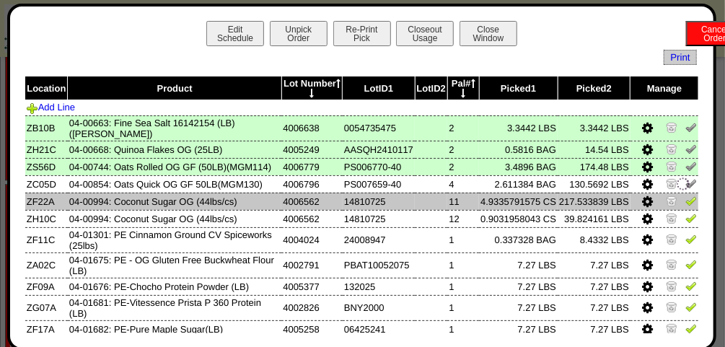
click at [685, 204] on img at bounding box center [691, 201] width 12 height 12
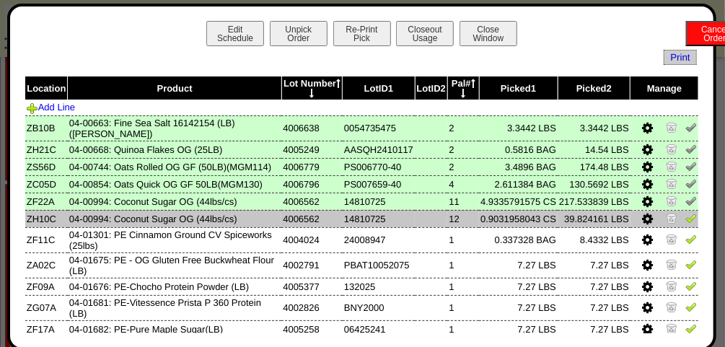
click at [685, 224] on img at bounding box center [691, 218] width 12 height 12
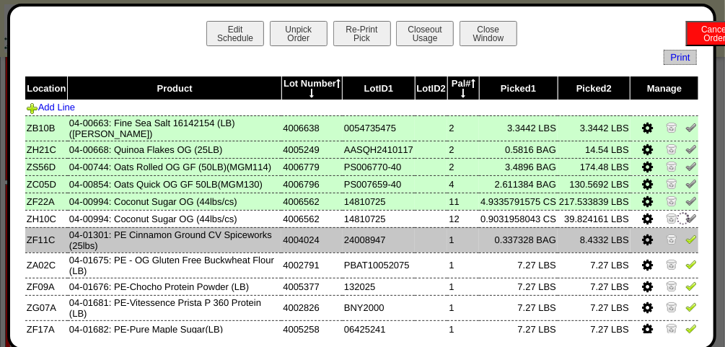
click at [688, 252] on td at bounding box center [664, 239] width 68 height 25
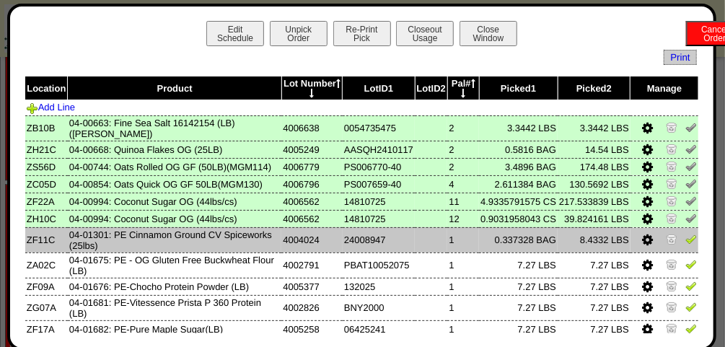
click at [685, 244] on img at bounding box center [691, 239] width 12 height 12
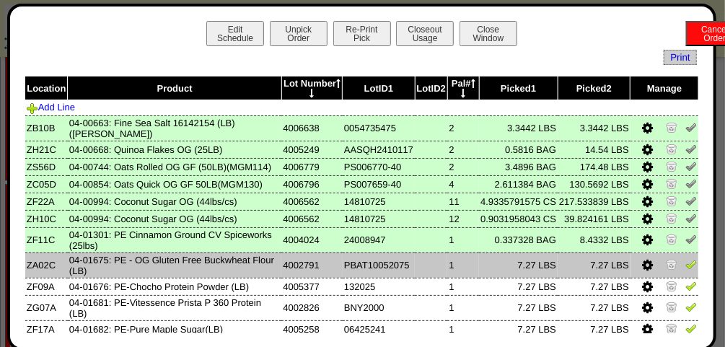
click at [679, 260] on td at bounding box center [664, 264] width 68 height 25
click at [681, 276] on td at bounding box center [664, 264] width 68 height 25
click at [681, 278] on td at bounding box center [664, 264] width 68 height 25
click at [685, 270] on img at bounding box center [691, 264] width 12 height 12
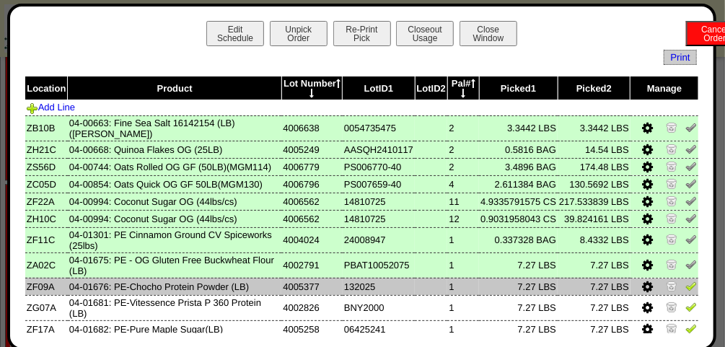
click at [685, 285] on img at bounding box center [691, 286] width 12 height 12
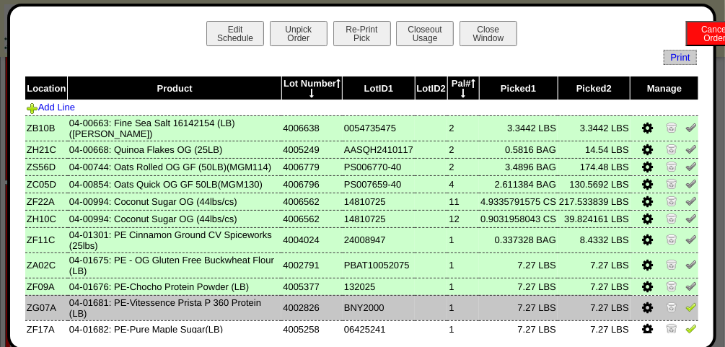
click at [685, 312] on img at bounding box center [691, 307] width 12 height 12
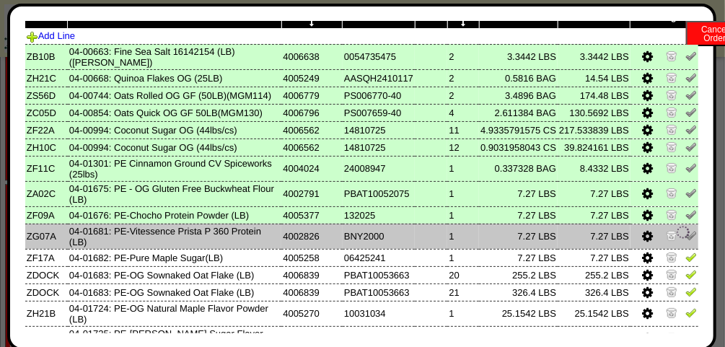
scroll to position [72, 0]
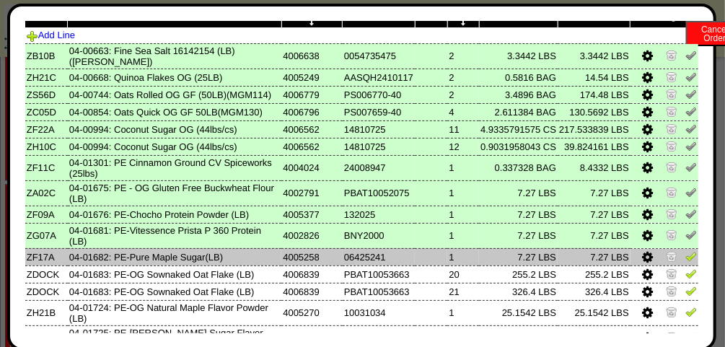
click at [685, 257] on img at bounding box center [691, 256] width 12 height 12
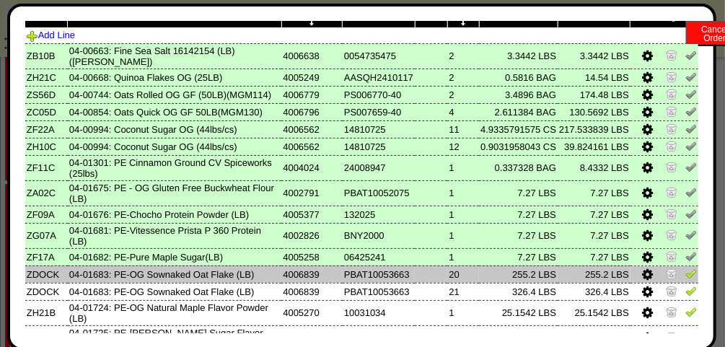
click at [685, 274] on img at bounding box center [691, 274] width 12 height 12
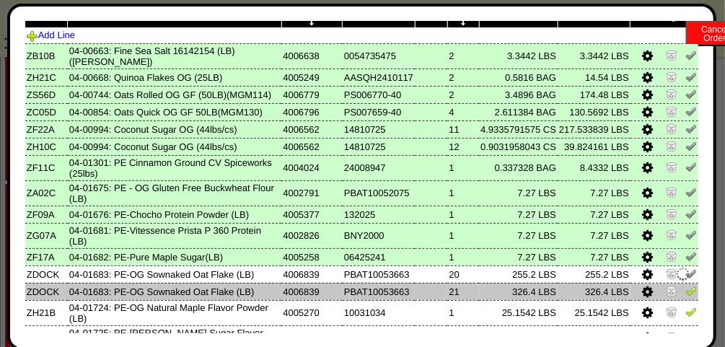
click at [685, 292] on img at bounding box center [691, 291] width 12 height 12
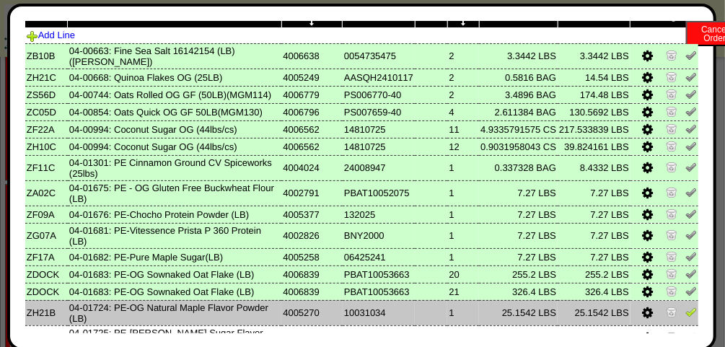
click at [685, 309] on img at bounding box center [691, 312] width 12 height 12
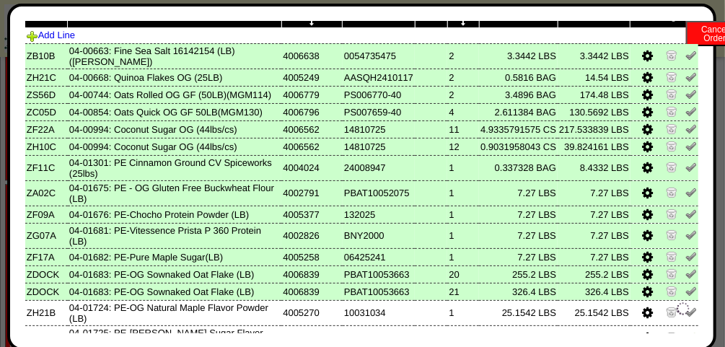
scroll to position [345, 0]
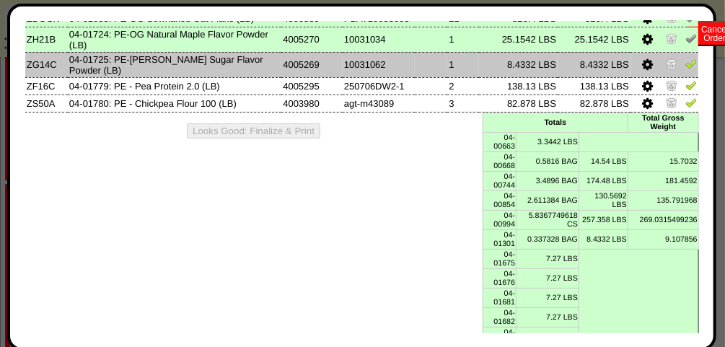
click at [685, 64] on img at bounding box center [691, 64] width 12 height 12
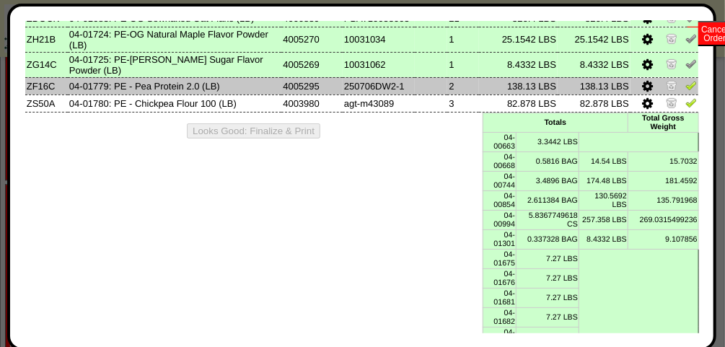
click at [685, 89] on img at bounding box center [691, 85] width 12 height 12
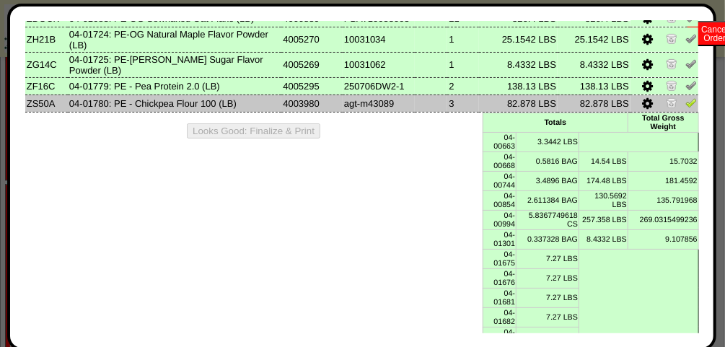
click at [685, 100] on img at bounding box center [691, 103] width 12 height 12
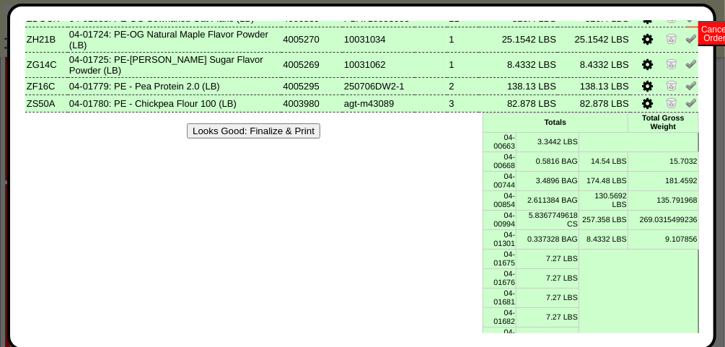
click at [291, 136] on button "Looks Good: Finalize & Print" at bounding box center [253, 130] width 133 height 15
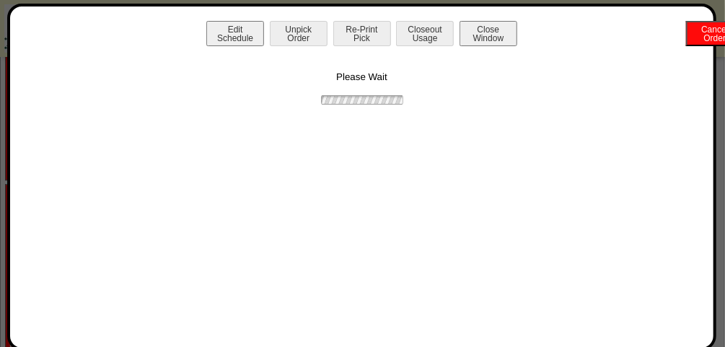
scroll to position [0, 0]
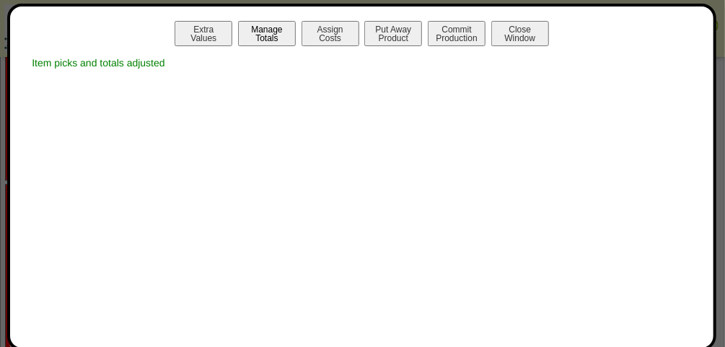
click at [255, 43] on button "Manage Totals" at bounding box center [267, 33] width 58 height 25
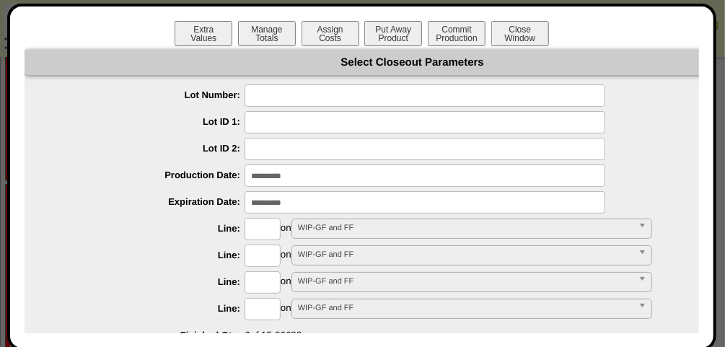
click at [274, 92] on input "text" at bounding box center [424, 95] width 361 height 22
type input "*******"
click at [268, 230] on input "text" at bounding box center [262, 229] width 36 height 22
type input "****"
click at [178, 258] on label "Line:" at bounding box center [148, 254] width 191 height 11
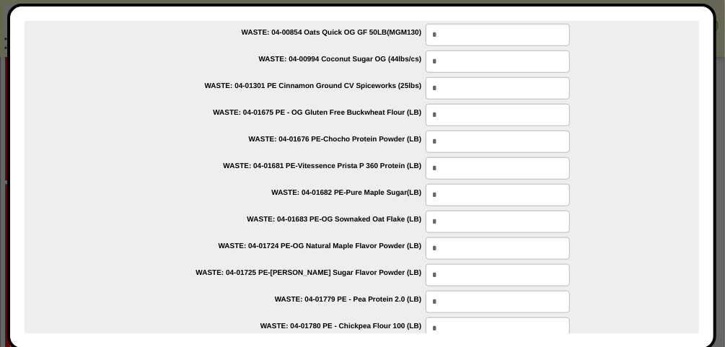
scroll to position [564, 0]
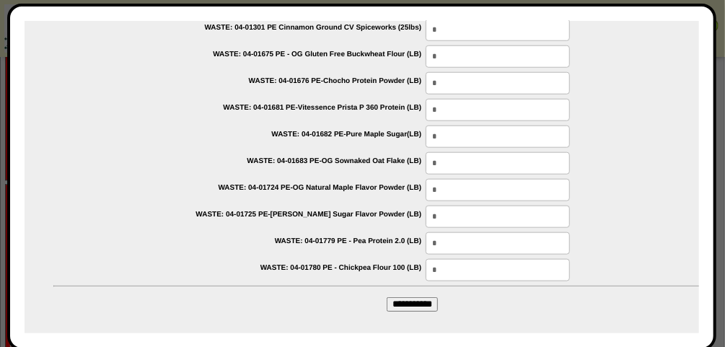
click at [426, 297] on input "**********" at bounding box center [411, 304] width 51 height 14
type input "*********"
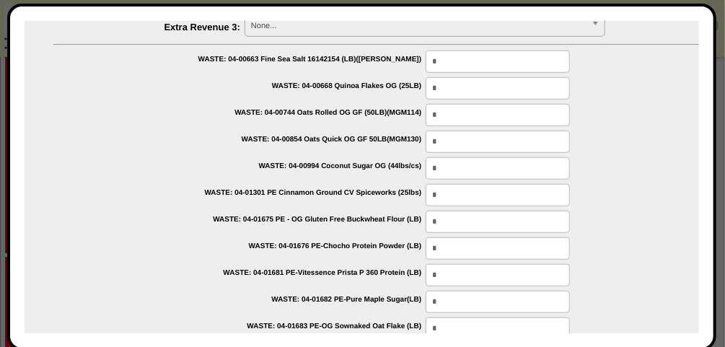
scroll to position [0, 0]
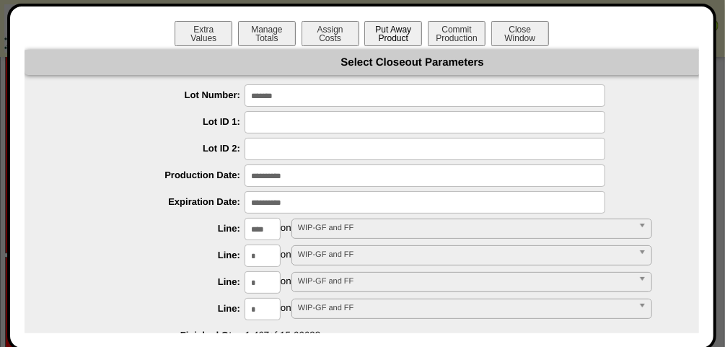
click at [402, 27] on button "Put Away Product" at bounding box center [393, 33] width 58 height 25
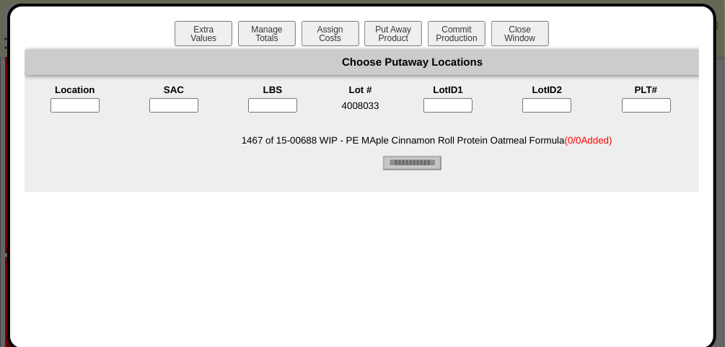
click at [86, 106] on input "text" at bounding box center [74, 105] width 49 height 14
type input "*****"
click at [171, 108] on input"] "text" at bounding box center [173, 105] width 49 height 14
type input"] "*"
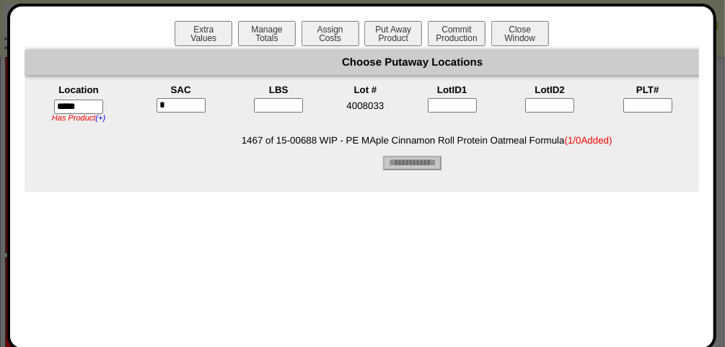
click at [280, 104] on input"] "text" at bounding box center [278, 105] width 49 height 14
type input"] "****"
click at [649, 102] on input"] "text" at bounding box center [647, 105] width 49 height 14
type input"] "*"
click at [427, 162] on input "**********" at bounding box center [412, 163] width 58 height 14
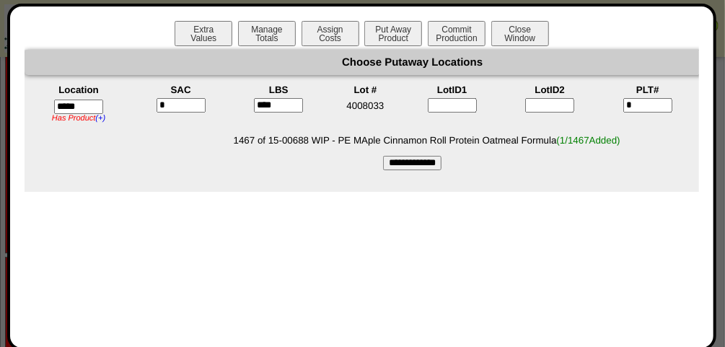
type input "*********"
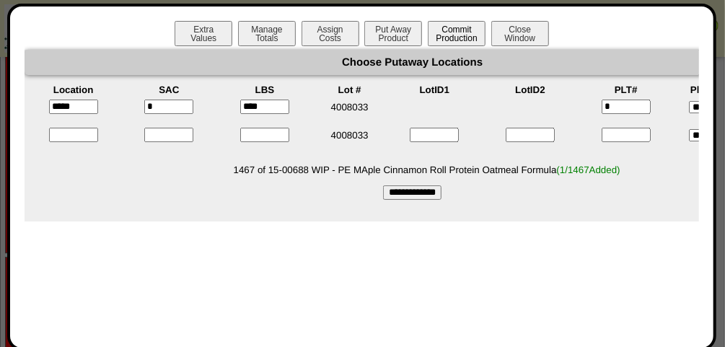
click at [458, 38] on button "Commit Production" at bounding box center [457, 33] width 58 height 25
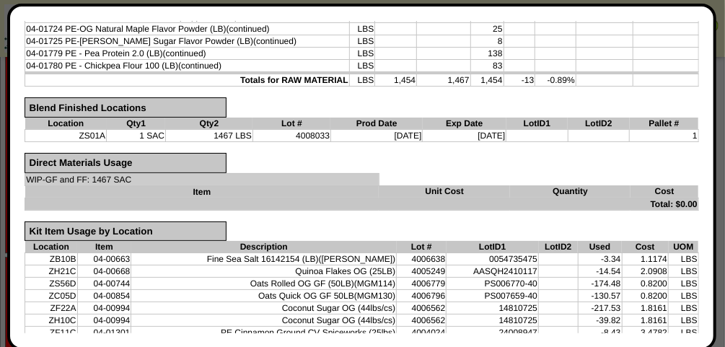
scroll to position [607, 0]
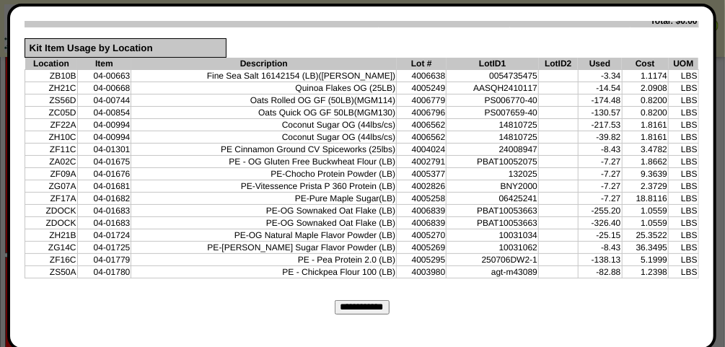
click at [358, 300] on input "**********" at bounding box center [362, 307] width 55 height 14
type input "*********"
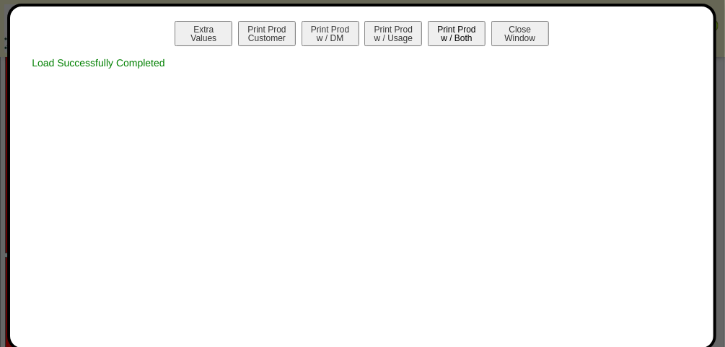
click at [454, 41] on button "Print Prod w / Both" at bounding box center [457, 33] width 58 height 25
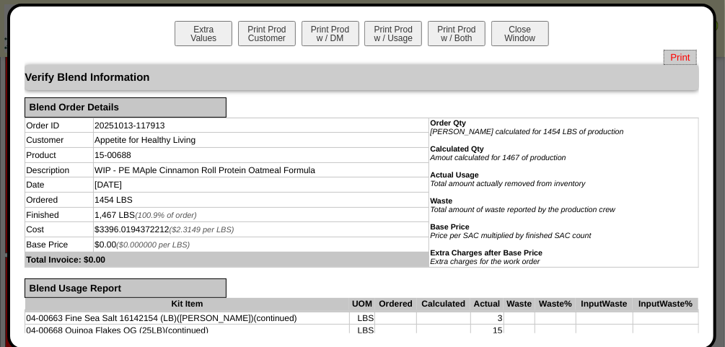
click at [684, 52] on span "Print" at bounding box center [679, 57] width 32 height 15
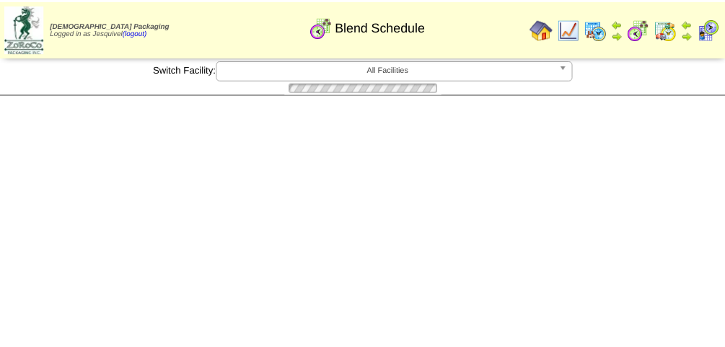
scroll to position [1731, 0]
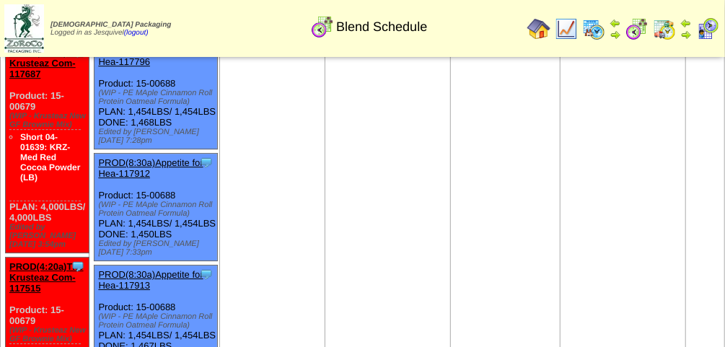
click at [137, 38] on td "[DEMOGRAPHIC_DATA] Packaging Logged in as Jesquivel (logout)" at bounding box center [116, 28] width 134 height 51
